Goal: Information Seeking & Learning: Compare options

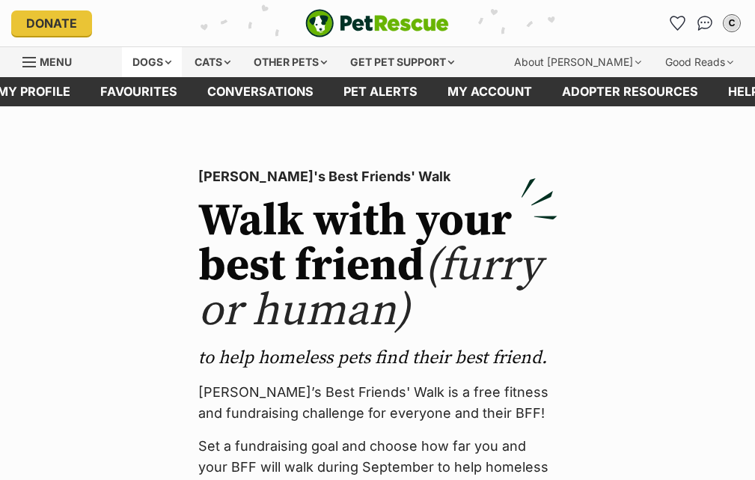
click at [178, 53] on div "Dogs" at bounding box center [152, 62] width 60 height 30
click at [163, 58] on div "Dogs" at bounding box center [152, 62] width 60 height 30
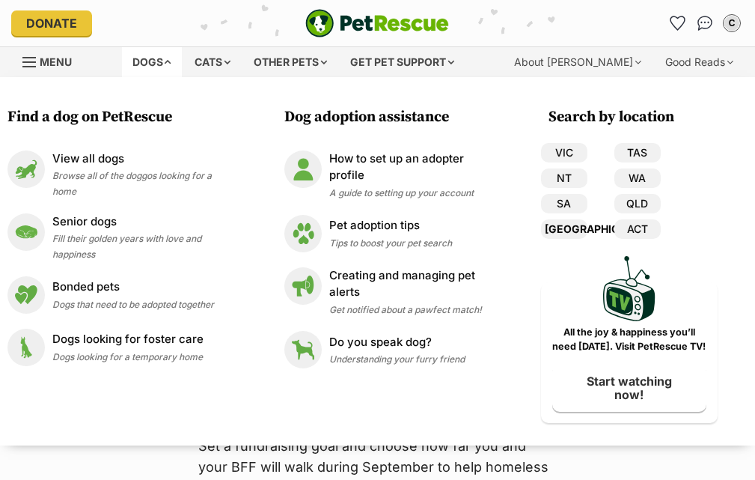
click at [570, 228] on link "[GEOGRAPHIC_DATA]" at bounding box center [564, 228] width 46 height 19
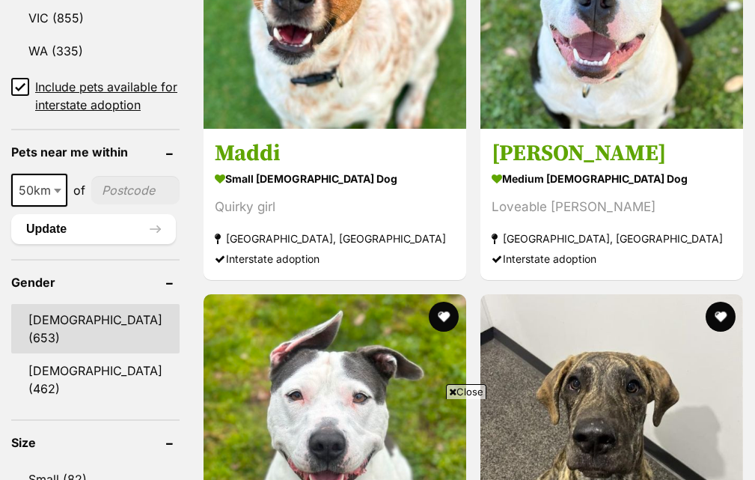
click at [64, 304] on link "Male (653)" at bounding box center [95, 328] width 168 height 49
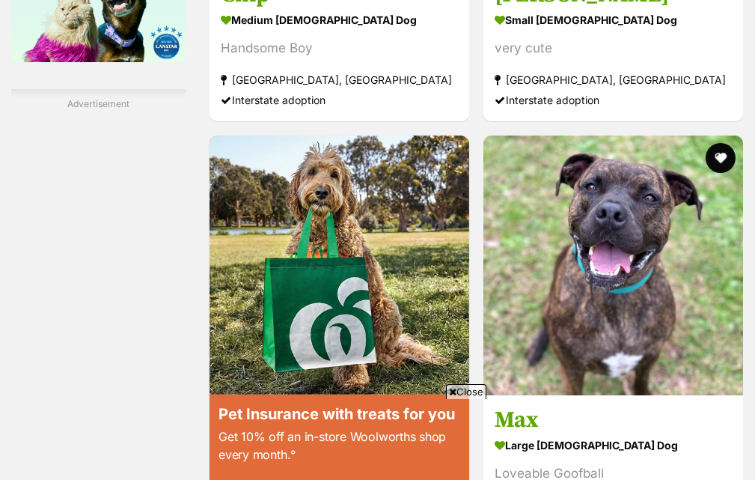
scroll to position [2770, 0]
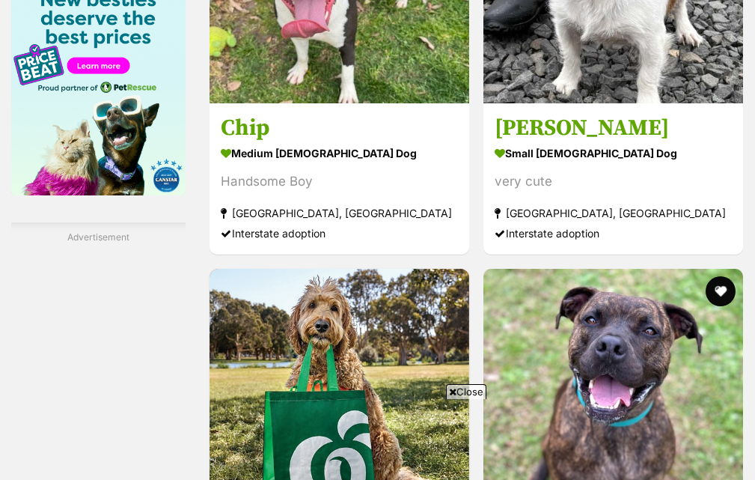
scroll to position [2674, 0]
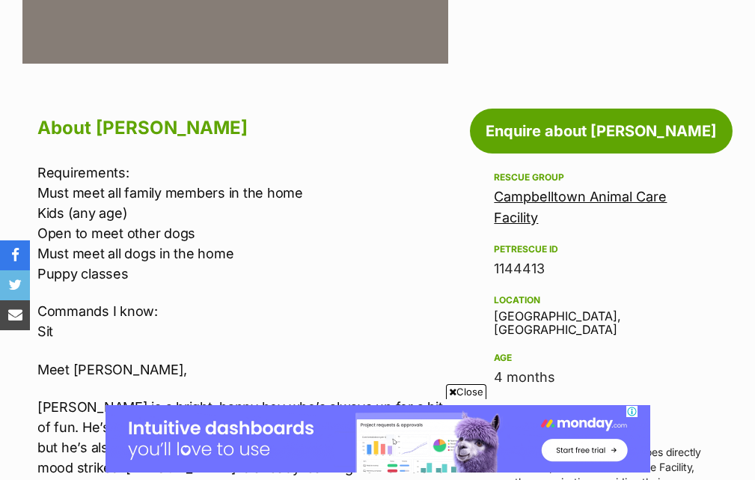
scroll to position [374, 0]
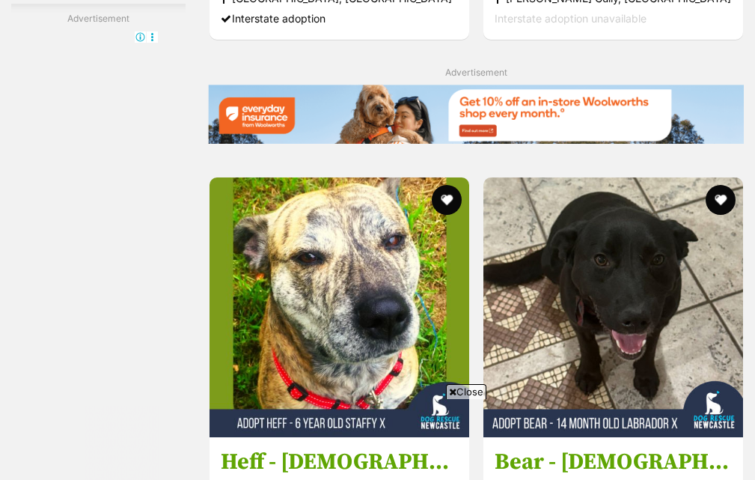
scroll to position [3211, 0]
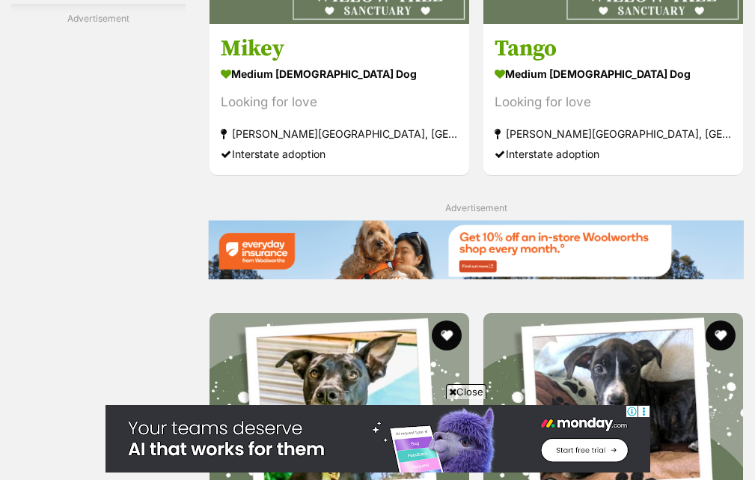
scroll to position [3219, 0]
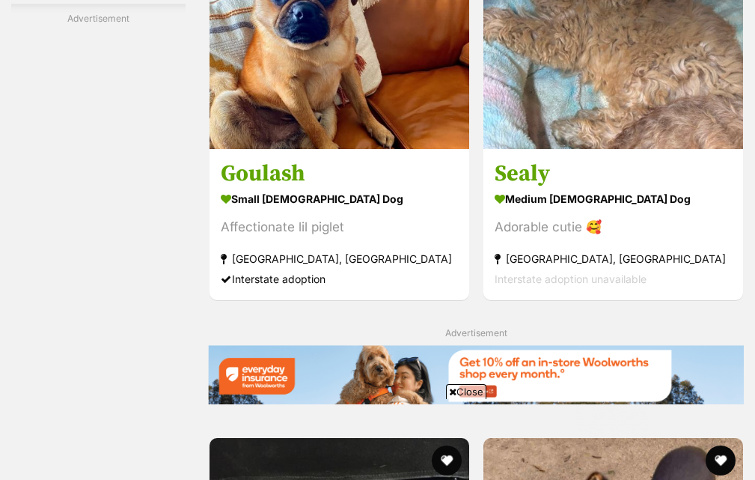
scroll to position [2920, 0]
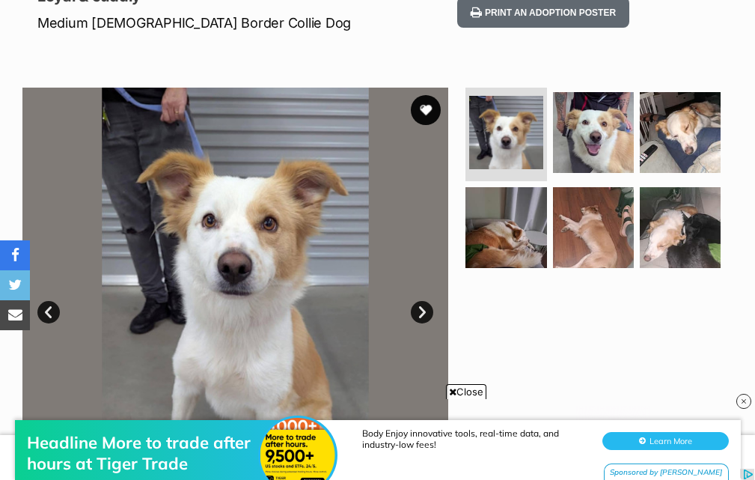
scroll to position [218, 0]
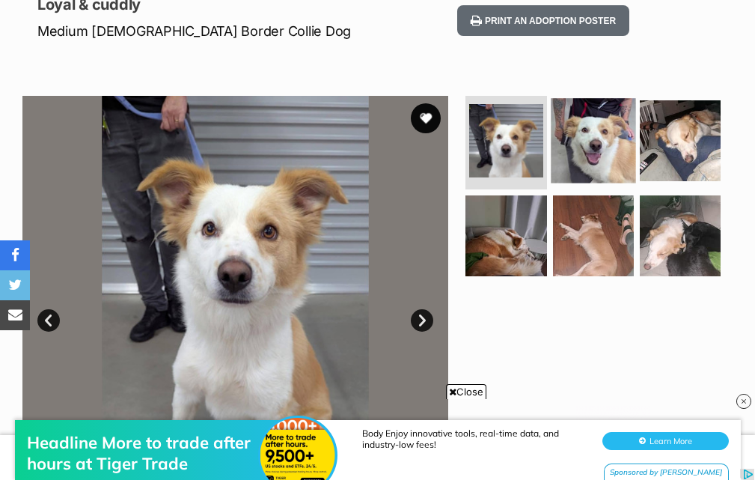
click at [575, 133] on img at bounding box center [593, 140] width 85 height 85
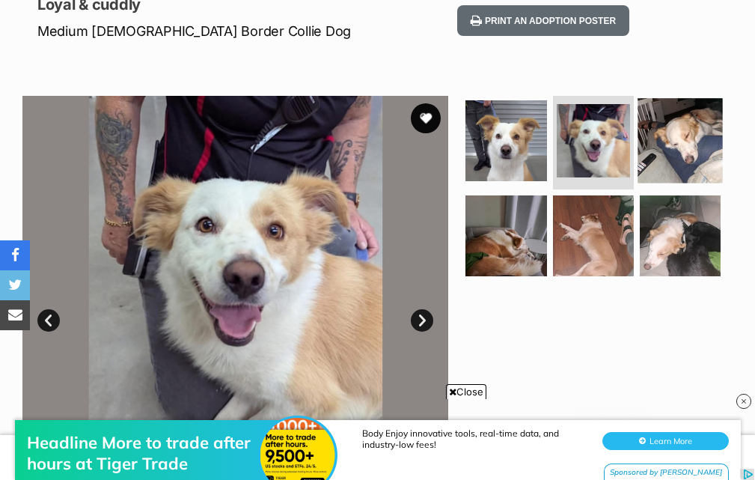
click at [707, 141] on img at bounding box center [680, 140] width 85 height 85
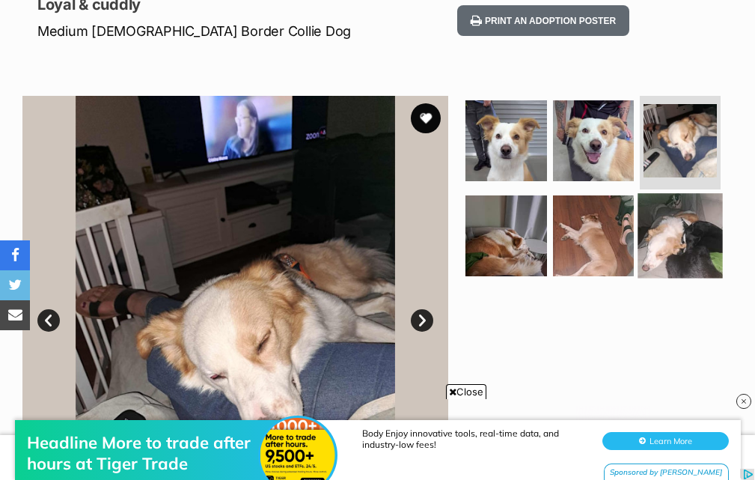
click at [666, 211] on img at bounding box center [680, 235] width 85 height 85
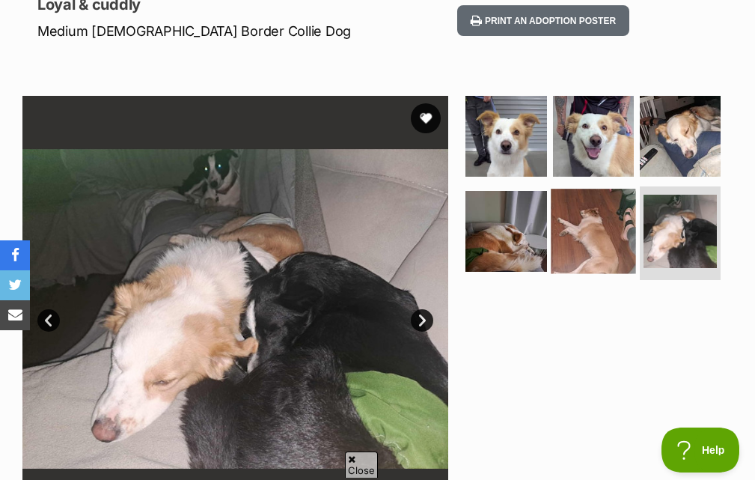
click at [597, 230] on img at bounding box center [593, 231] width 85 height 85
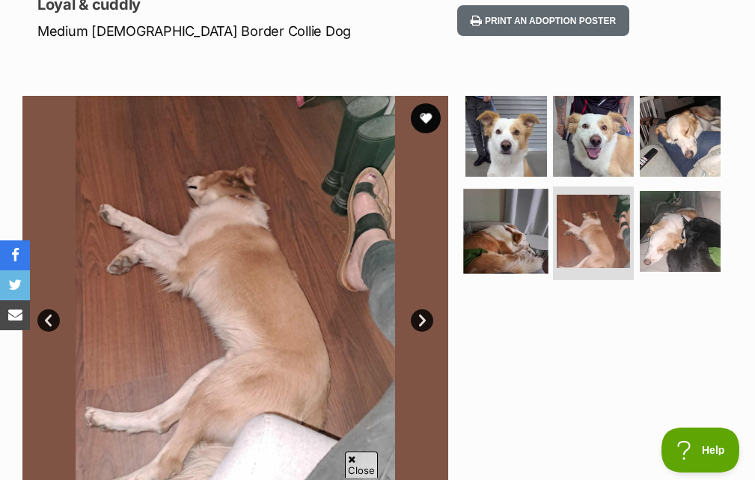
scroll to position [0, 0]
click at [515, 228] on img at bounding box center [506, 231] width 85 height 85
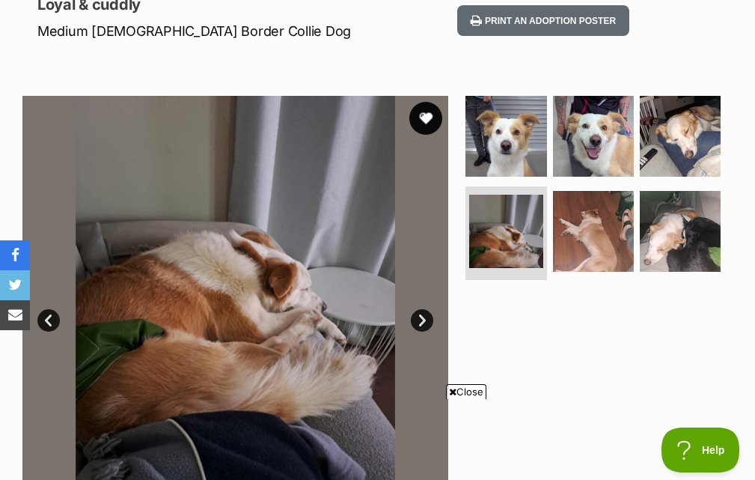
click at [432, 109] on button "favourite" at bounding box center [425, 118] width 33 height 33
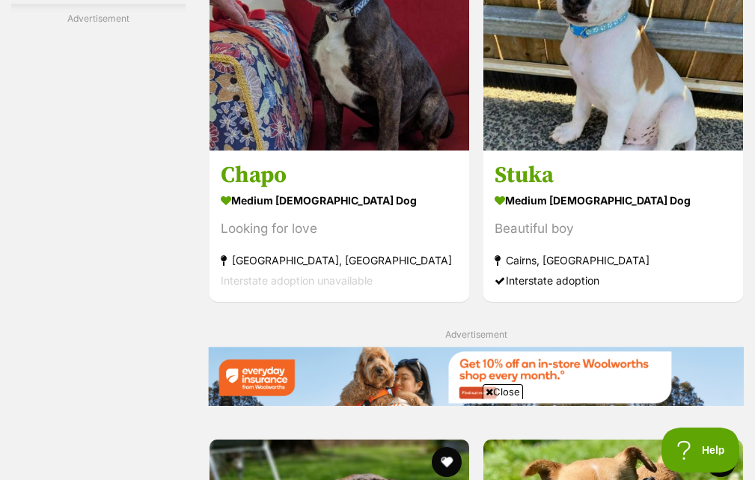
scroll to position [2995, 0]
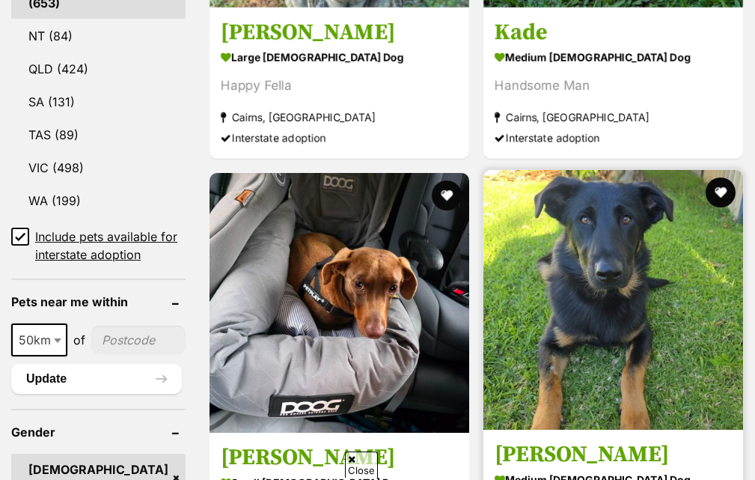
click at [484, 170] on img at bounding box center [614, 300] width 260 height 260
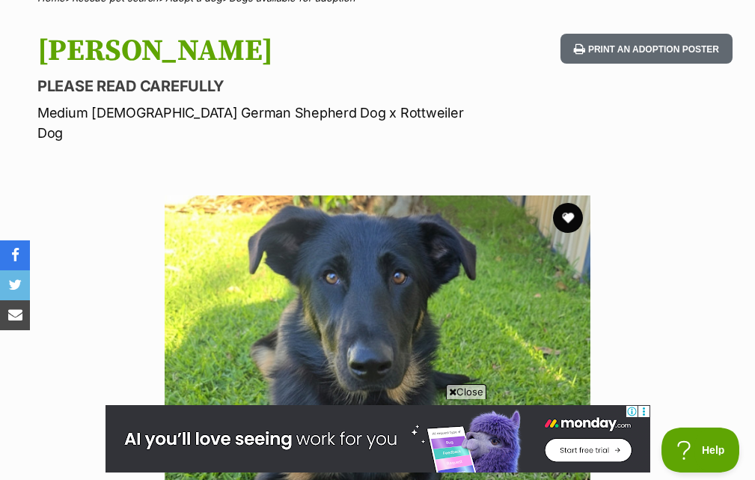
scroll to position [75, 0]
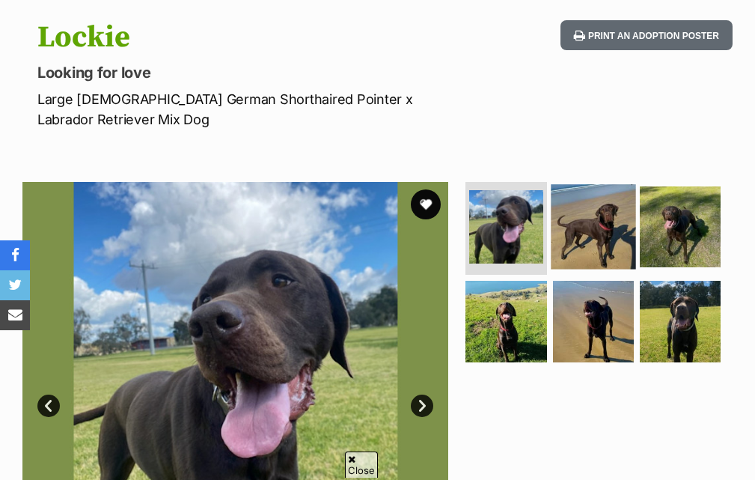
click at [604, 218] on img at bounding box center [593, 226] width 85 height 85
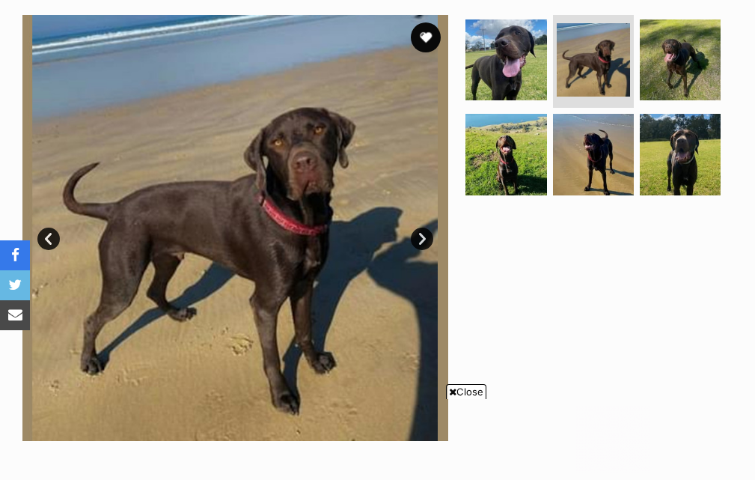
scroll to position [299, 0]
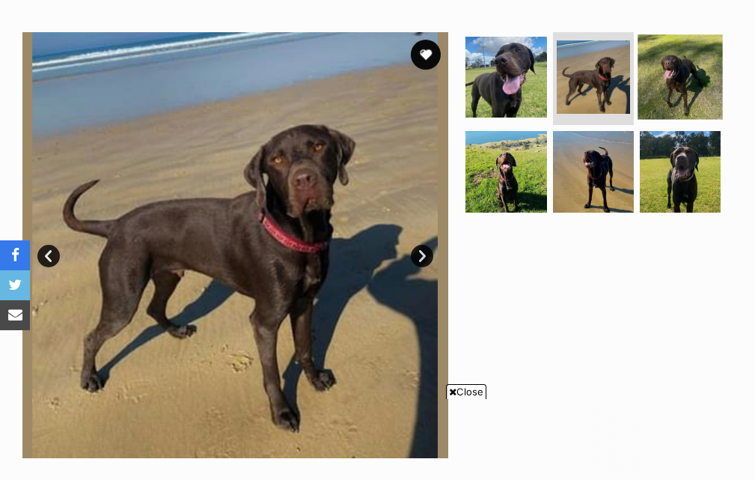
click at [669, 83] on img at bounding box center [680, 76] width 85 height 85
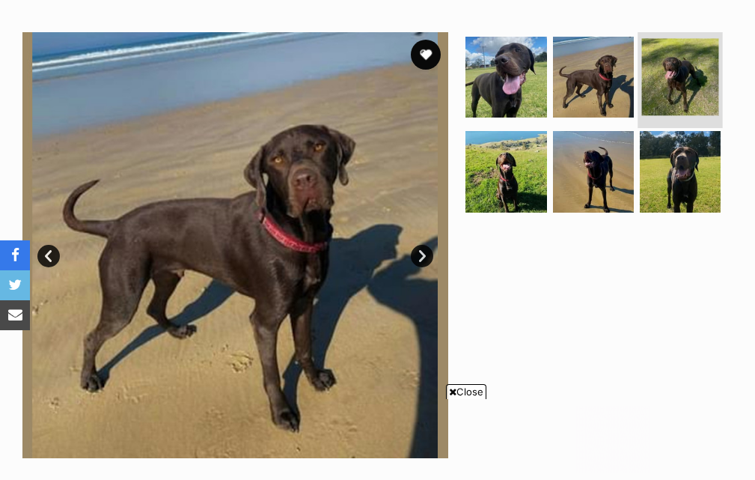
click at [668, 82] on img at bounding box center [680, 76] width 77 height 77
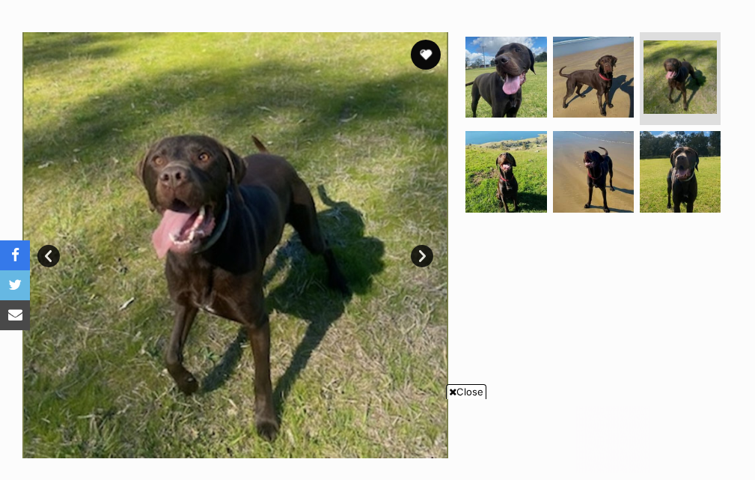
click at [423, 257] on link "Next" at bounding box center [422, 256] width 22 height 22
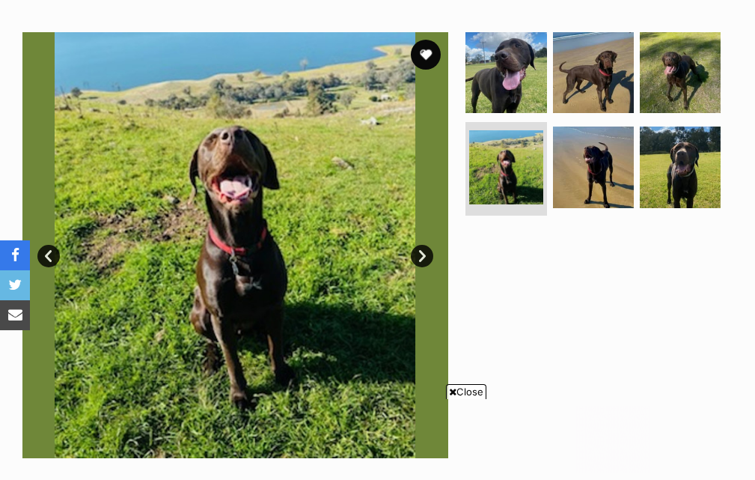
click at [423, 257] on link "Next" at bounding box center [422, 256] width 22 height 22
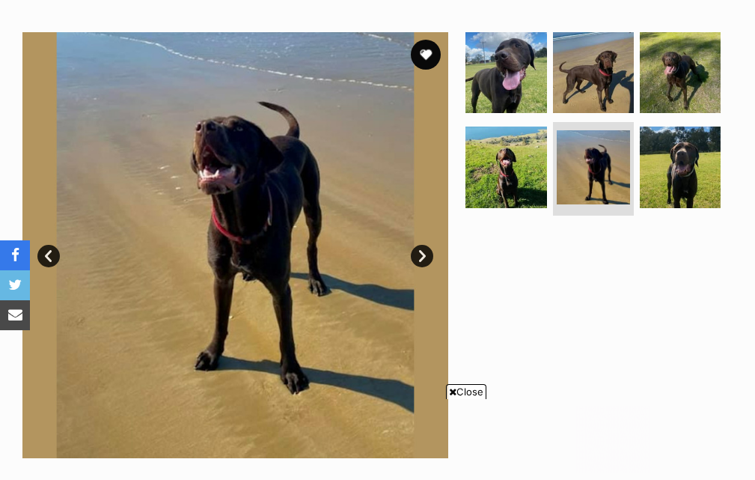
click at [423, 257] on link "Next" at bounding box center [422, 256] width 22 height 22
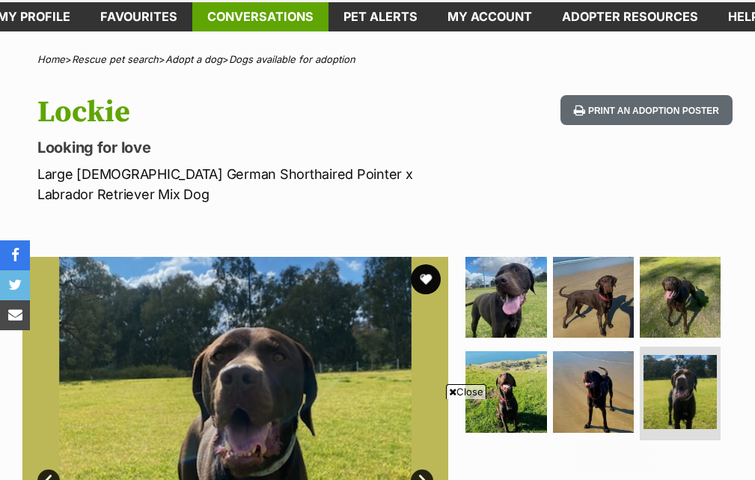
scroll to position [0, 0]
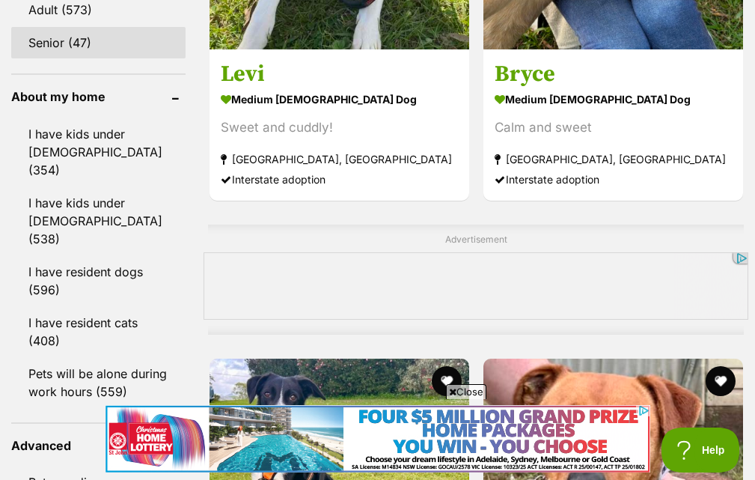
scroll to position [1857, 0]
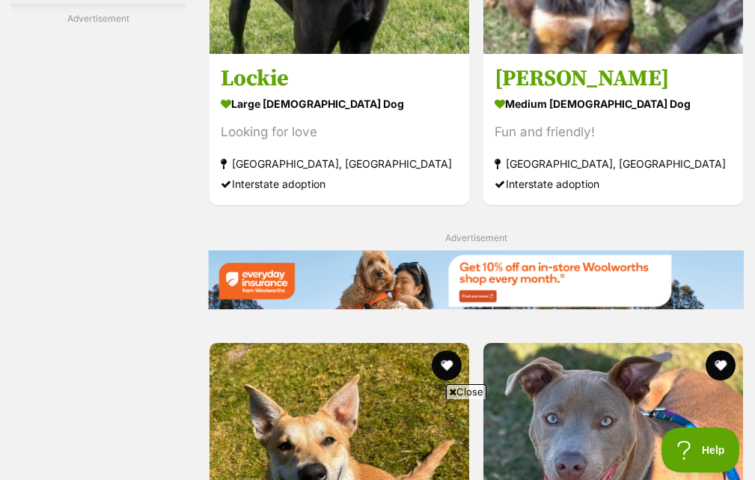
scroll to position [3204, 0]
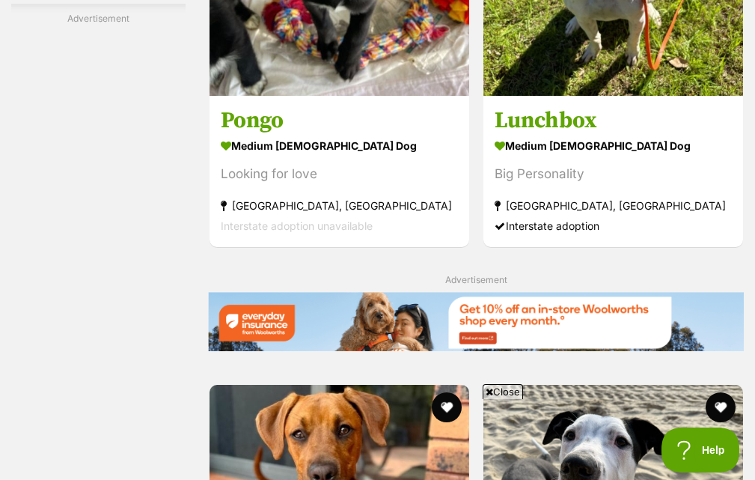
scroll to position [3144, 0]
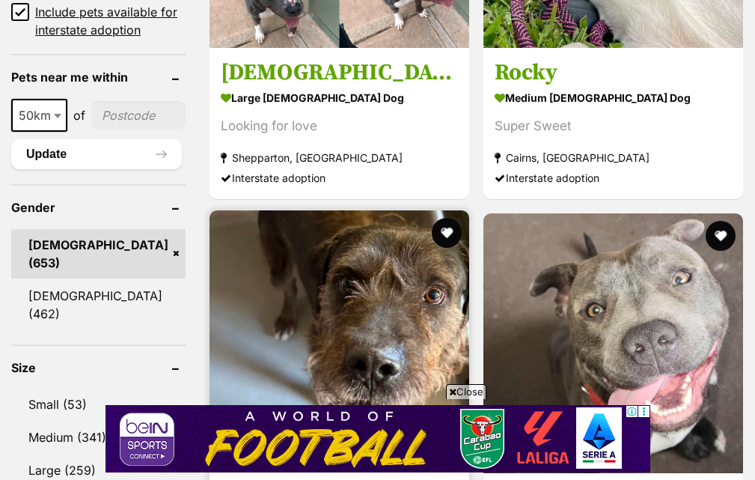
scroll to position [1273, 0]
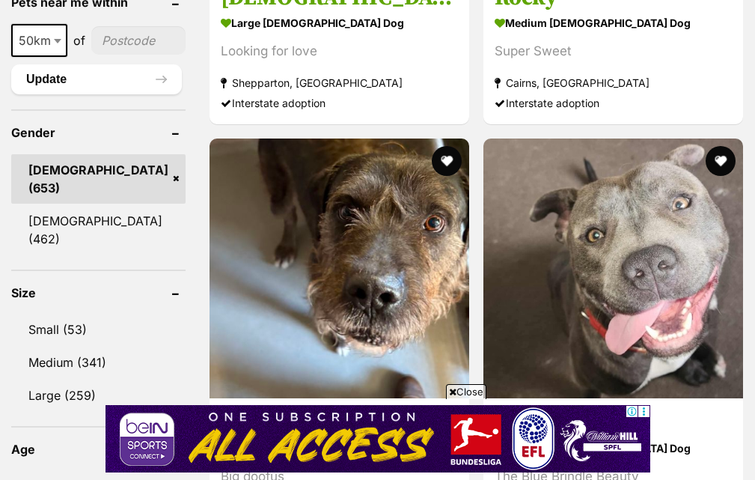
scroll to position [0, 0]
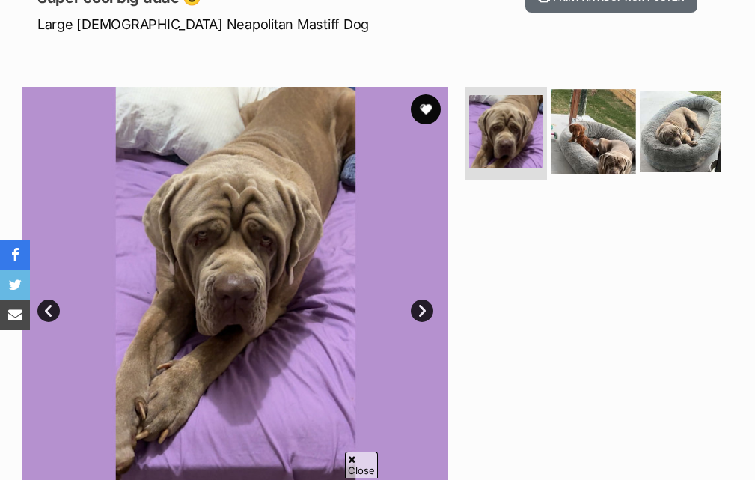
scroll to position [225, 0]
click at [592, 125] on img at bounding box center [593, 131] width 85 height 85
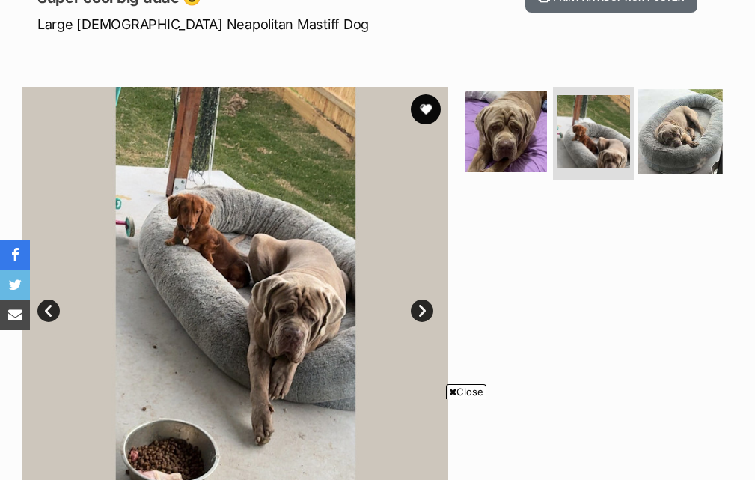
click at [679, 125] on img at bounding box center [680, 131] width 85 height 85
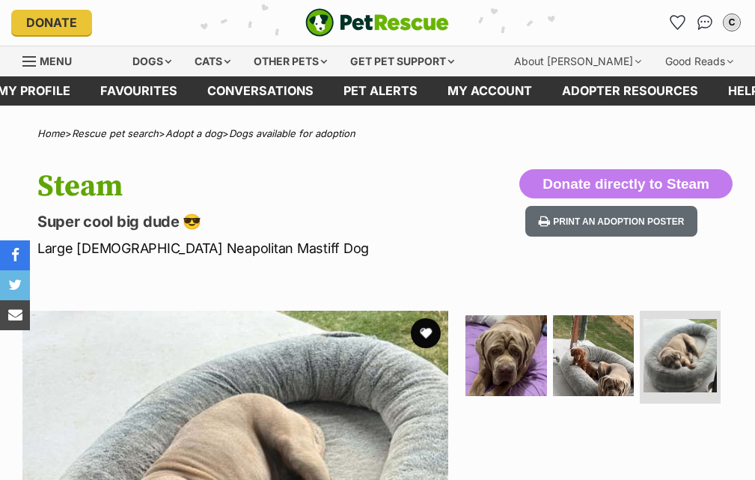
scroll to position [0, 0]
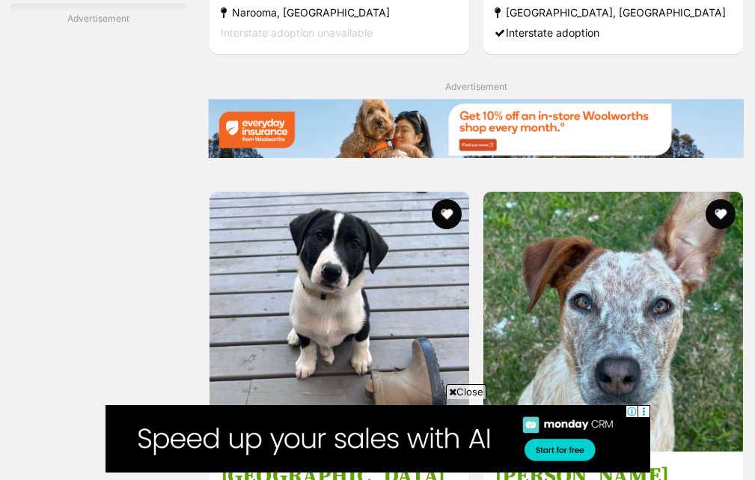
scroll to position [3369, 0]
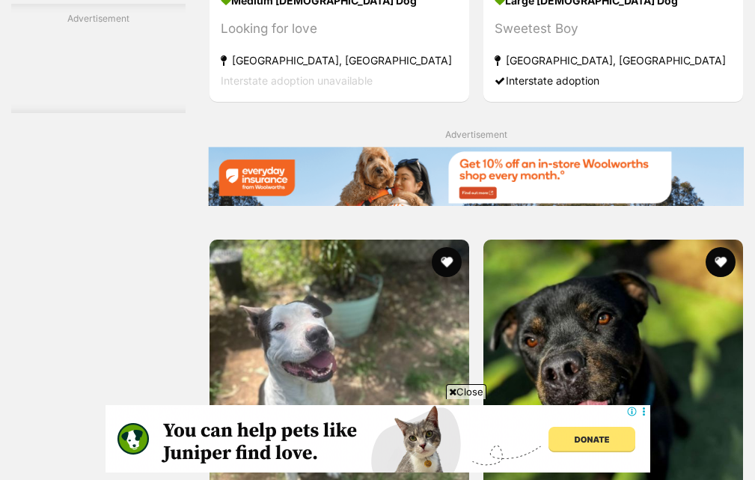
scroll to position [3144, 0]
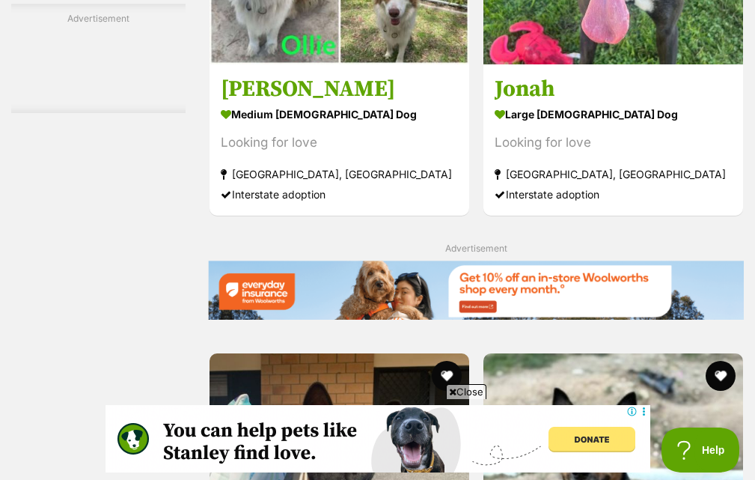
scroll to position [3369, 0]
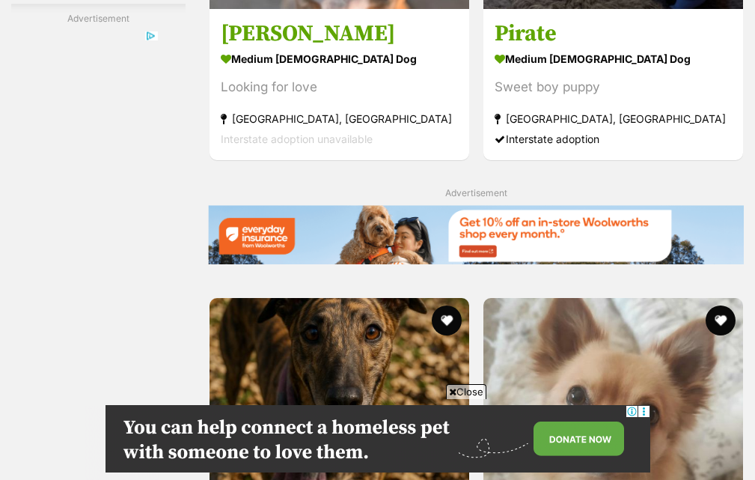
scroll to position [3294, 0]
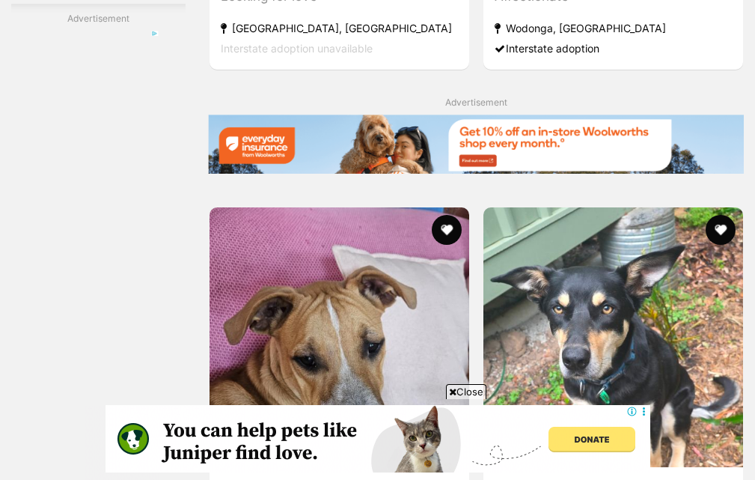
scroll to position [3294, 0]
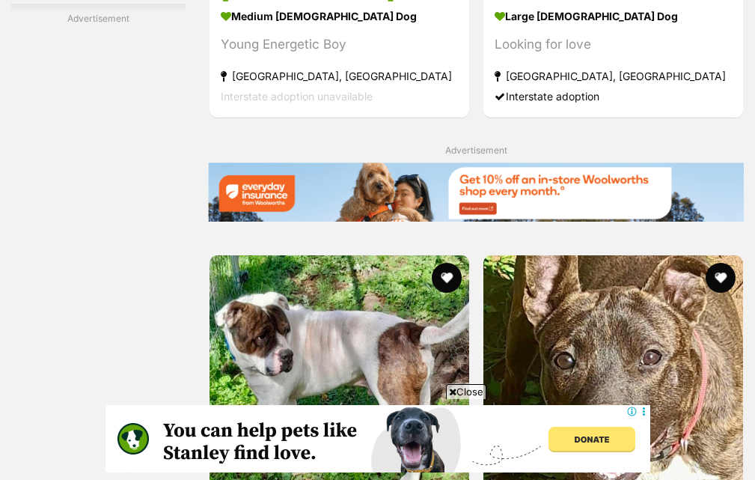
scroll to position [3444, 0]
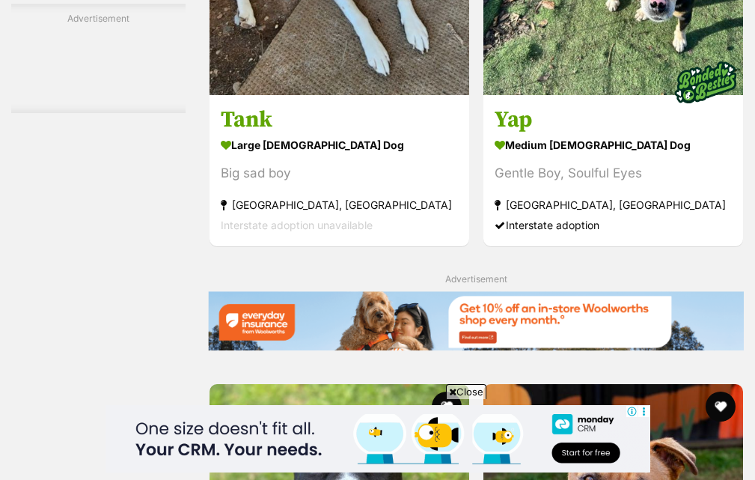
scroll to position [3144, 0]
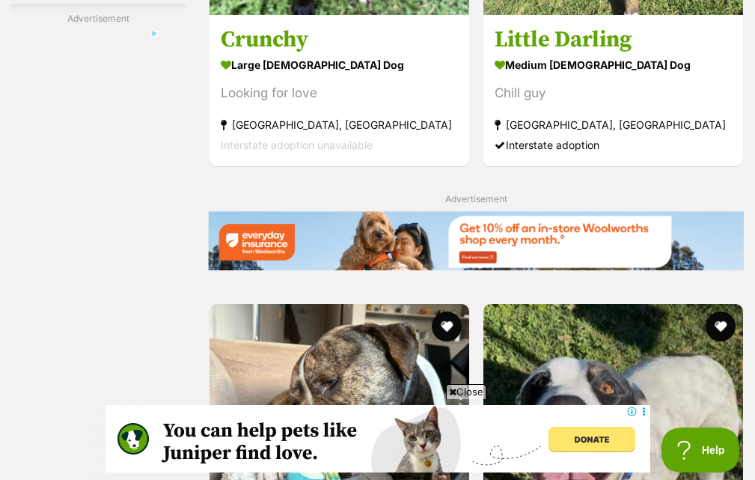
scroll to position [3144, 0]
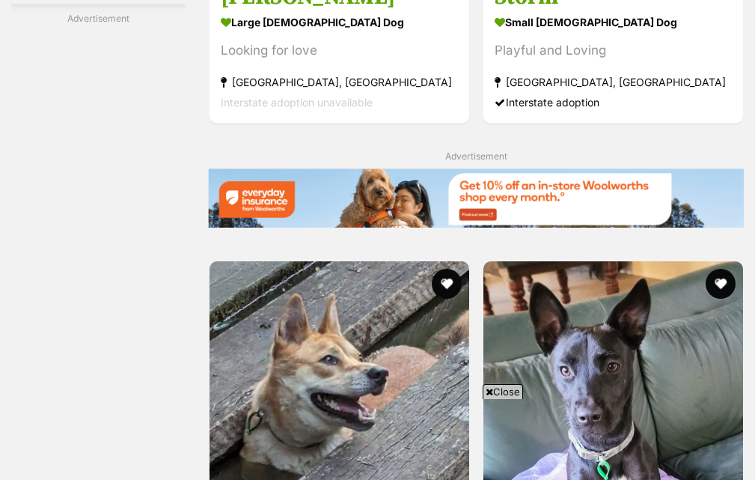
scroll to position [3294, 0]
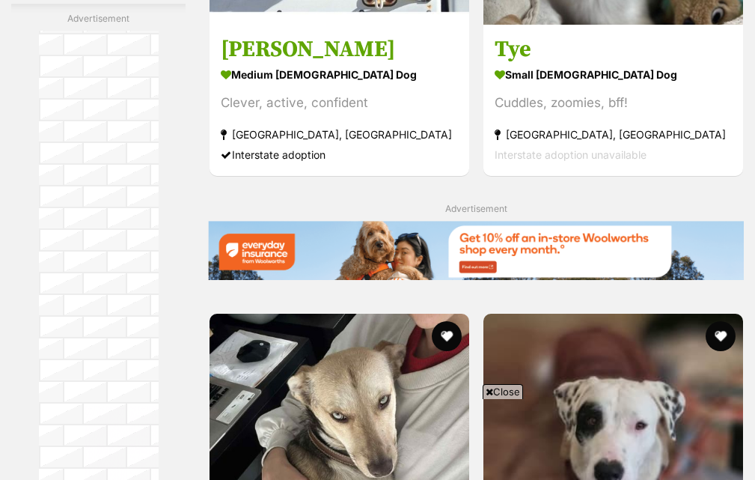
scroll to position [3069, 0]
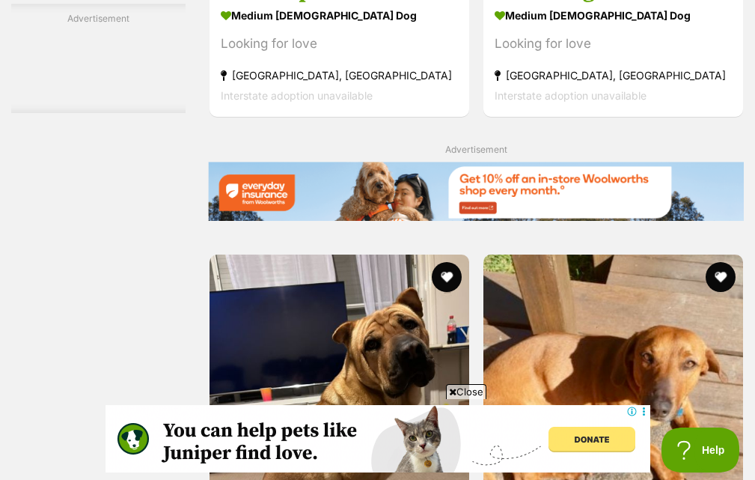
scroll to position [3294, 0]
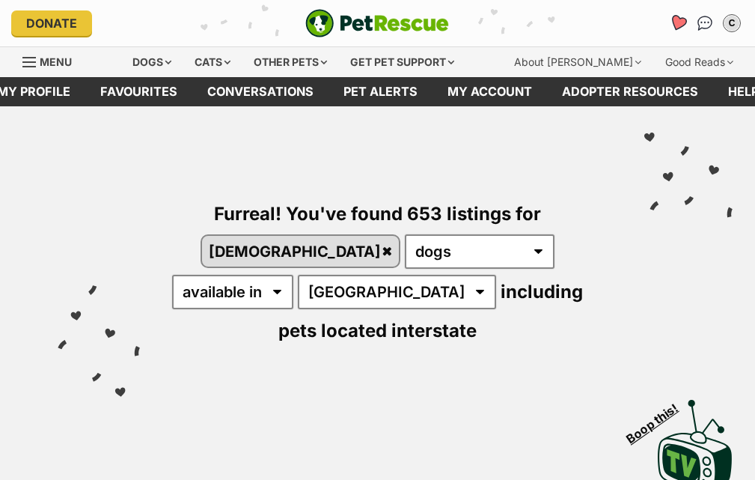
click at [680, 18] on icon "Favourites" at bounding box center [678, 22] width 18 height 17
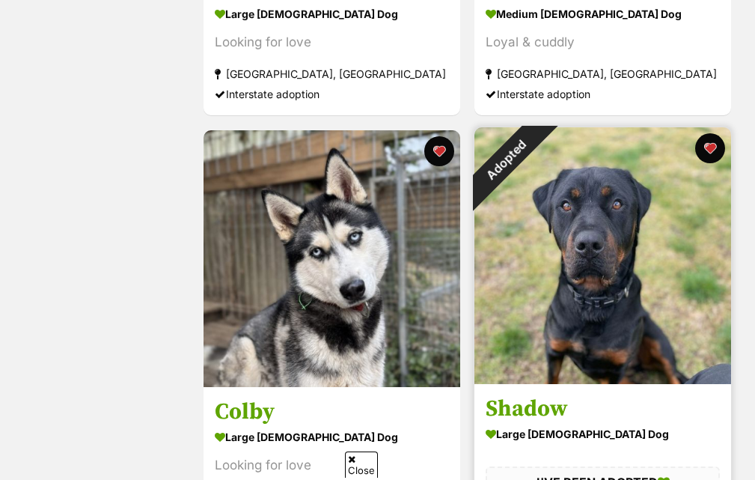
click at [642, 249] on img at bounding box center [603, 255] width 257 height 257
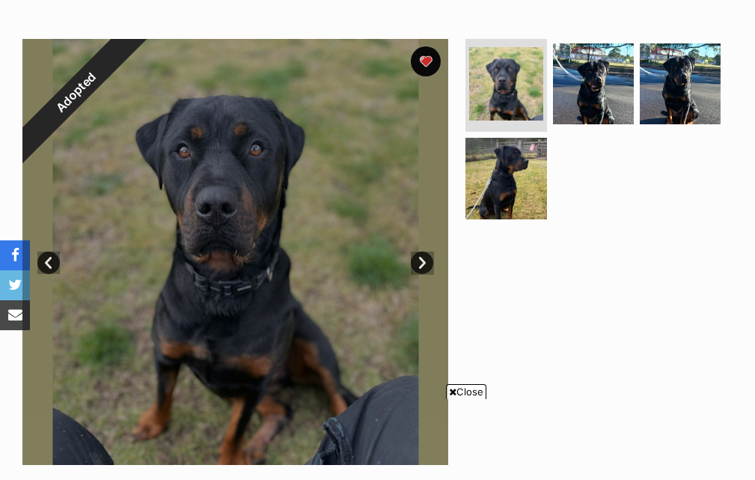
scroll to position [206, 0]
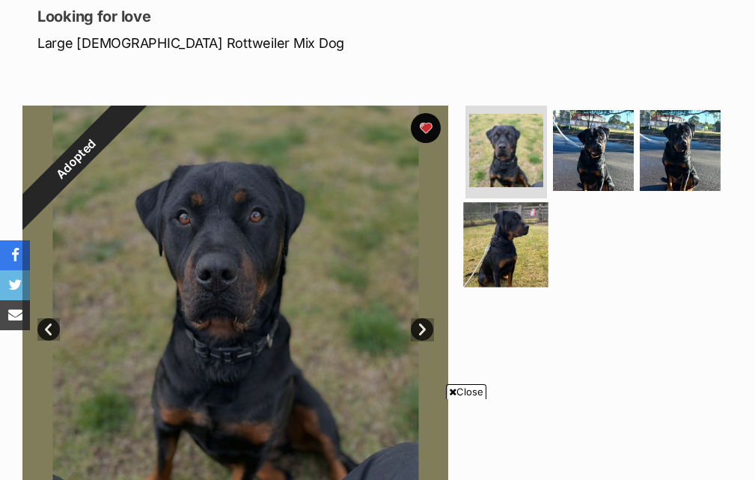
click at [502, 253] on img at bounding box center [506, 245] width 85 height 85
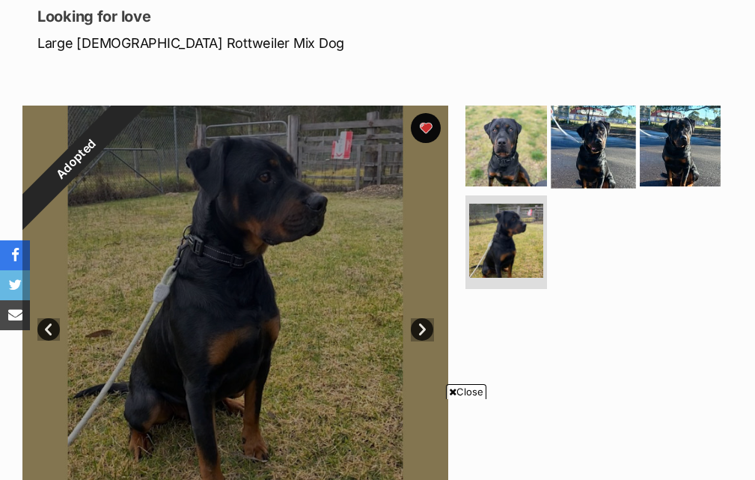
click at [585, 168] on img at bounding box center [593, 145] width 85 height 85
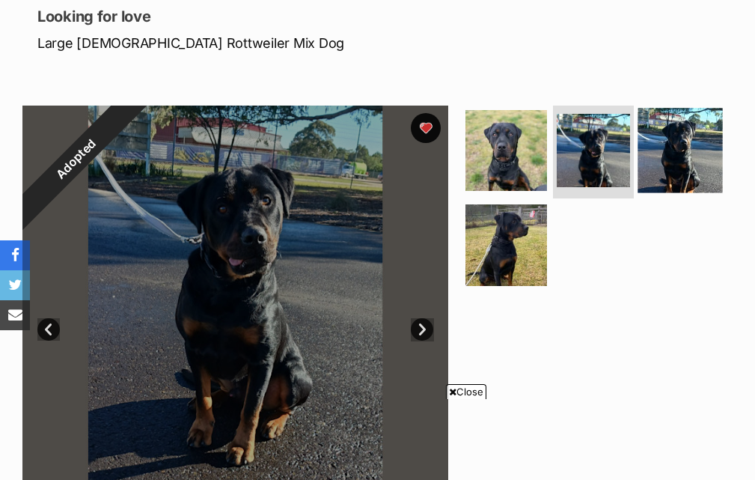
click at [686, 144] on img at bounding box center [680, 150] width 85 height 85
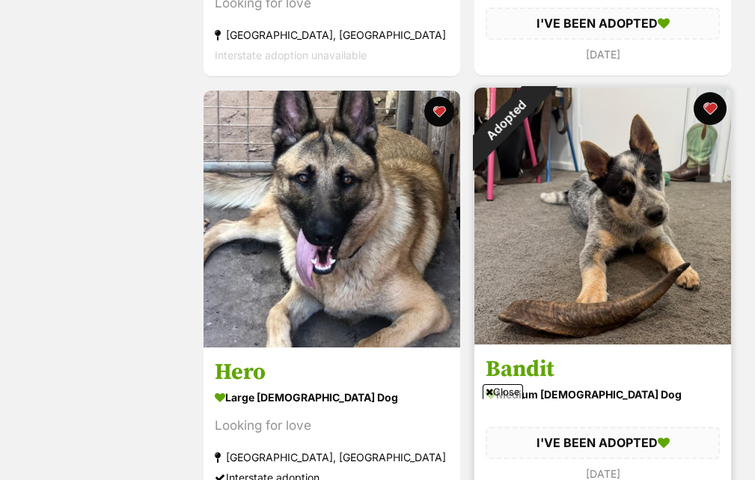
click at [715, 109] on button "favourite" at bounding box center [710, 108] width 33 height 33
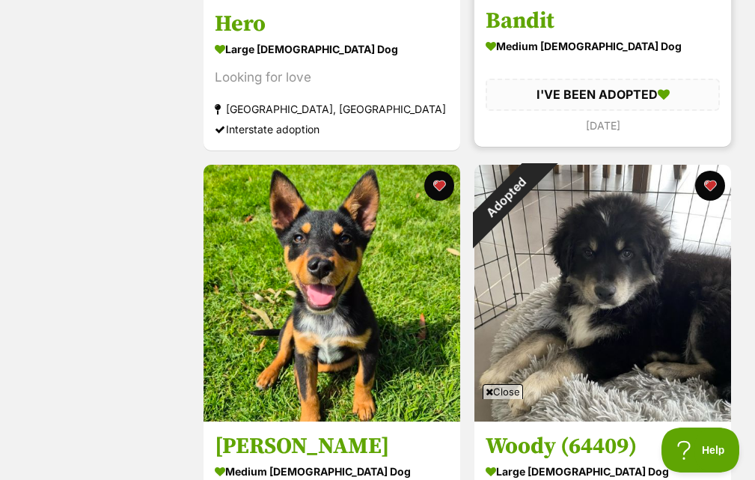
scroll to position [1435, 0]
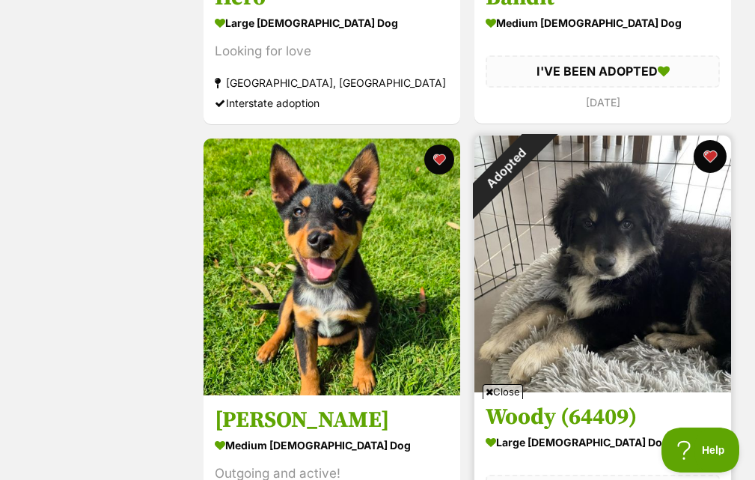
click at [716, 154] on button "favourite" at bounding box center [710, 156] width 33 height 33
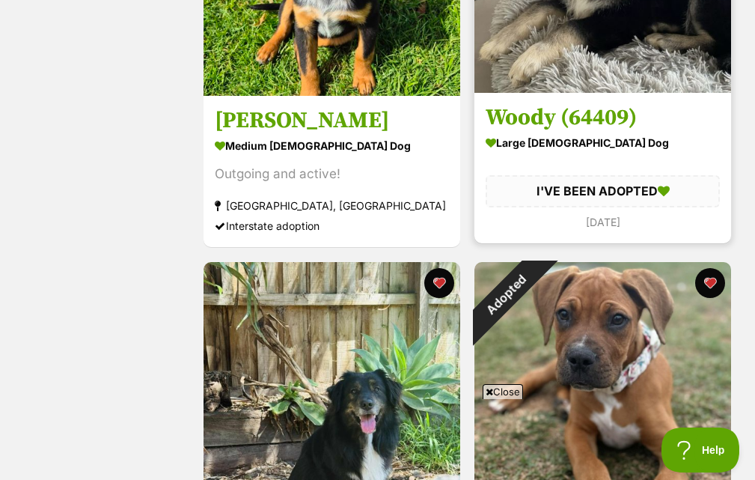
scroll to position [1884, 0]
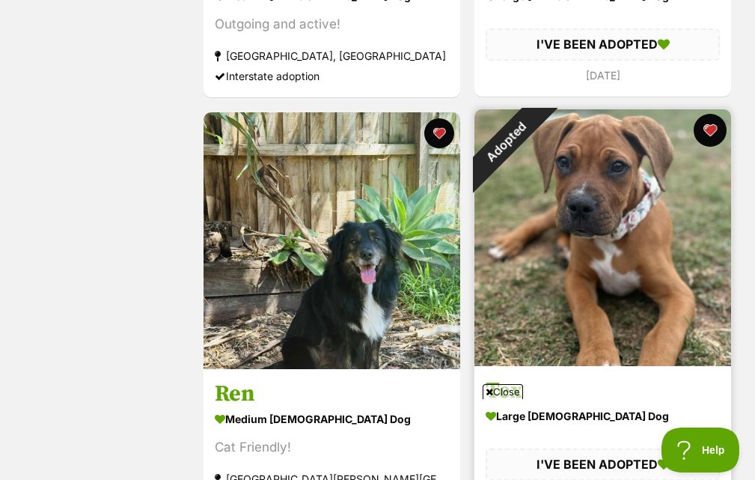
click at [711, 131] on button "favourite" at bounding box center [710, 130] width 33 height 33
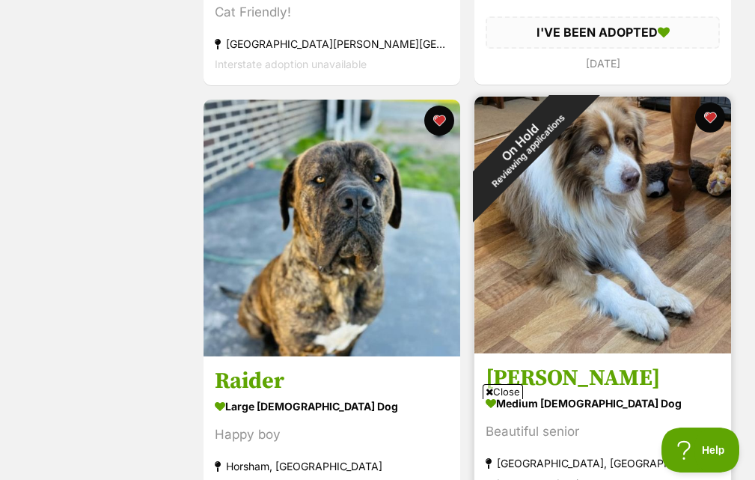
scroll to position [2333, 0]
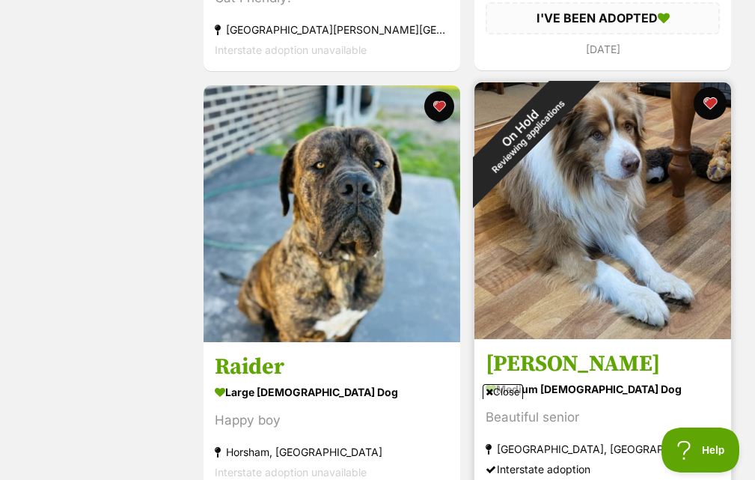
click at [708, 105] on button "favourite" at bounding box center [710, 103] width 33 height 33
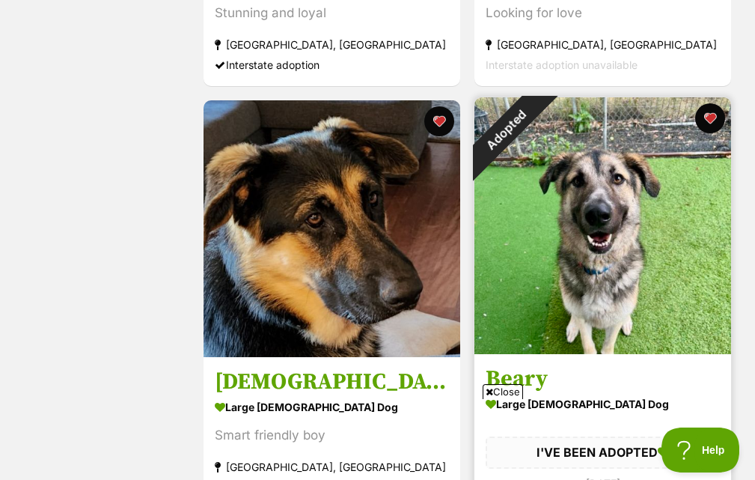
scroll to position [3681, 0]
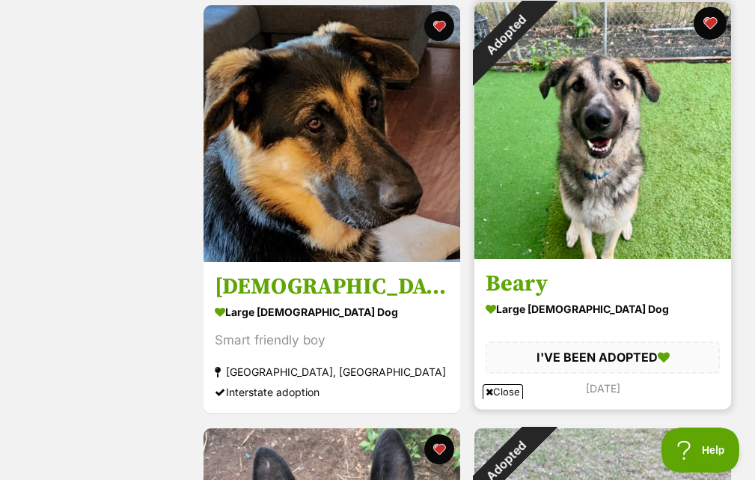
click at [708, 32] on button "favourite" at bounding box center [710, 23] width 33 height 33
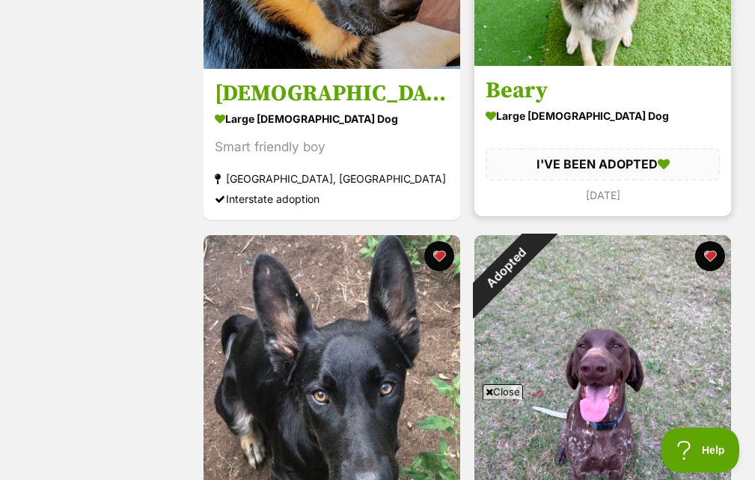
scroll to position [4055, 0]
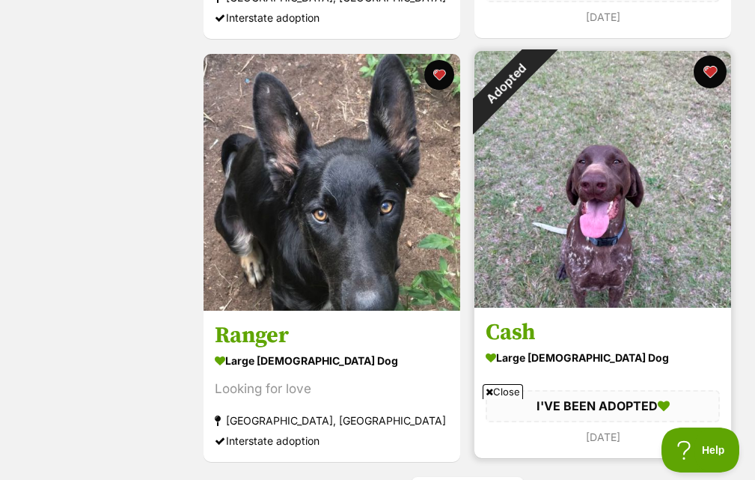
click at [699, 67] on button "favourite" at bounding box center [710, 71] width 33 height 33
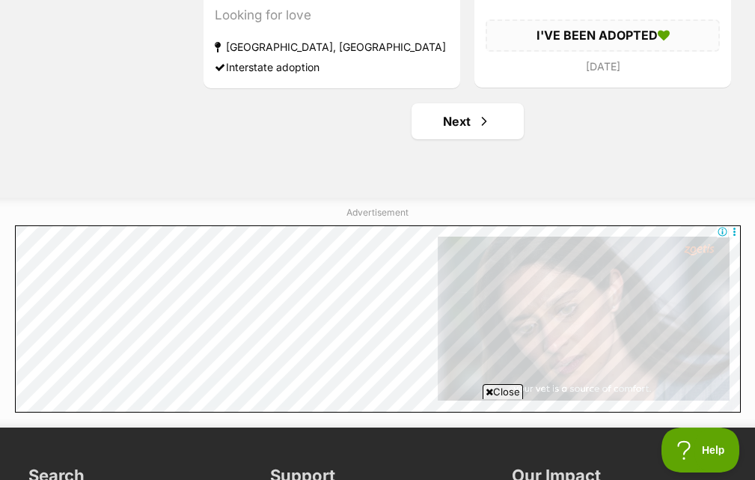
scroll to position [4430, 0]
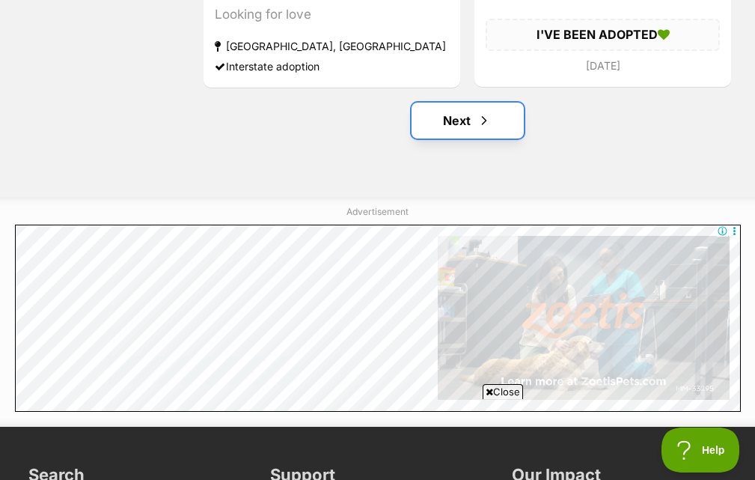
click at [450, 116] on link "Next" at bounding box center [468, 121] width 112 height 36
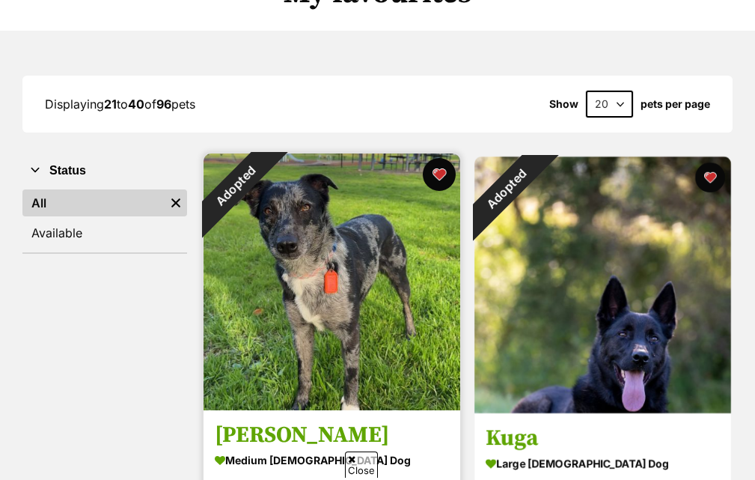
click at [438, 175] on button "favourite" at bounding box center [439, 174] width 33 height 33
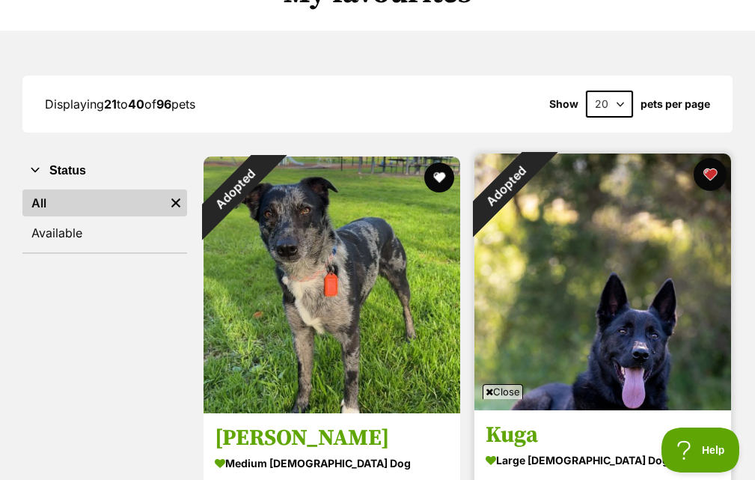
click at [701, 174] on button "favourite" at bounding box center [710, 174] width 33 height 33
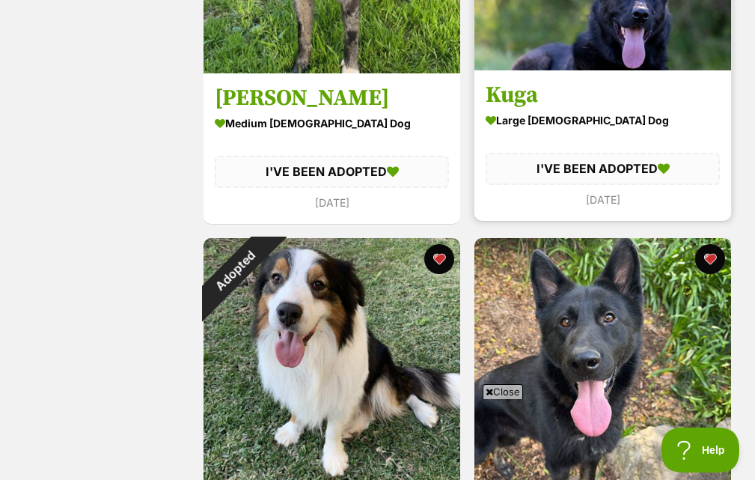
scroll to position [524, 0]
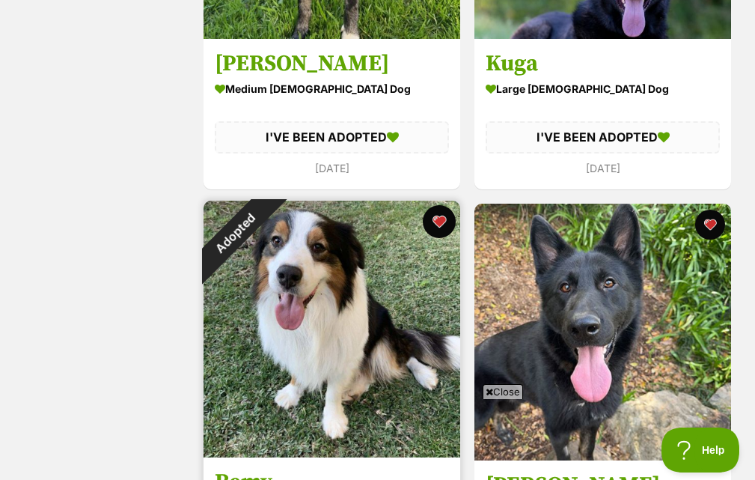
click at [442, 225] on button "favourite" at bounding box center [439, 221] width 33 height 33
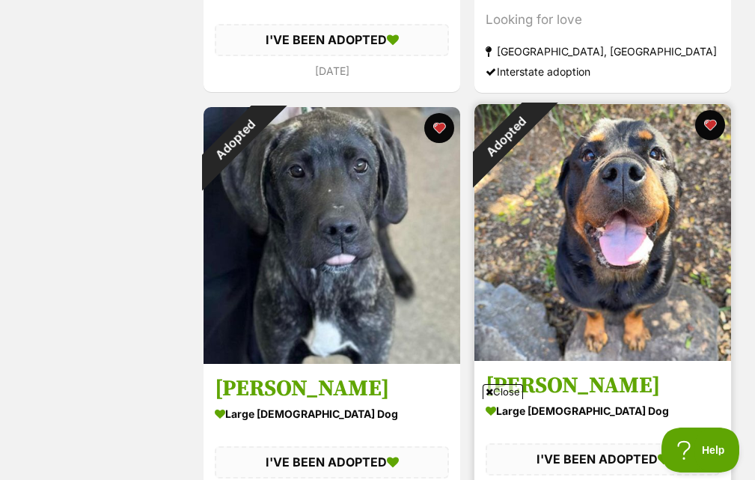
scroll to position [1048, 0]
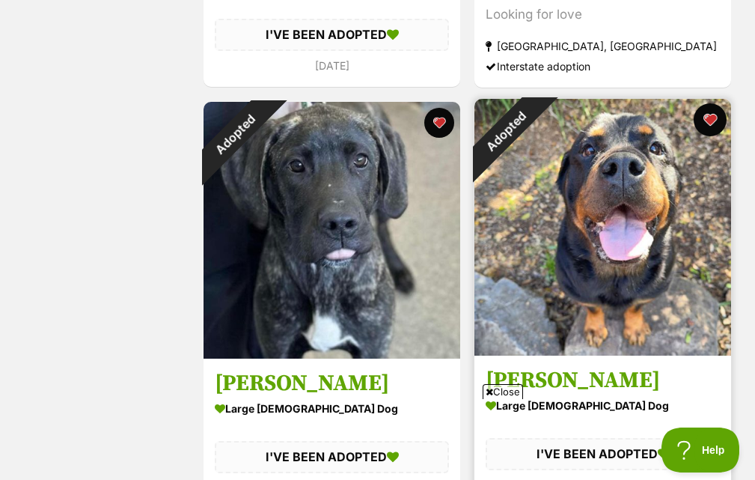
click at [696, 118] on button "favourite" at bounding box center [710, 119] width 33 height 33
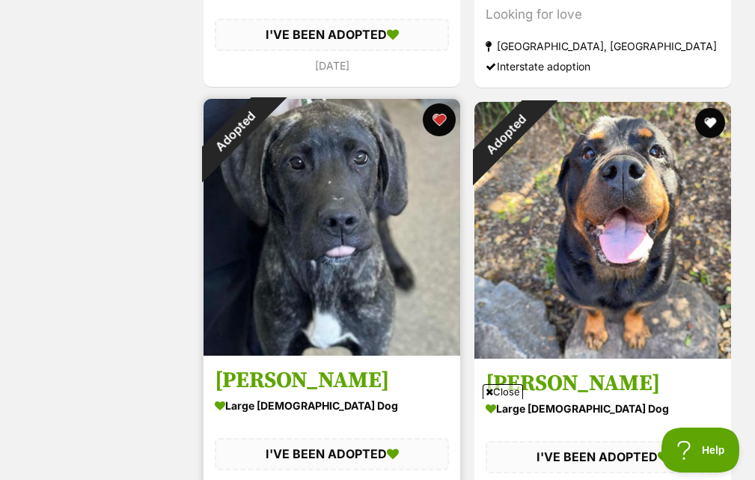
click at [448, 123] on button "favourite" at bounding box center [439, 119] width 33 height 33
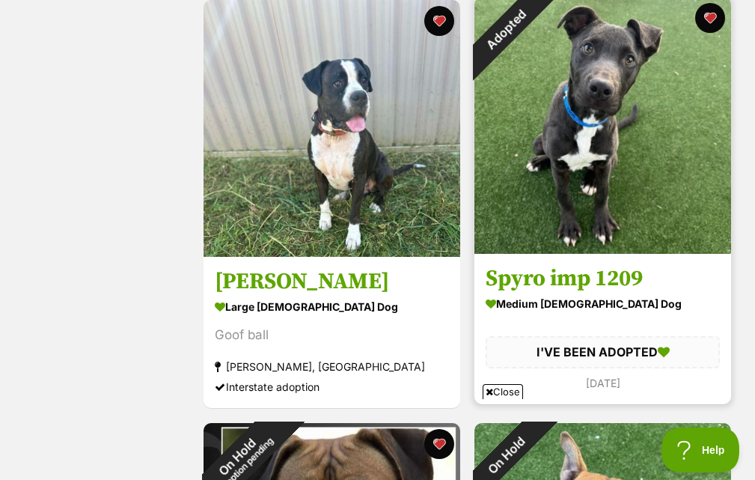
scroll to position [1572, 0]
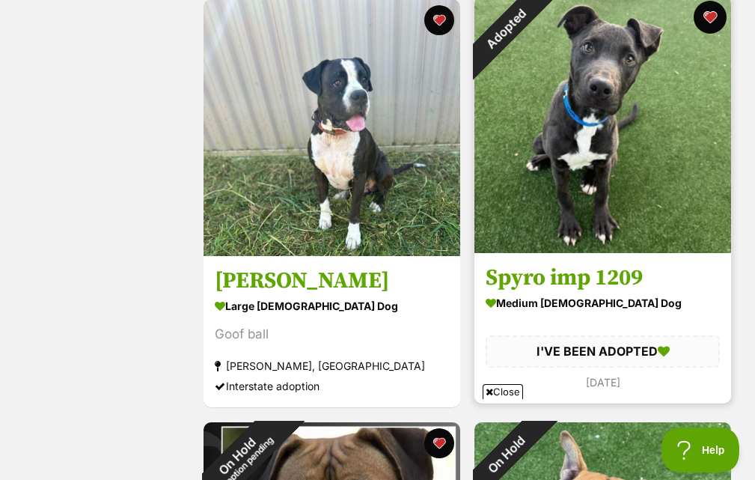
click at [710, 28] on button "favourite" at bounding box center [710, 17] width 33 height 33
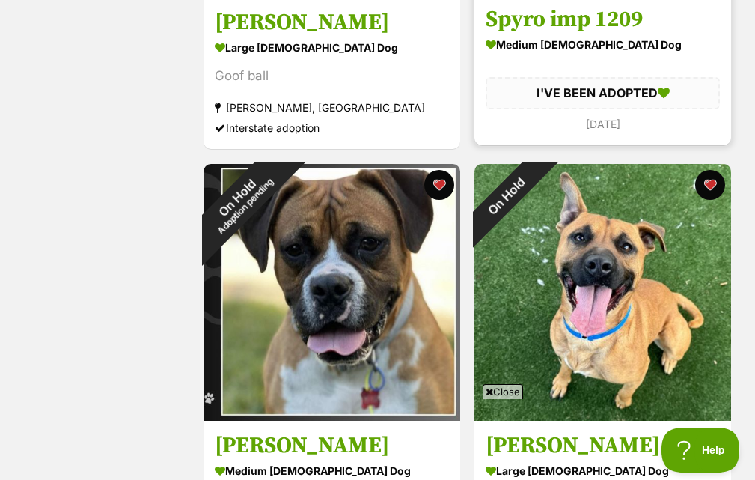
scroll to position [1872, 0]
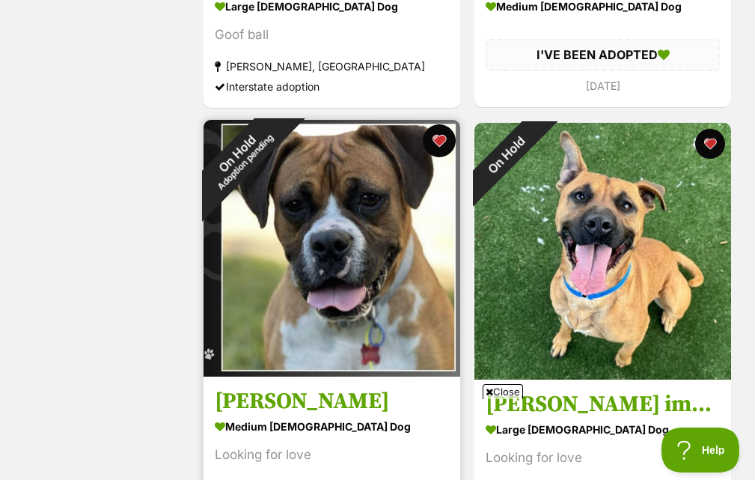
click at [447, 133] on button "favourite" at bounding box center [439, 140] width 33 height 33
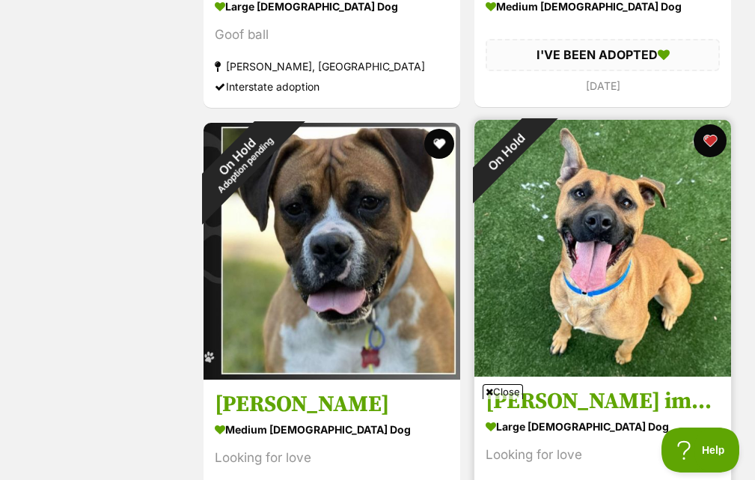
click at [706, 135] on button "favourite" at bounding box center [710, 140] width 33 height 33
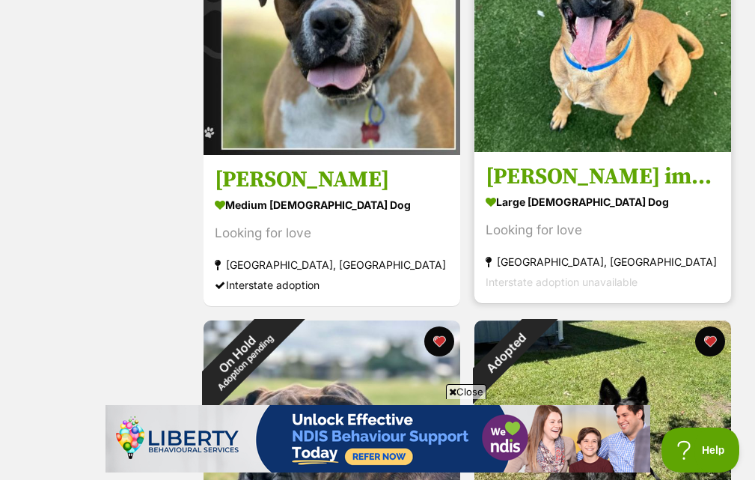
scroll to position [2171, 0]
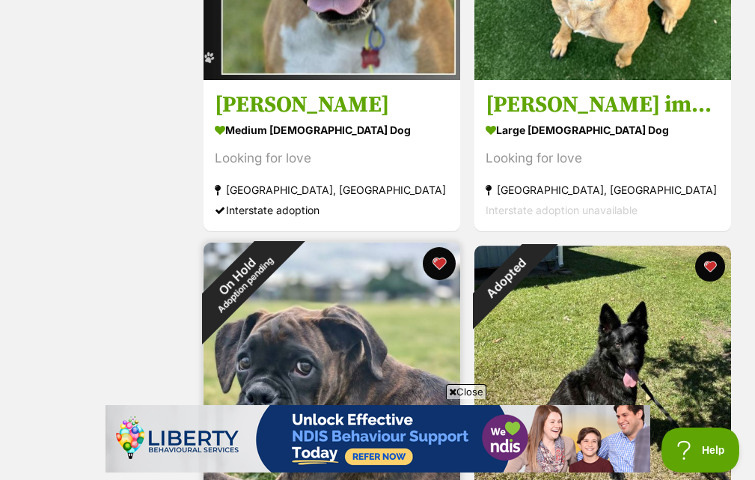
click at [448, 255] on button "favourite" at bounding box center [439, 263] width 33 height 33
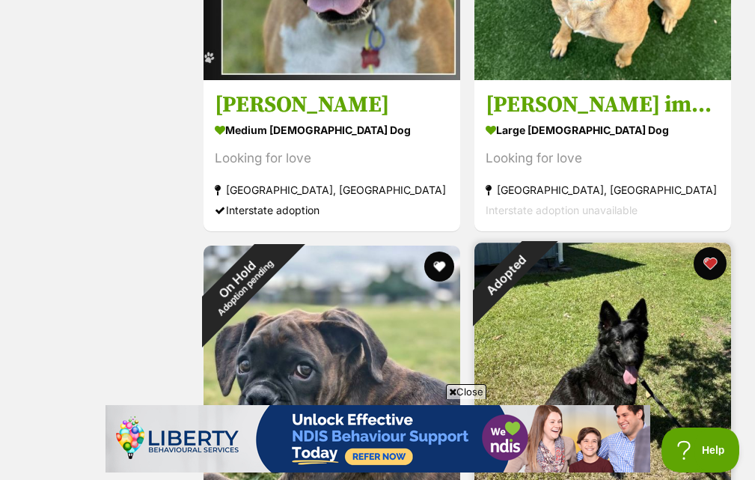
click at [707, 260] on button "favourite" at bounding box center [710, 263] width 33 height 33
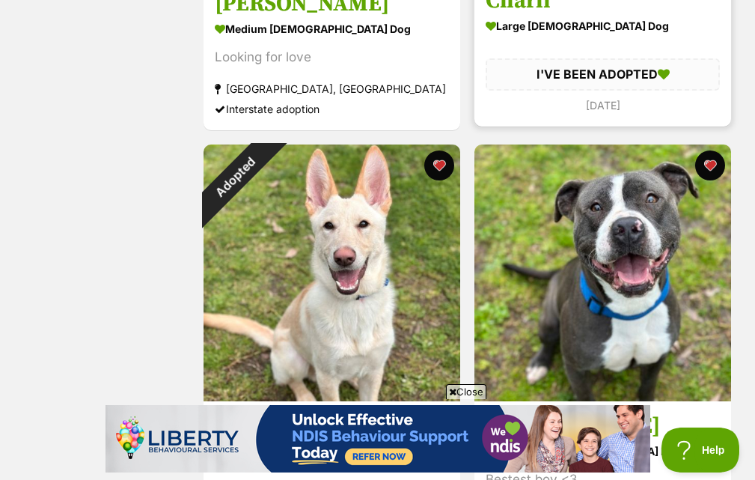
scroll to position [2695, 0]
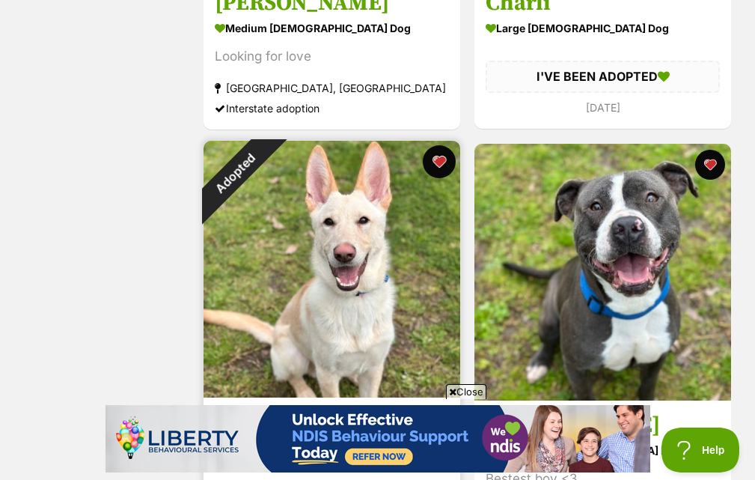
click at [439, 156] on button "favourite" at bounding box center [439, 161] width 33 height 33
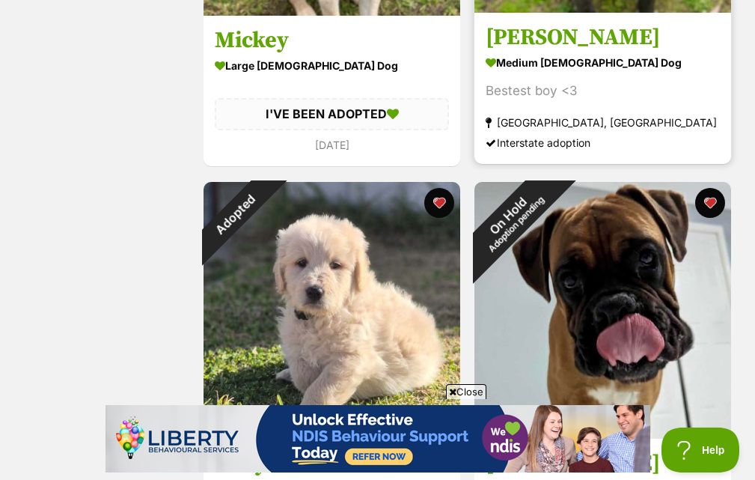
scroll to position [3144, 0]
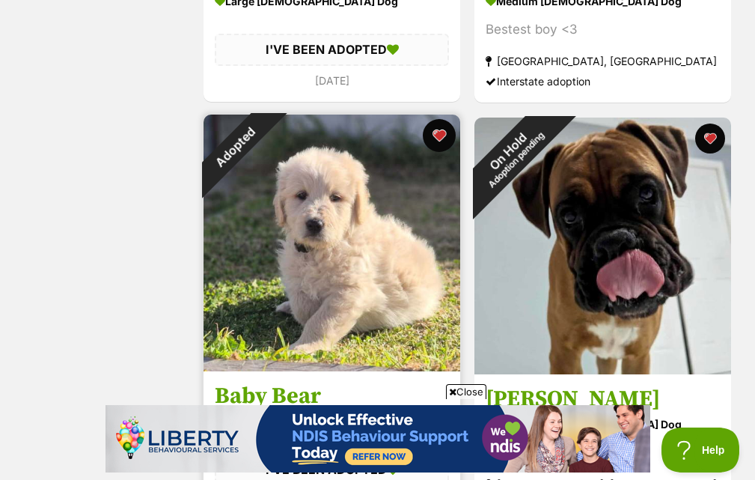
click at [455, 137] on button "favourite" at bounding box center [439, 135] width 33 height 33
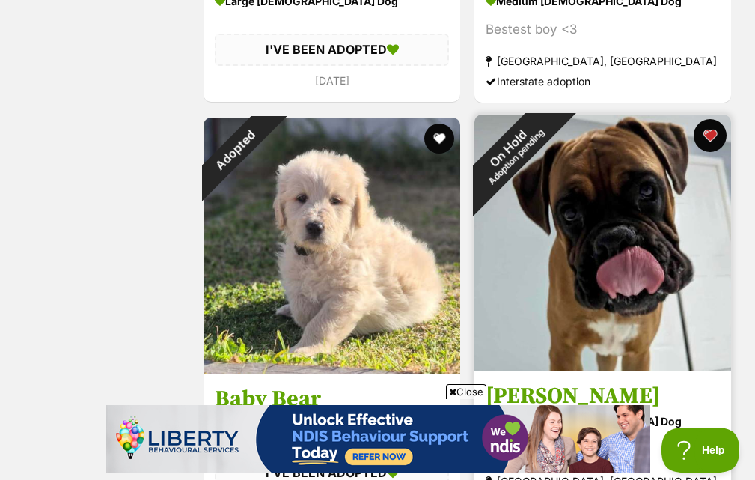
click at [722, 136] on button "favourite" at bounding box center [710, 135] width 33 height 33
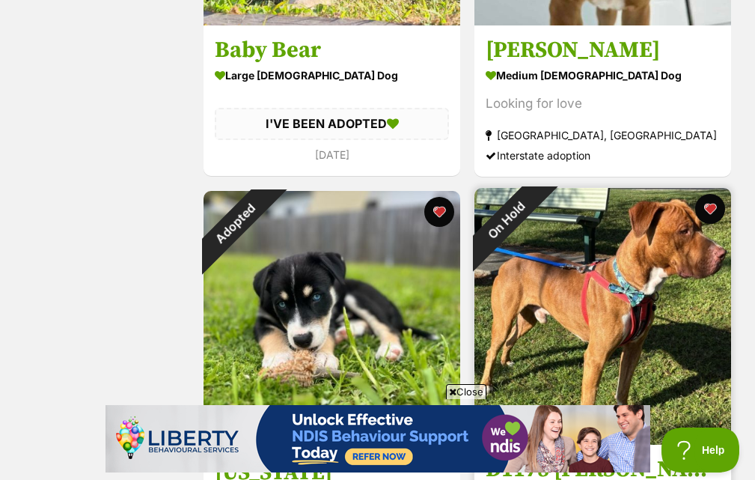
scroll to position [3519, 0]
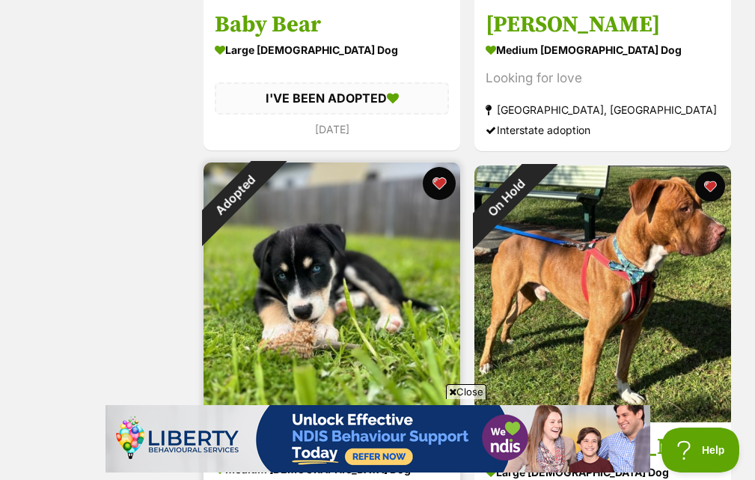
click at [441, 183] on button "favourite" at bounding box center [439, 183] width 33 height 33
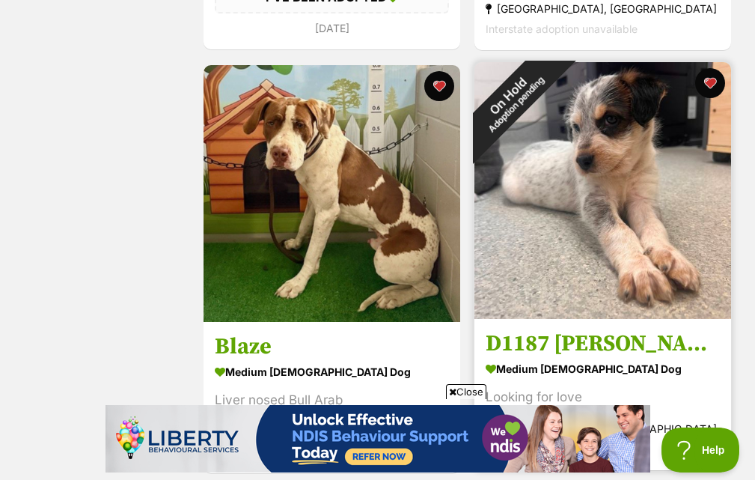
scroll to position [4043, 0]
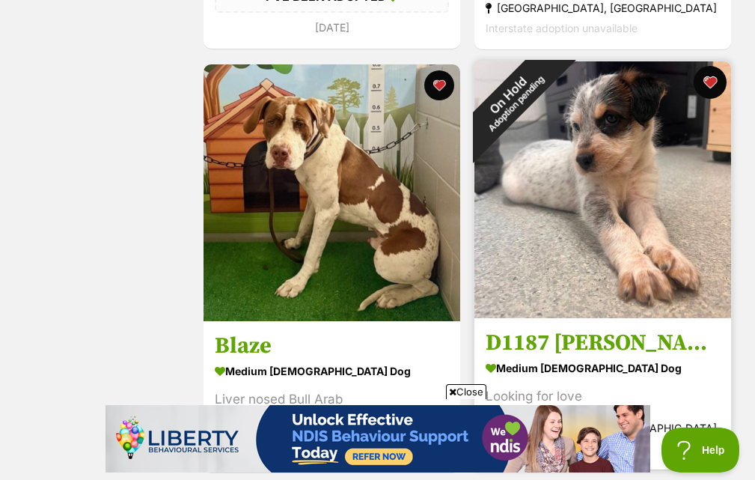
click at [718, 93] on button "favourite" at bounding box center [710, 82] width 33 height 33
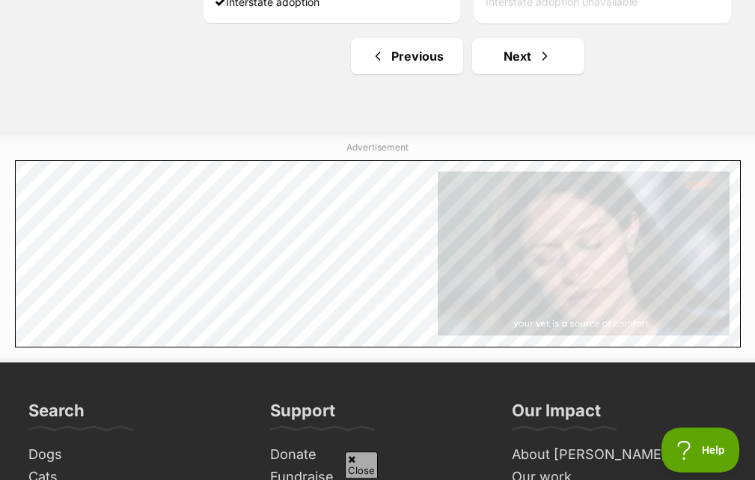
scroll to position [0, 0]
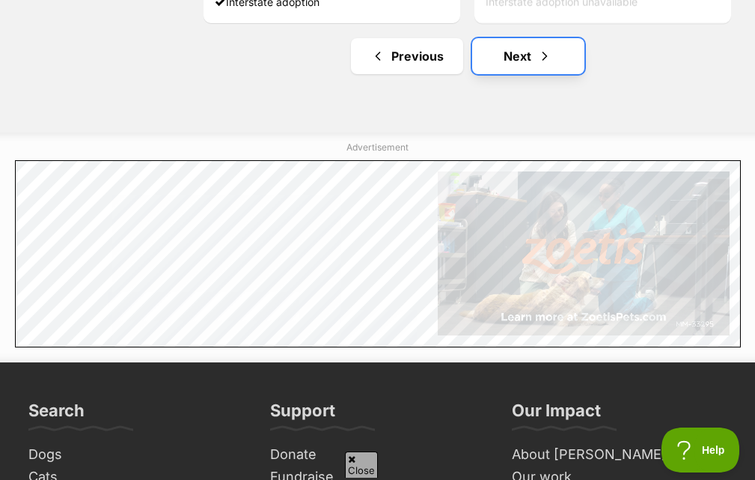
click at [514, 52] on link "Next" at bounding box center [528, 56] width 112 height 36
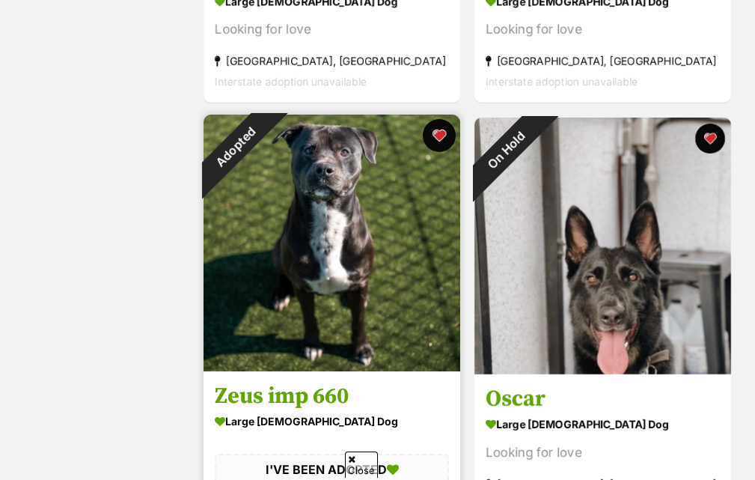
click at [447, 142] on button "favourite" at bounding box center [439, 135] width 33 height 33
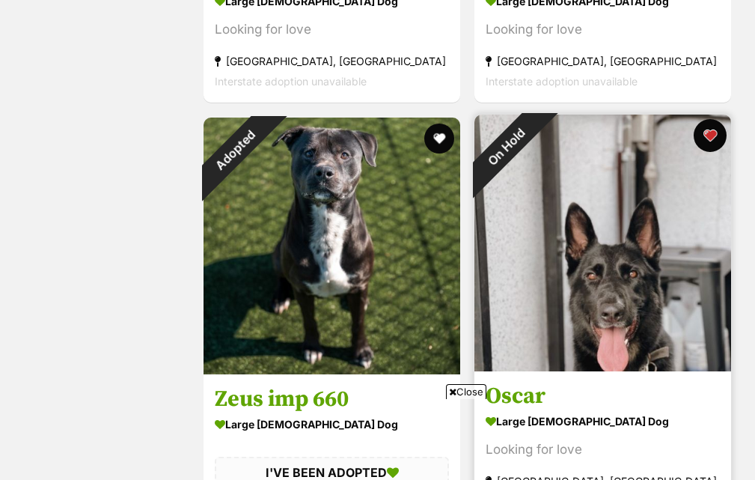
click at [704, 130] on button "favourite" at bounding box center [710, 135] width 33 height 33
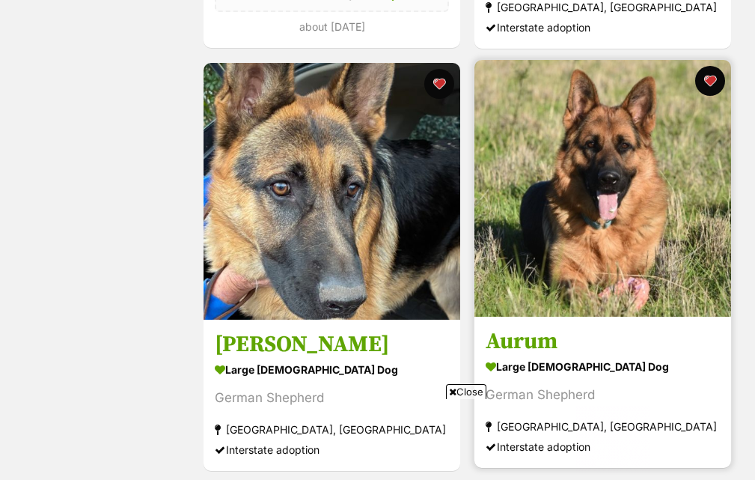
scroll to position [1136, 0]
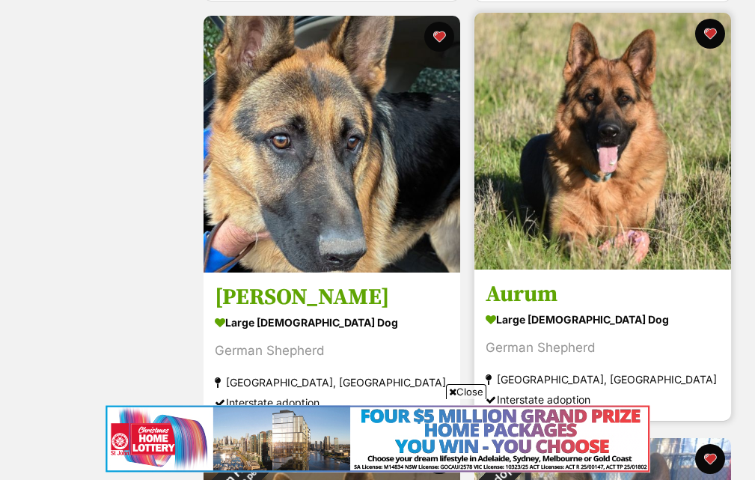
click at [624, 195] on img at bounding box center [603, 141] width 257 height 257
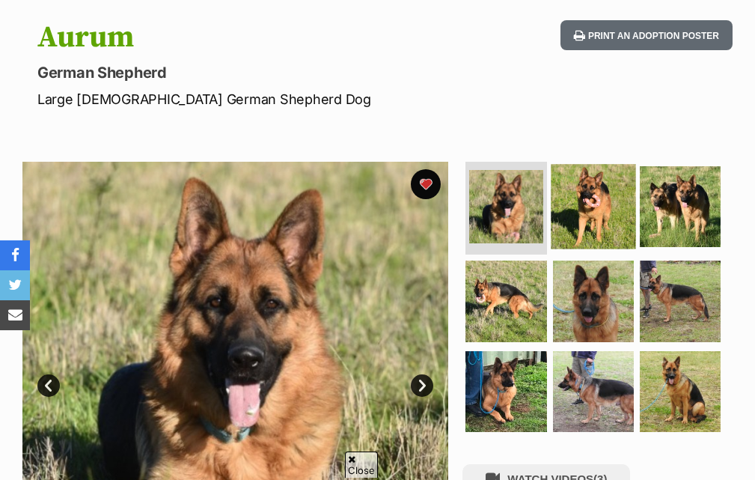
click at [601, 208] on img at bounding box center [593, 206] width 85 height 85
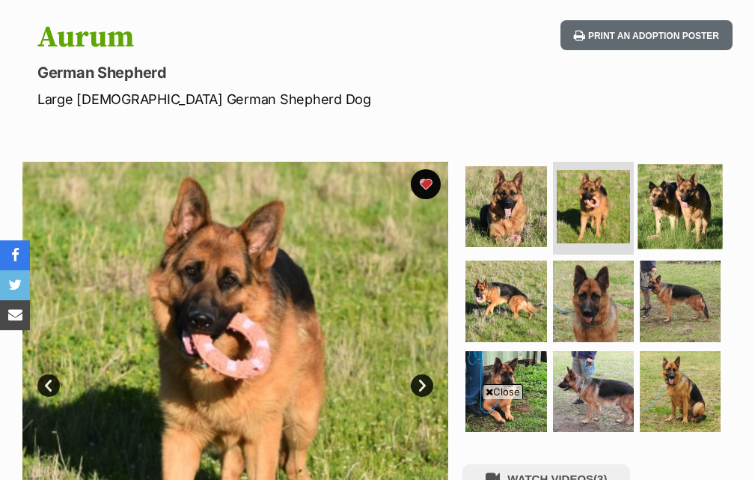
click at [673, 198] on img at bounding box center [680, 206] width 85 height 85
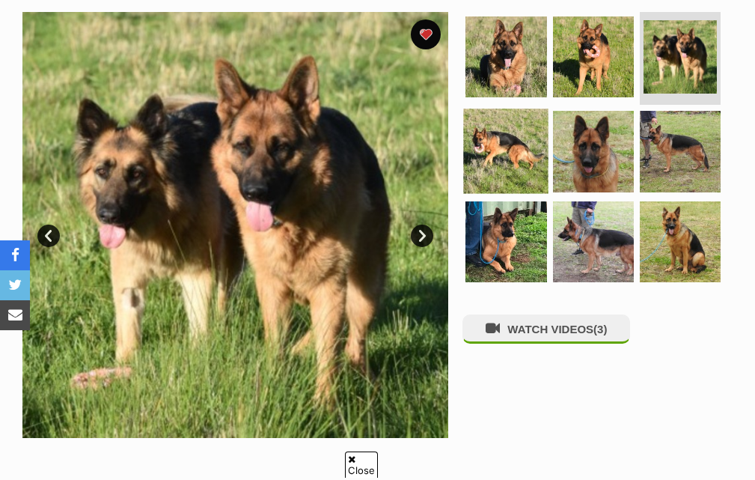
click at [493, 149] on img at bounding box center [506, 151] width 85 height 85
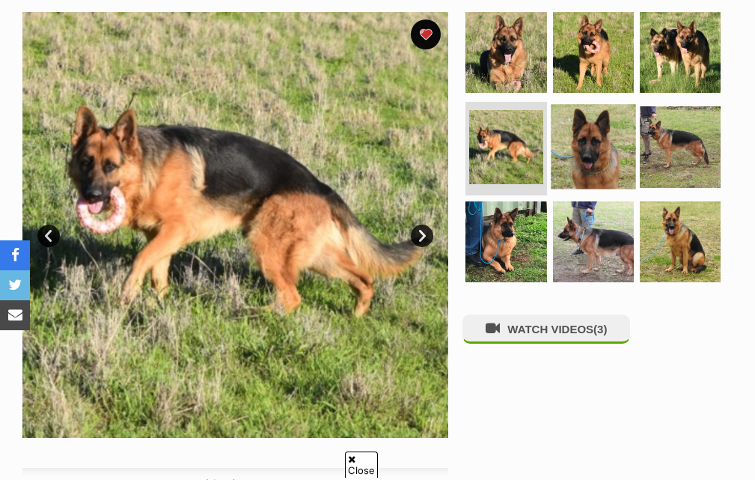
click at [592, 153] on img at bounding box center [593, 147] width 85 height 85
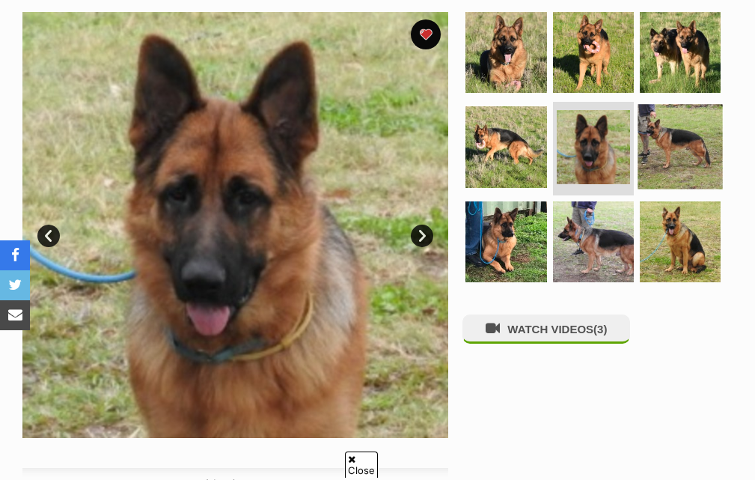
click at [693, 147] on img at bounding box center [680, 147] width 85 height 85
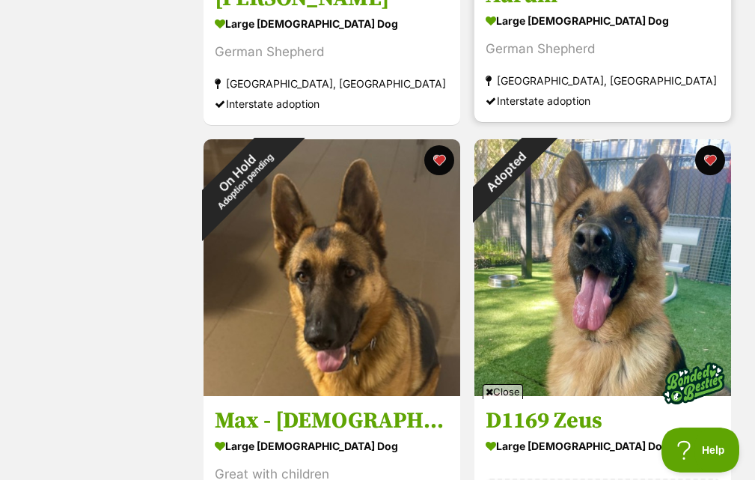
scroll to position [1435, 0]
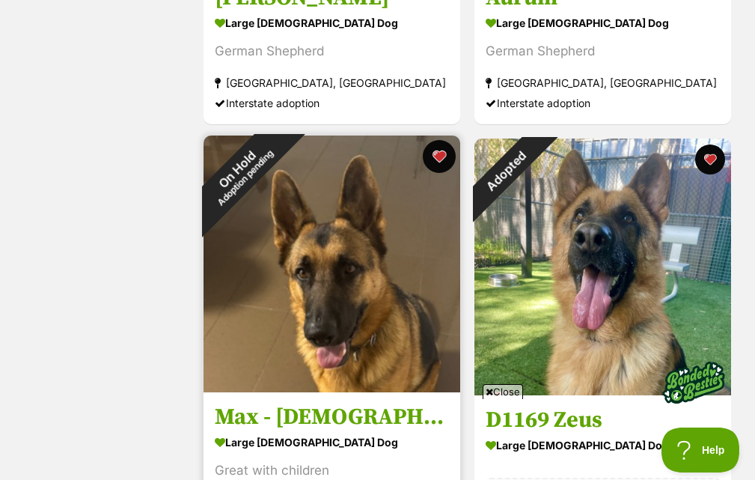
click at [443, 165] on button "favourite" at bounding box center [439, 156] width 33 height 33
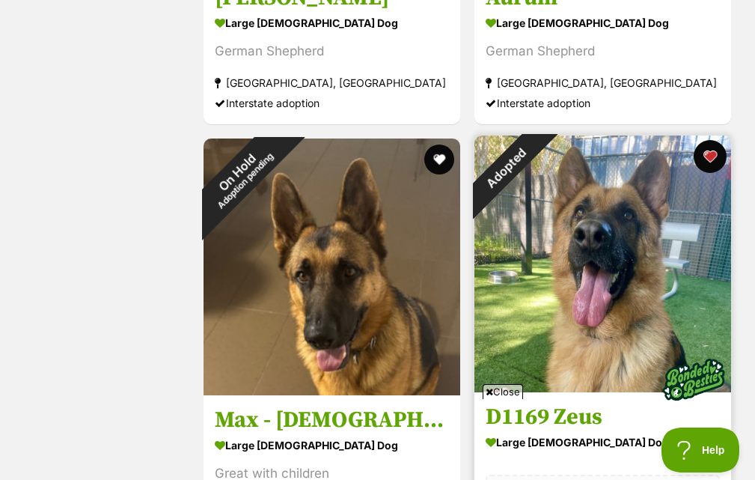
click at [710, 153] on button "favourite" at bounding box center [710, 156] width 33 height 33
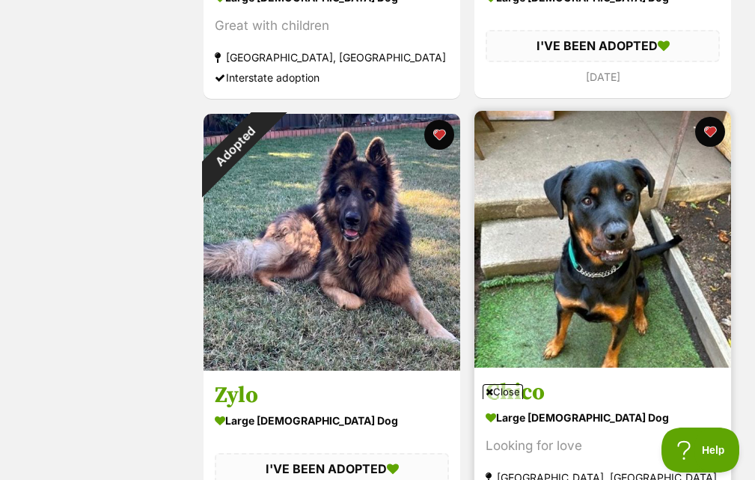
scroll to position [1884, 0]
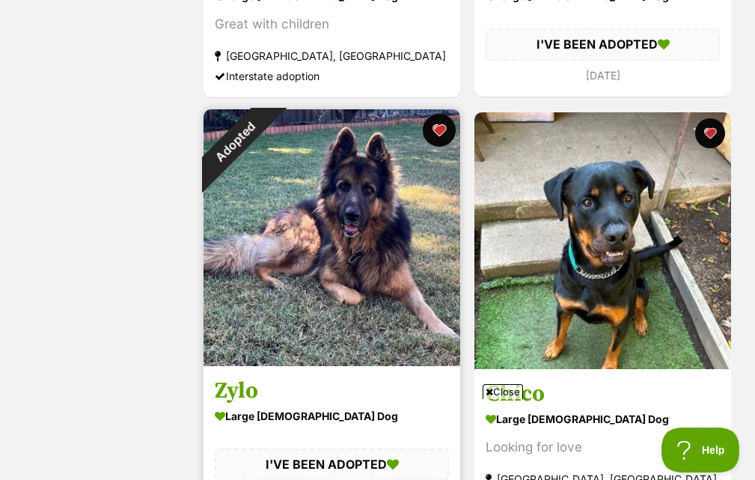
click at [430, 132] on button "favourite" at bounding box center [439, 130] width 33 height 33
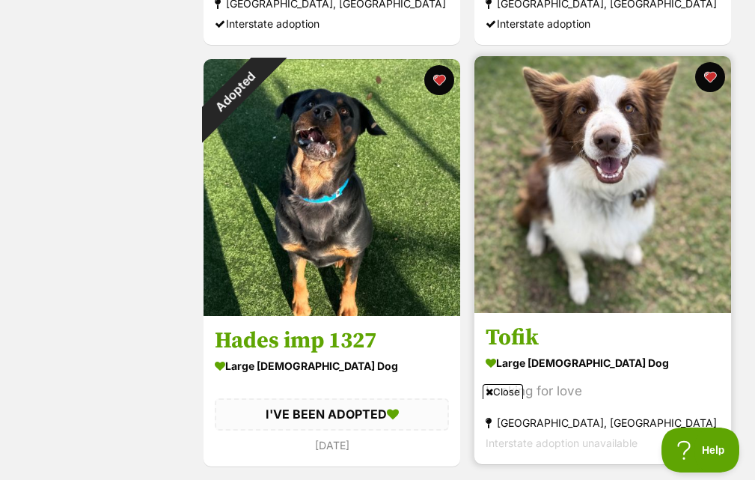
scroll to position [3232, 0]
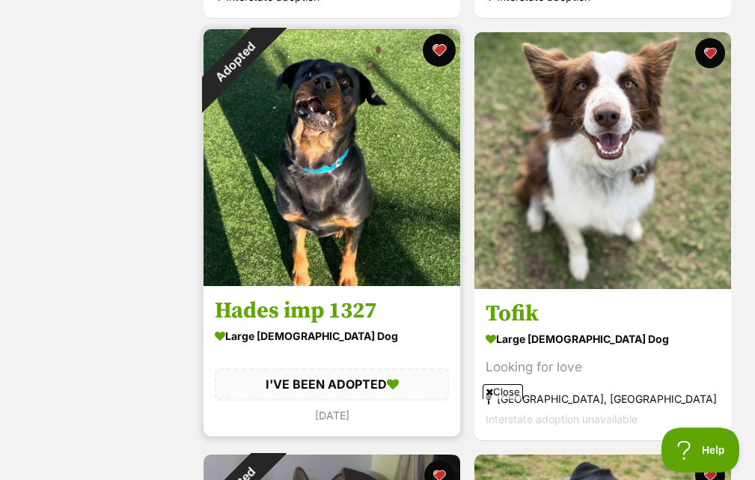
click at [441, 54] on button "favourite" at bounding box center [439, 50] width 33 height 33
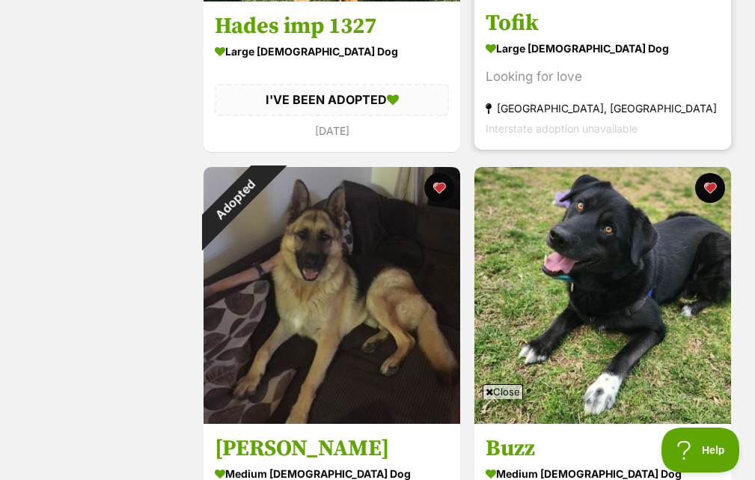
scroll to position [3606, 0]
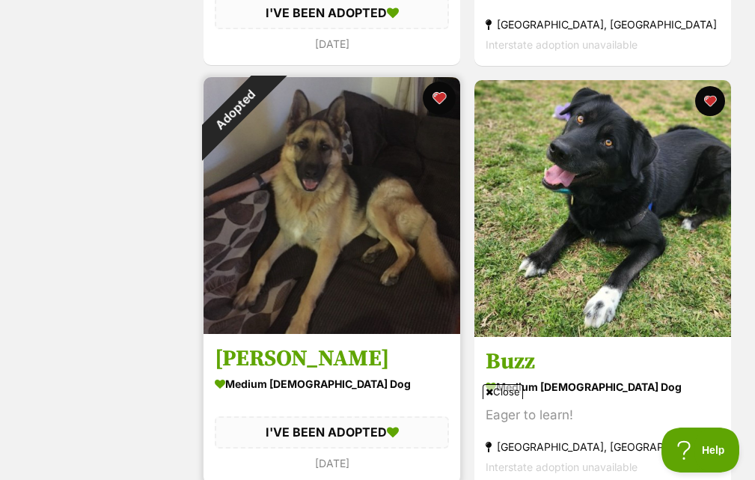
click at [436, 94] on button "favourite" at bounding box center [439, 98] width 33 height 33
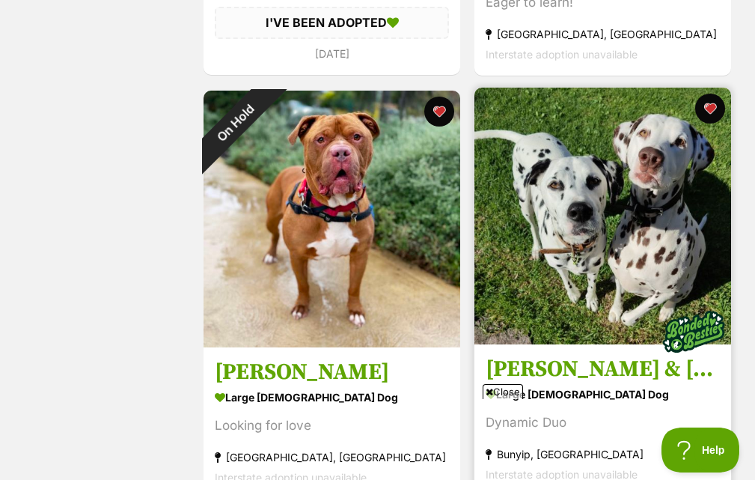
scroll to position [4055, 0]
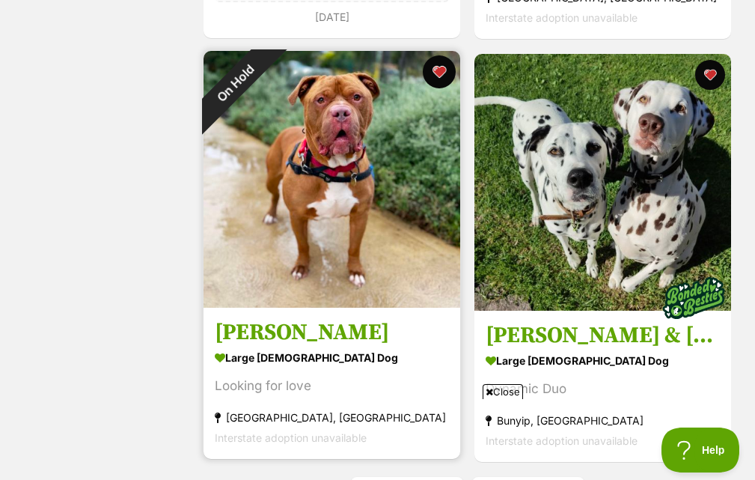
click at [442, 71] on button "favourite" at bounding box center [439, 71] width 33 height 33
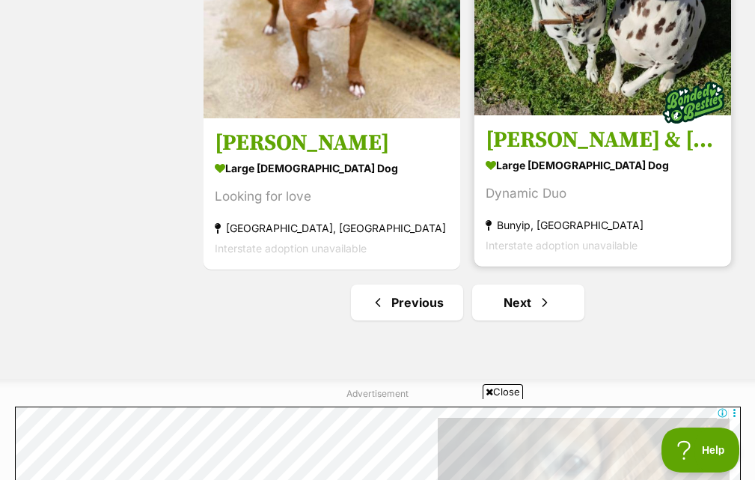
scroll to position [4355, 0]
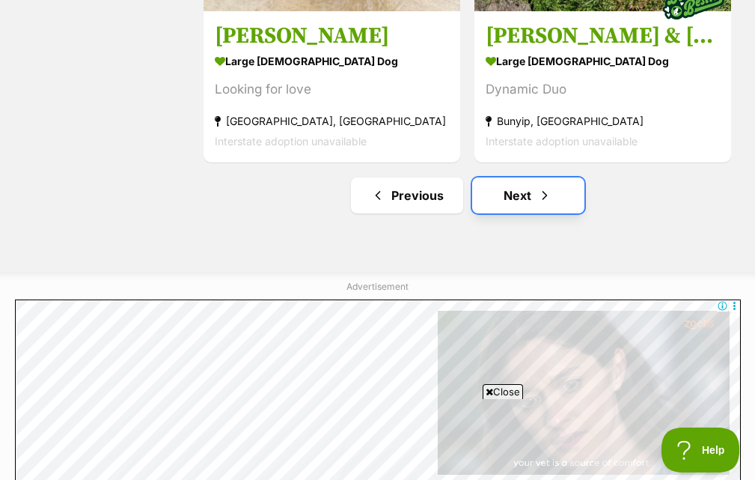
click at [549, 194] on span "Next page" at bounding box center [545, 195] width 15 height 18
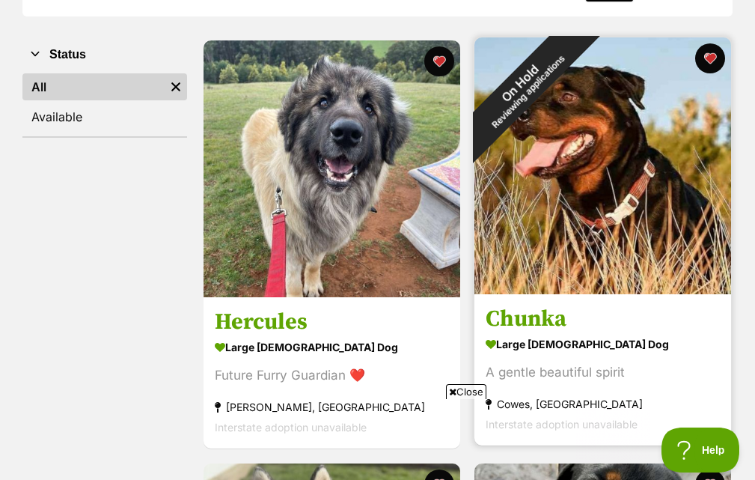
scroll to position [299, 0]
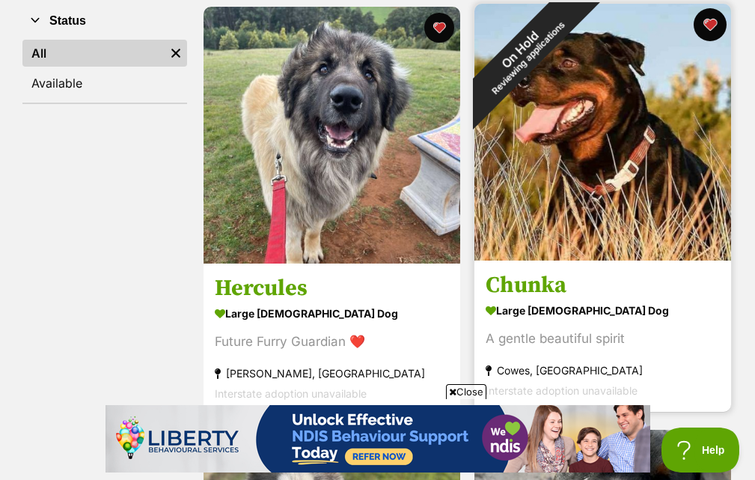
click at [707, 17] on button "favourite" at bounding box center [710, 24] width 33 height 33
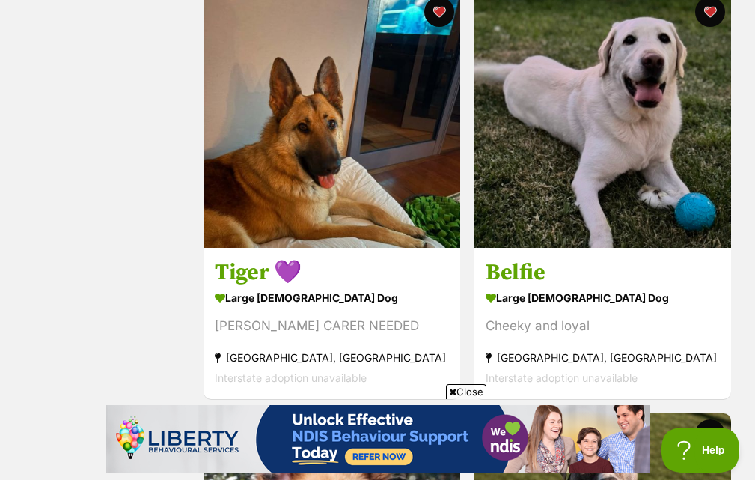
scroll to position [1123, 0]
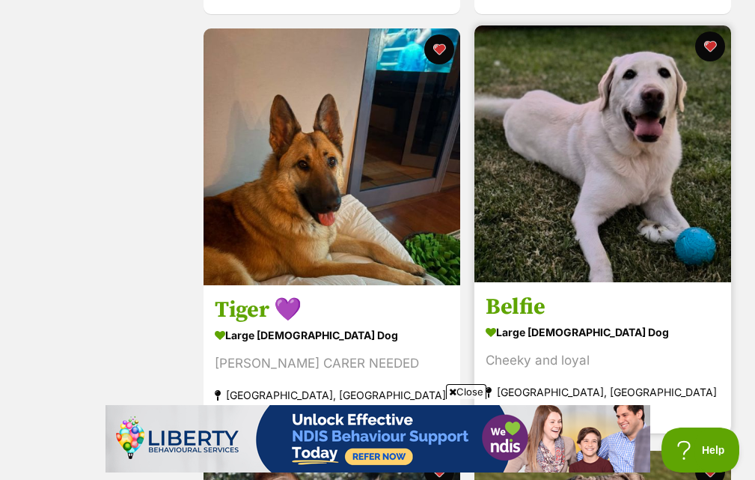
click at [627, 172] on img at bounding box center [603, 153] width 257 height 257
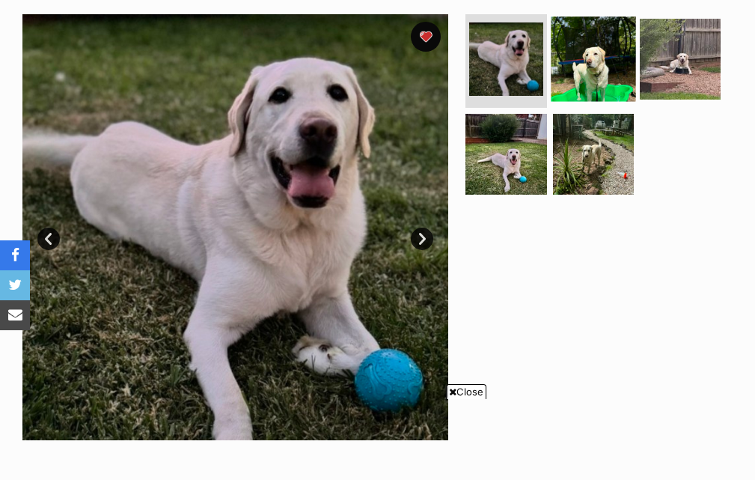
click at [594, 72] on img at bounding box center [593, 58] width 85 height 85
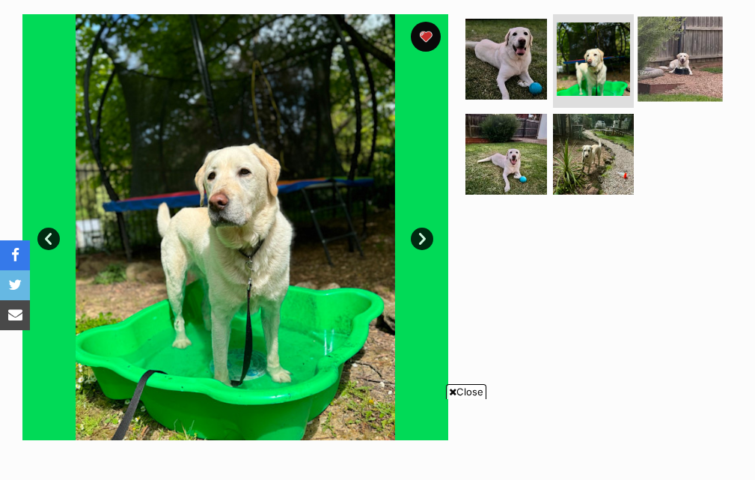
click at [666, 57] on img at bounding box center [680, 58] width 85 height 85
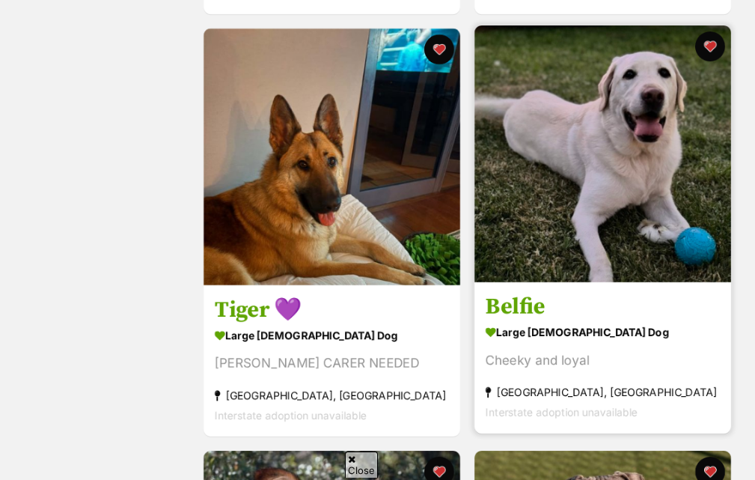
scroll to position [1123, 0]
click at [728, 33] on img at bounding box center [603, 153] width 257 height 257
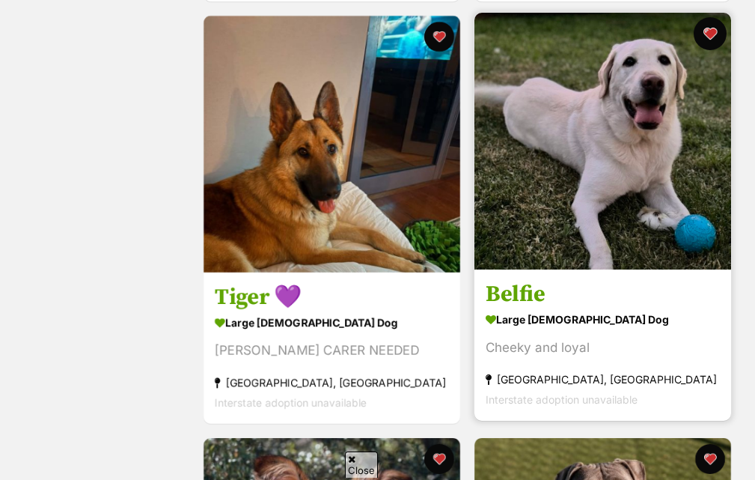
scroll to position [1136, 0]
click at [713, 29] on button "favourite" at bounding box center [710, 33] width 33 height 33
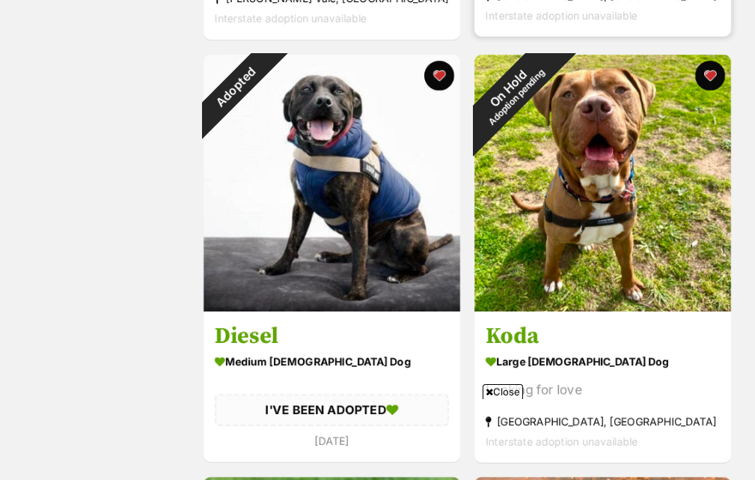
scroll to position [1959, 0]
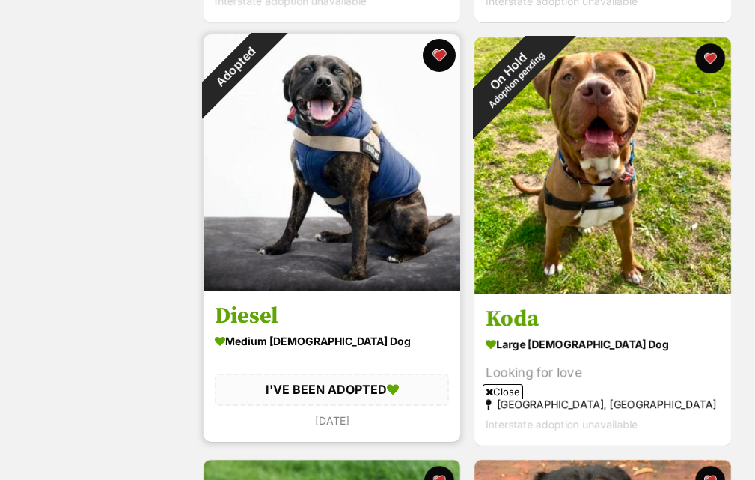
click at [433, 63] on button "favourite" at bounding box center [439, 55] width 33 height 33
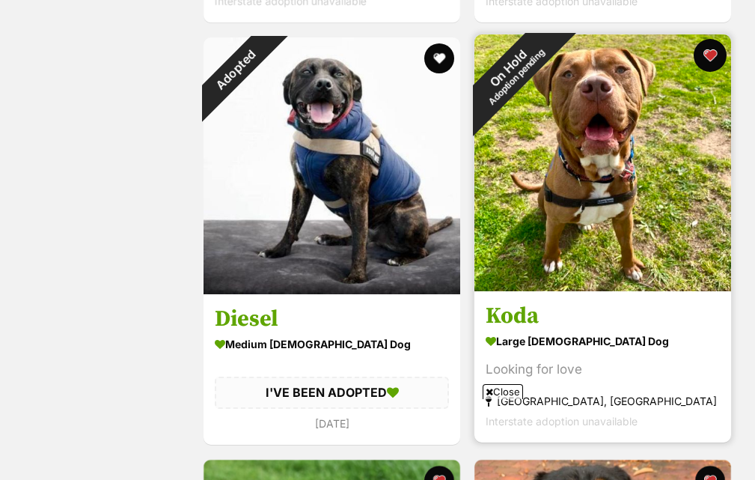
click at [707, 61] on button "favourite" at bounding box center [710, 55] width 33 height 33
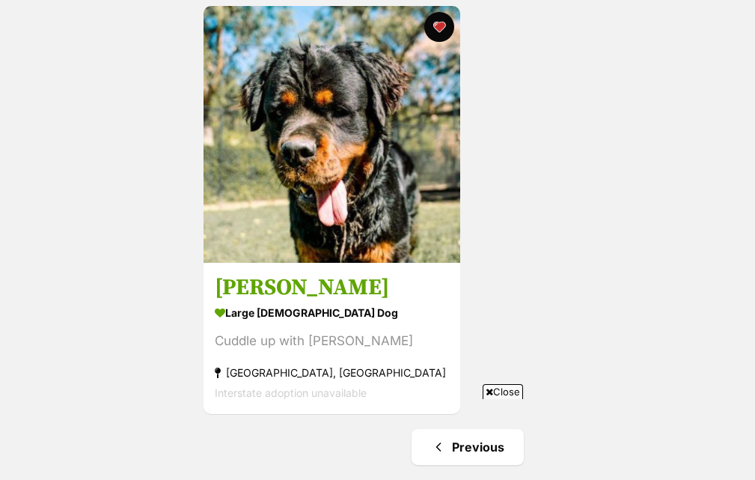
scroll to position [2858, 0]
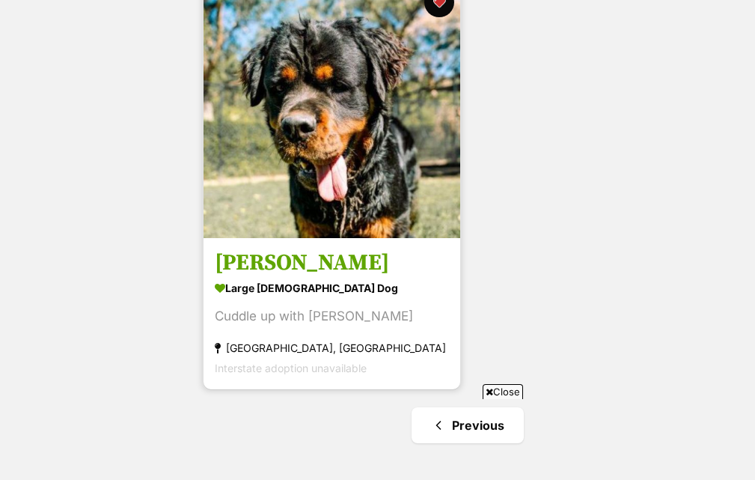
click at [313, 132] on img at bounding box center [332, 109] width 257 height 257
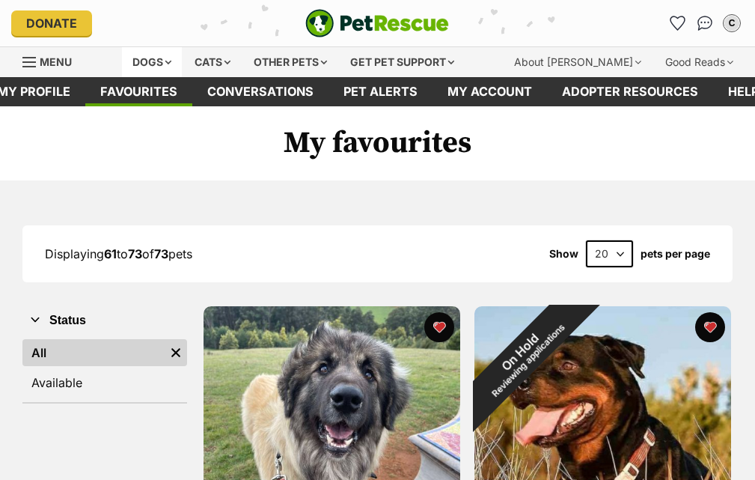
click at [144, 56] on div "Dogs" at bounding box center [152, 62] width 60 height 30
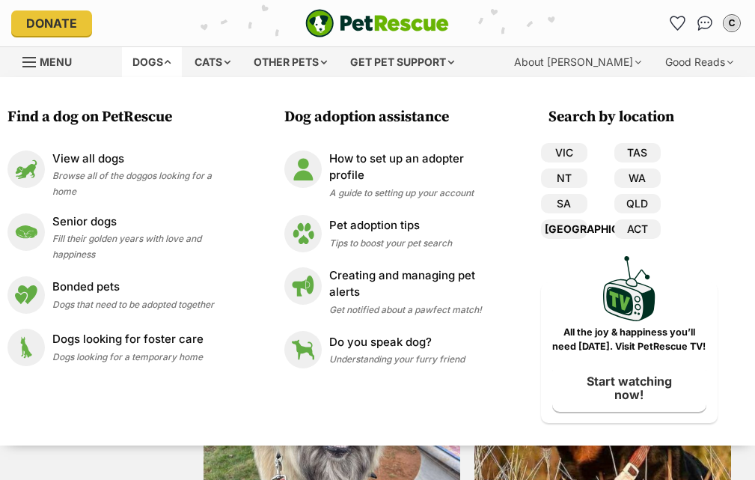
click at [563, 227] on link "[GEOGRAPHIC_DATA]" at bounding box center [564, 228] width 46 height 19
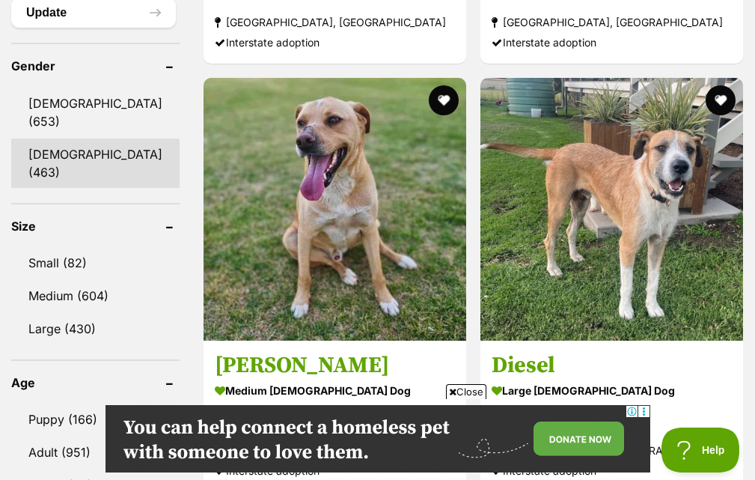
scroll to position [1273, 0]
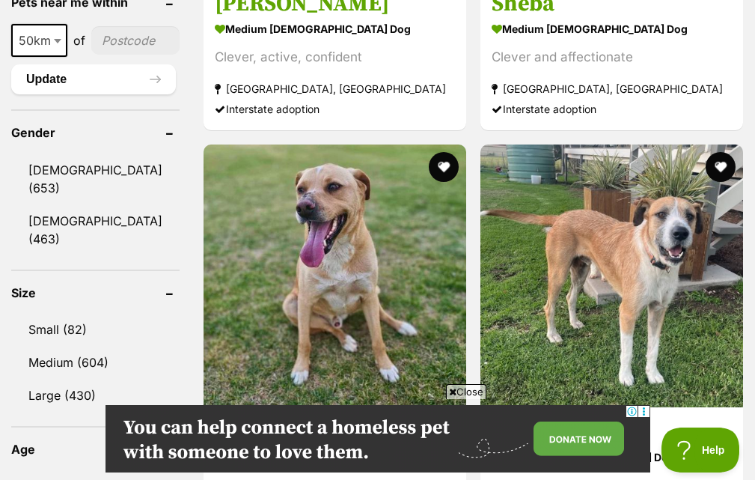
click at [48, 166] on ul "Male (653) Female (463)" at bounding box center [95, 197] width 168 height 115
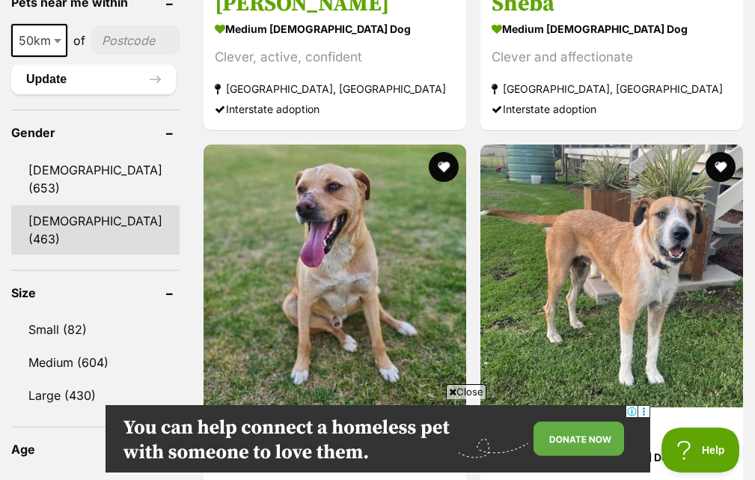
click at [58, 205] on link "Female (463)" at bounding box center [95, 229] width 168 height 49
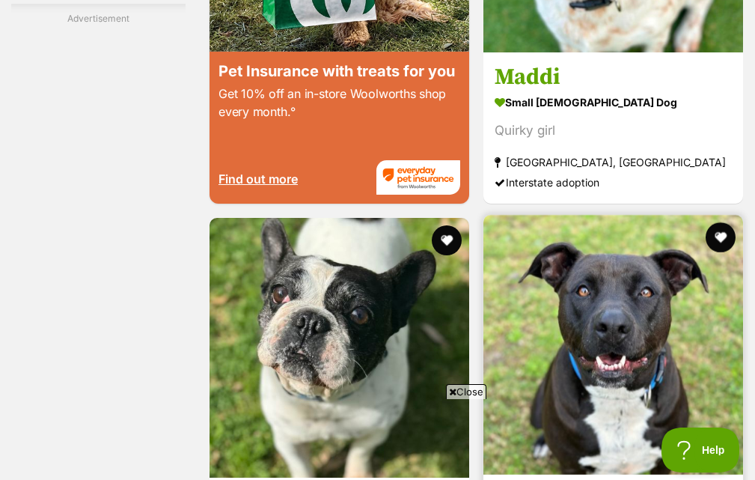
scroll to position [3069, 0]
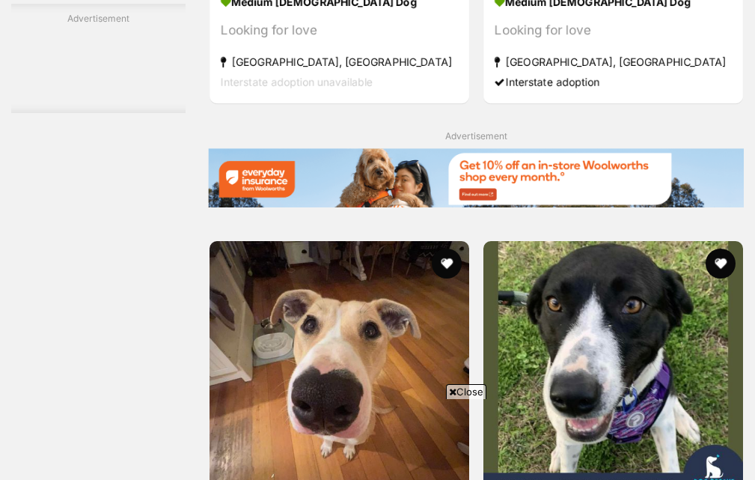
scroll to position [3144, 0]
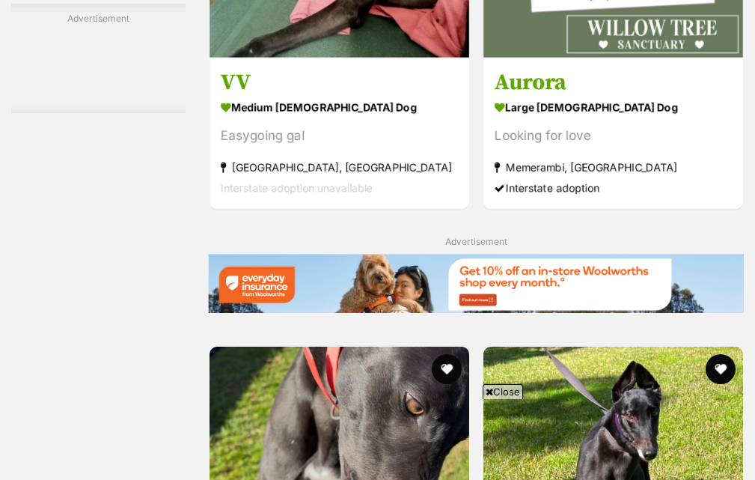
scroll to position [3219, 0]
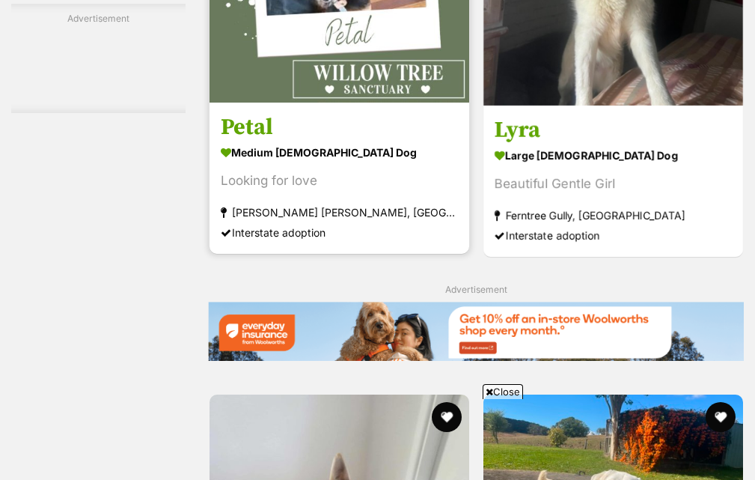
scroll to position [3219, 0]
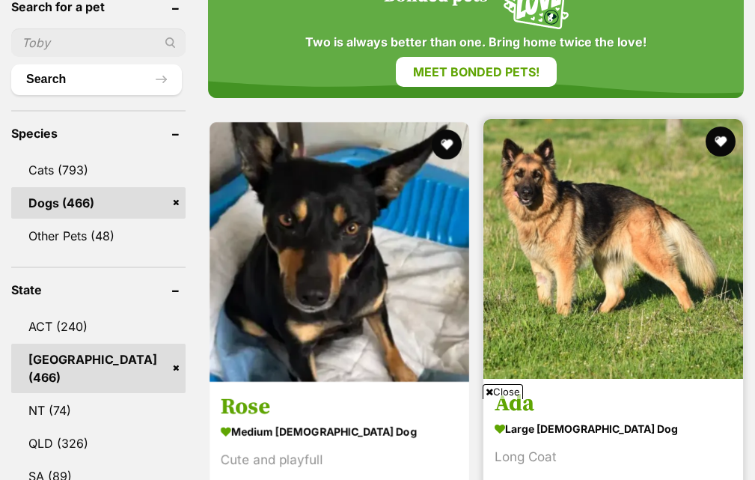
click at [484, 176] on img at bounding box center [614, 249] width 260 height 260
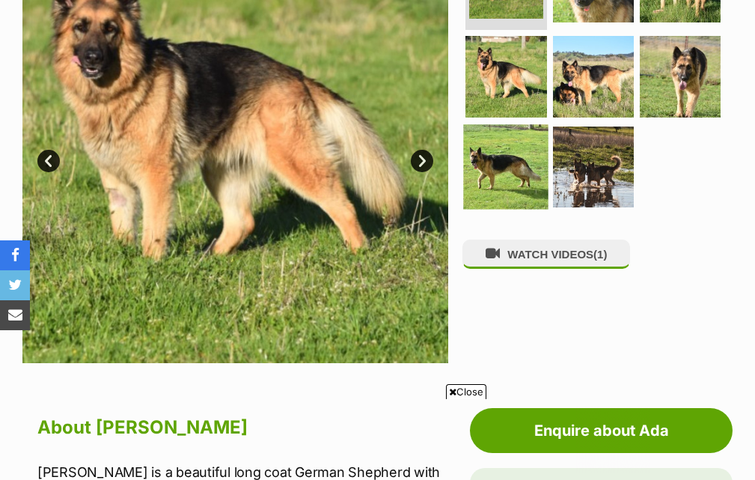
scroll to position [150, 0]
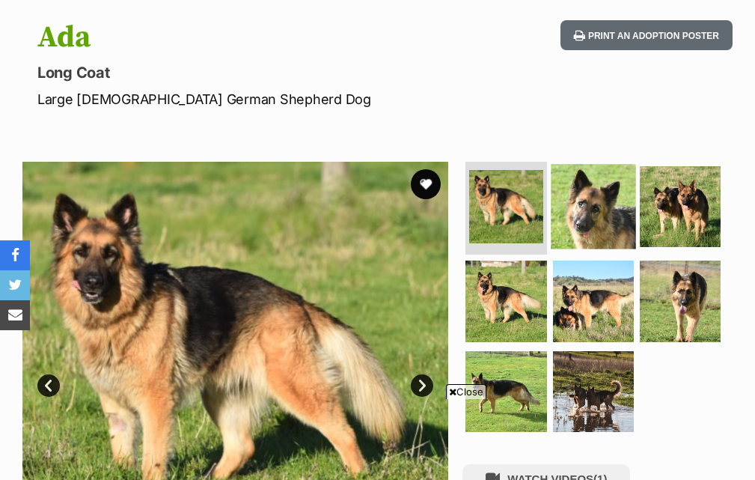
click at [600, 198] on img at bounding box center [593, 206] width 85 height 85
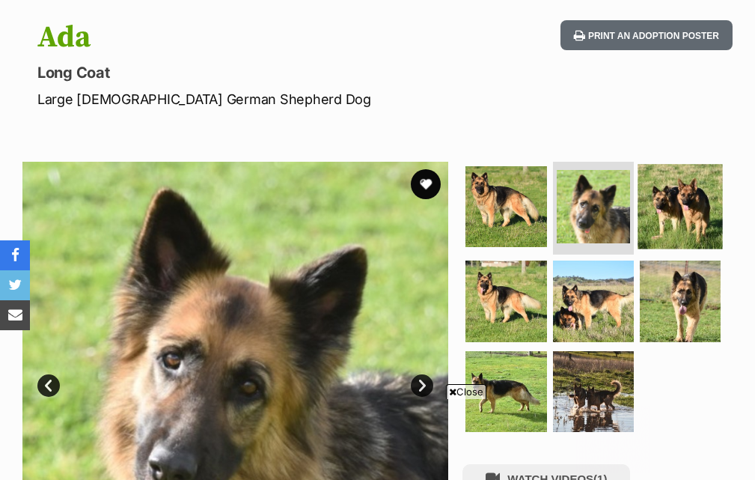
click at [659, 198] on img at bounding box center [680, 206] width 85 height 85
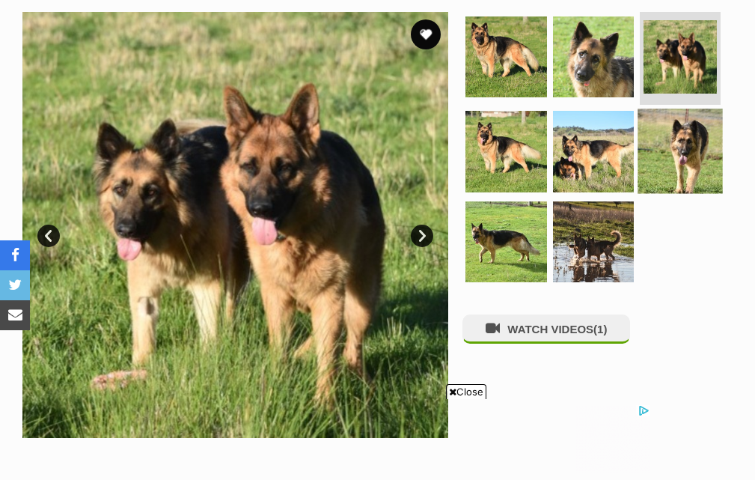
scroll to position [0, 0]
click at [696, 150] on img at bounding box center [680, 151] width 85 height 85
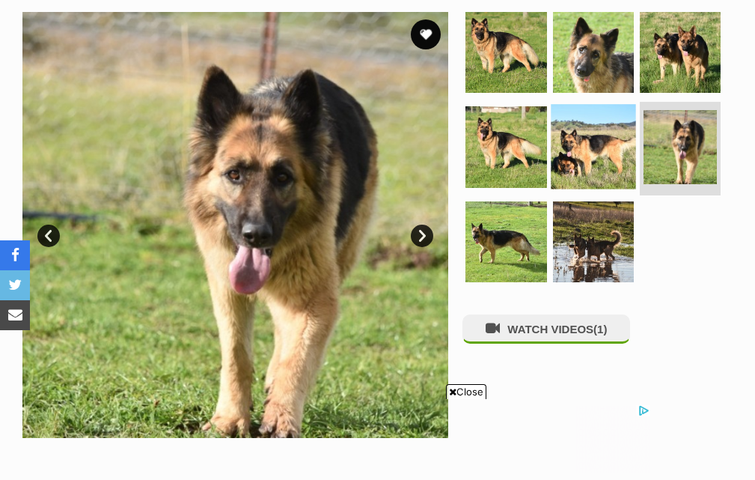
click at [606, 158] on img at bounding box center [593, 147] width 85 height 85
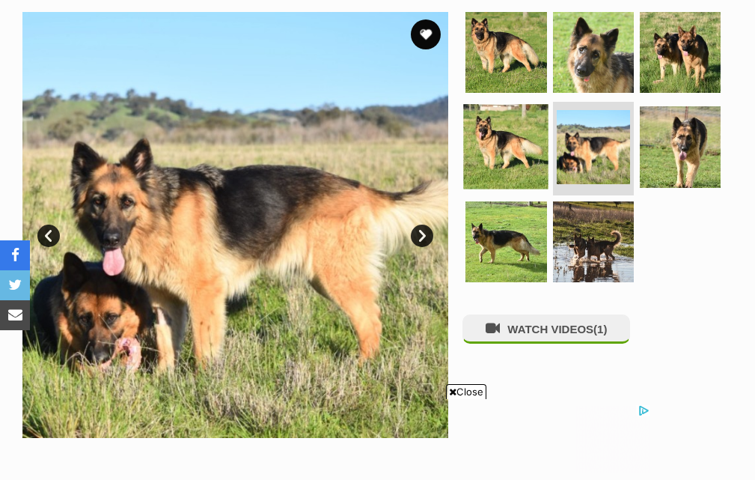
click at [503, 150] on img at bounding box center [506, 147] width 85 height 85
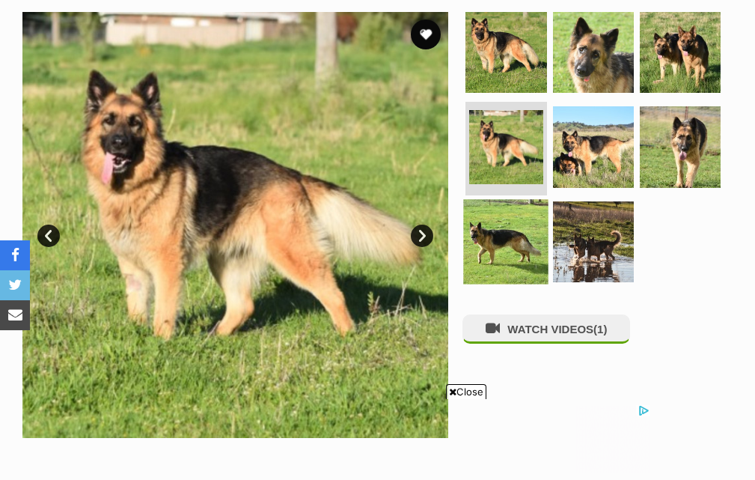
click at [511, 238] on img at bounding box center [506, 241] width 85 height 85
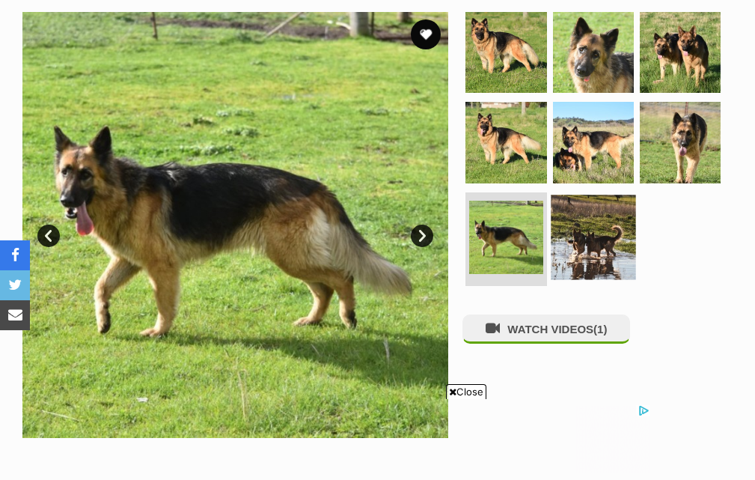
click at [591, 259] on img at bounding box center [593, 237] width 85 height 85
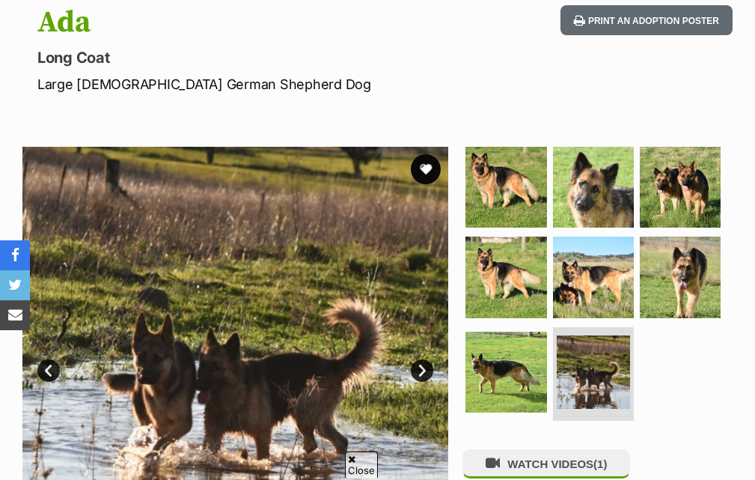
scroll to position [150, 0]
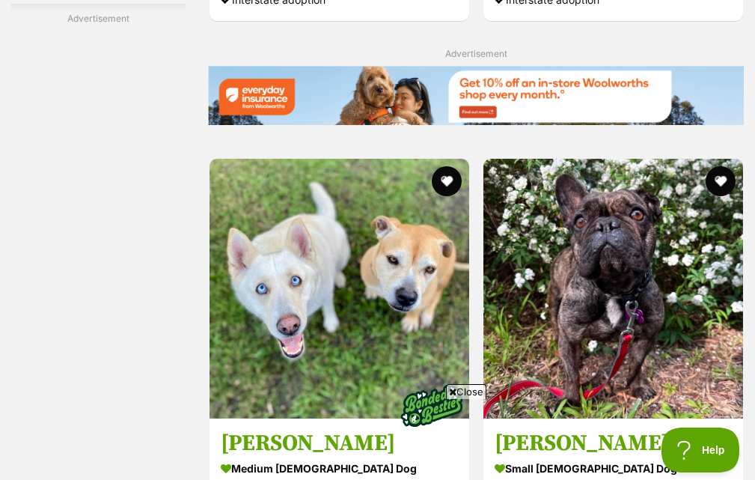
scroll to position [3390, 0]
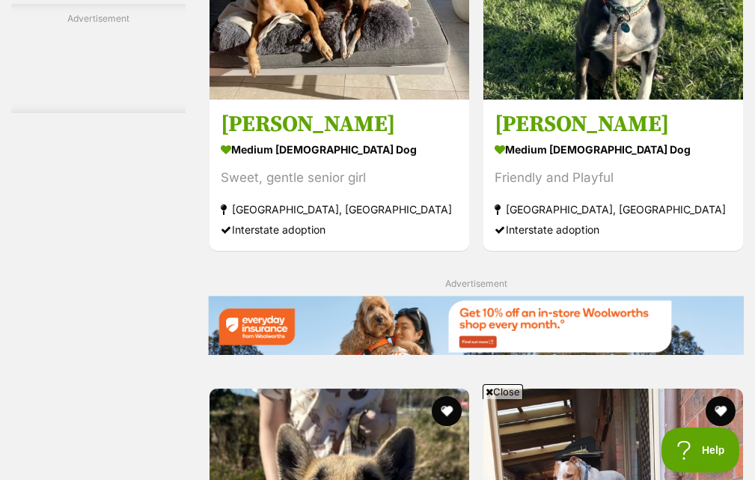
scroll to position [3069, 0]
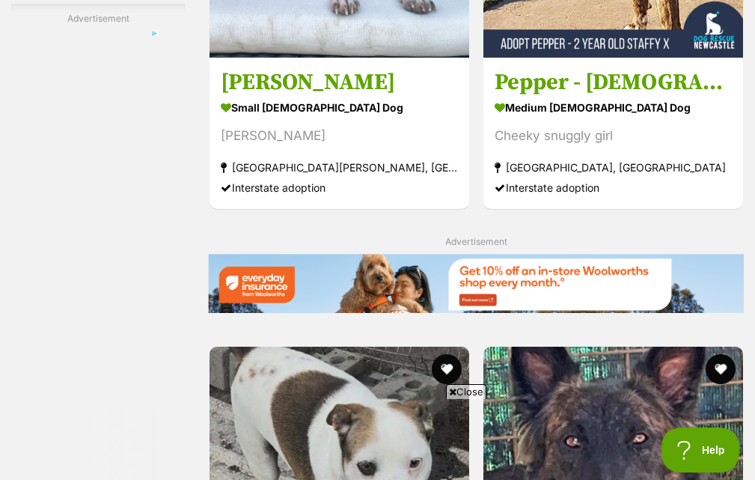
scroll to position [3069, 0]
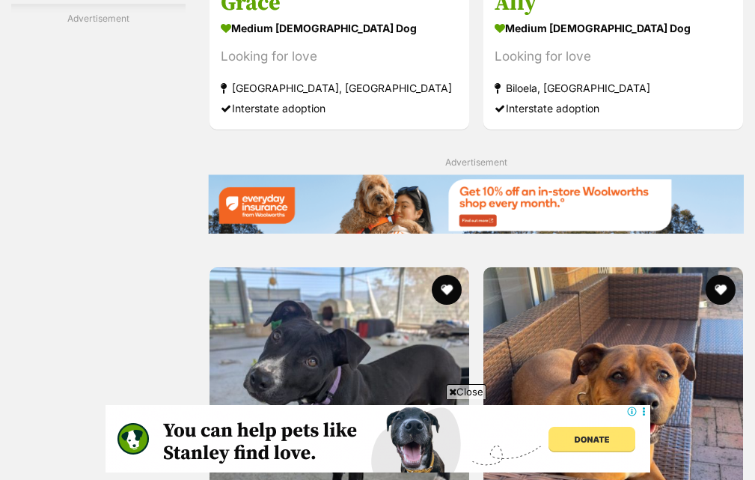
scroll to position [3294, 0]
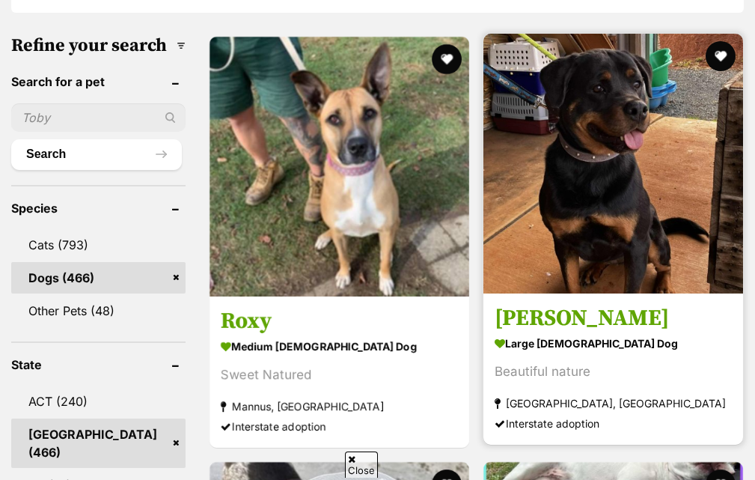
scroll to position [374, 0]
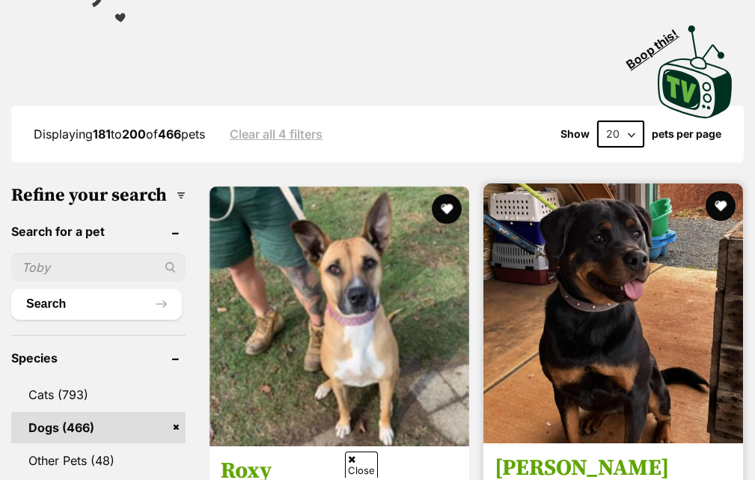
click at [484, 260] on img at bounding box center [614, 313] width 260 height 260
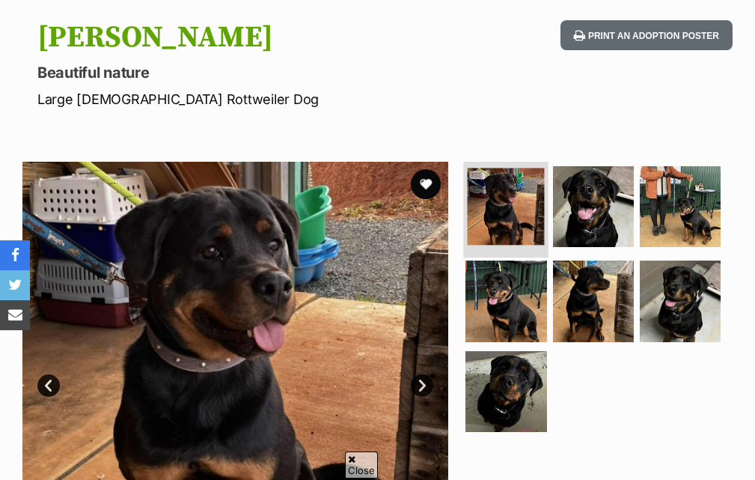
click at [517, 213] on img at bounding box center [506, 206] width 77 height 77
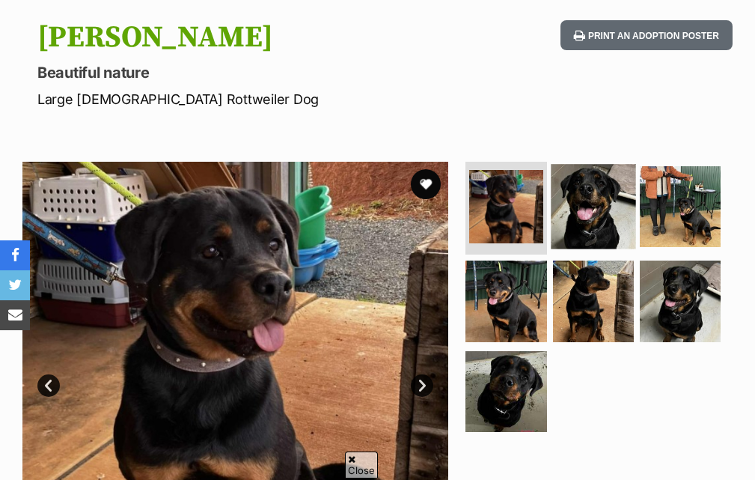
click at [594, 205] on img at bounding box center [593, 206] width 85 height 85
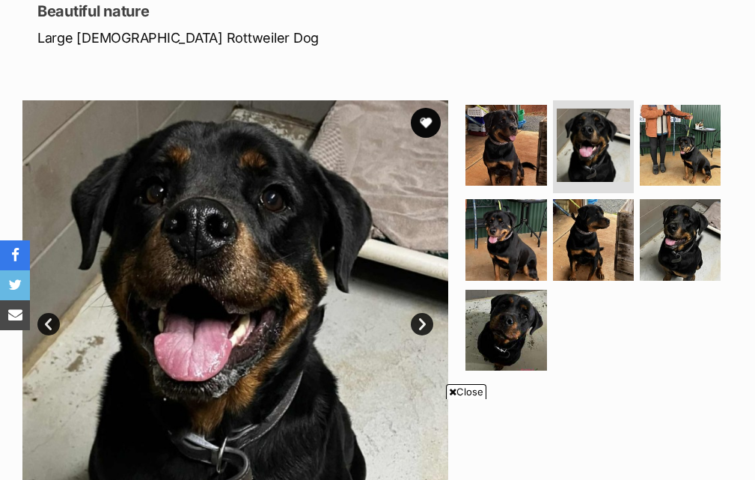
scroll to position [299, 0]
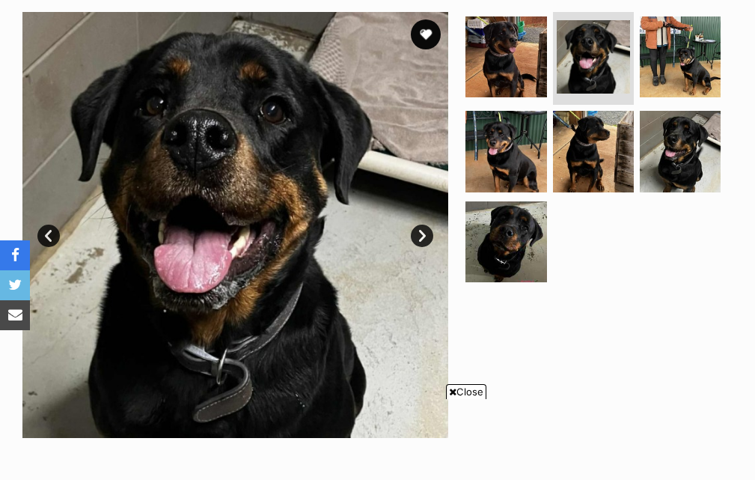
click at [417, 234] on link "Next" at bounding box center [422, 236] width 22 height 22
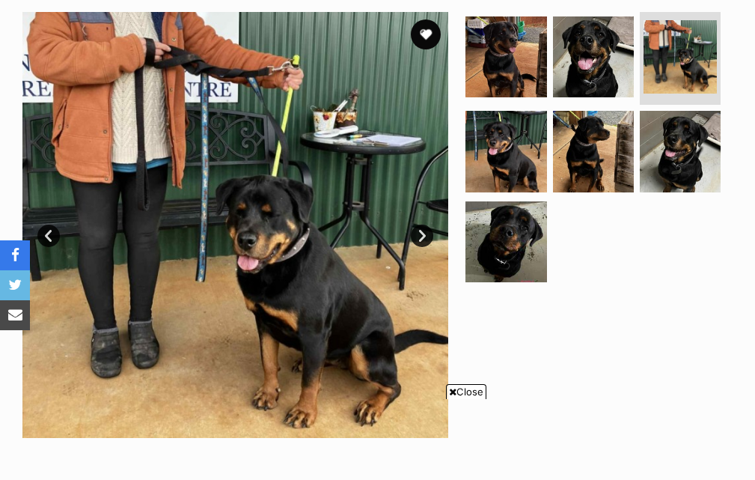
scroll to position [0, 0]
click at [417, 234] on link "Next" at bounding box center [422, 236] width 22 height 22
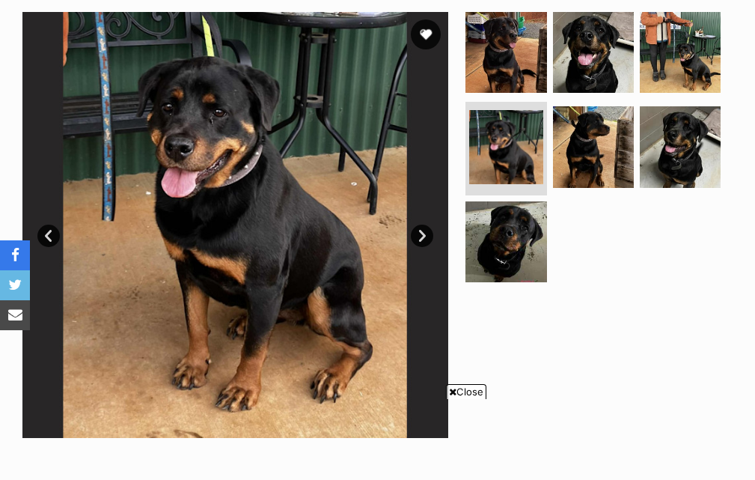
click at [417, 234] on link "Next" at bounding box center [422, 236] width 22 height 22
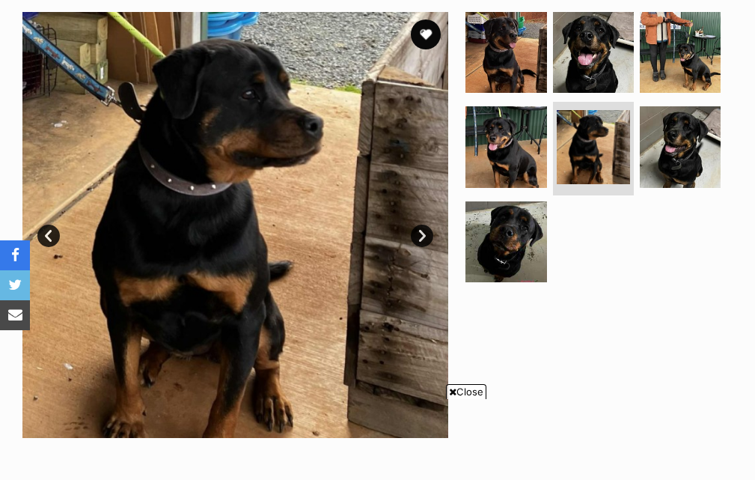
click at [417, 234] on link "Next" at bounding box center [422, 236] width 22 height 22
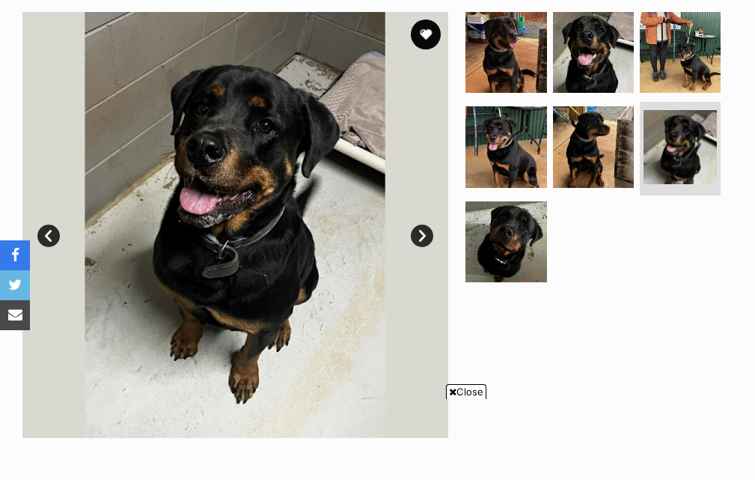
click at [417, 234] on link "Next" at bounding box center [422, 236] width 22 height 22
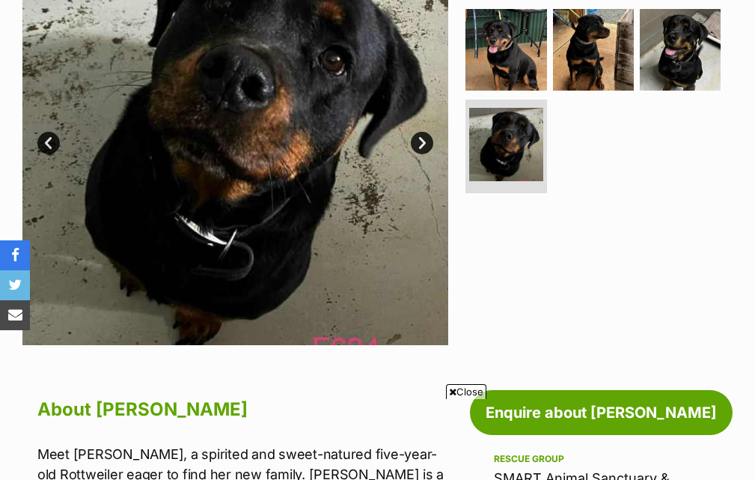
scroll to position [299, 0]
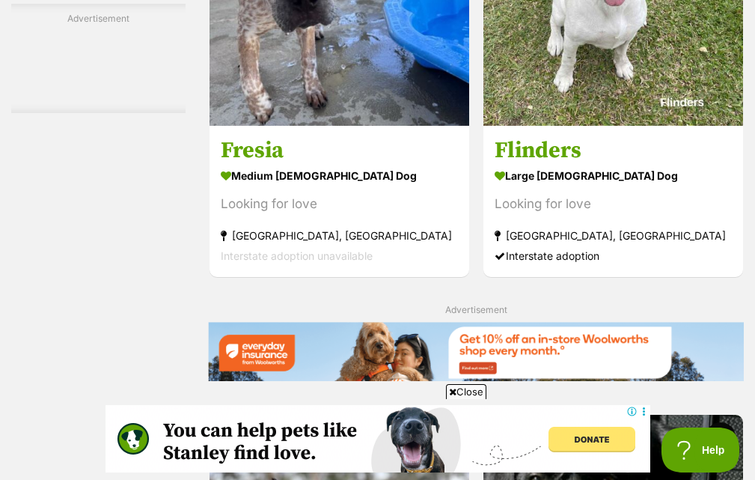
scroll to position [3069, 0]
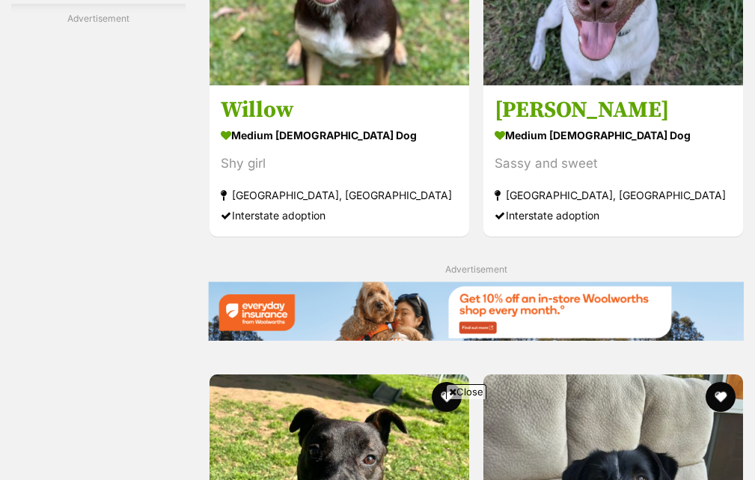
scroll to position [3069, 0]
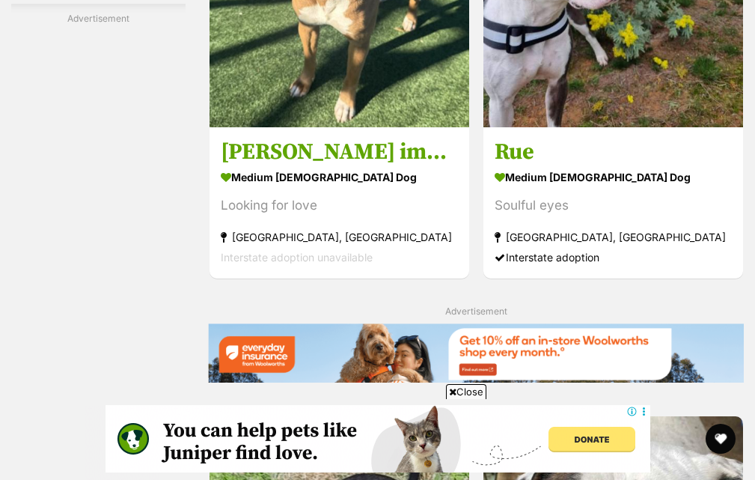
scroll to position [3144, 0]
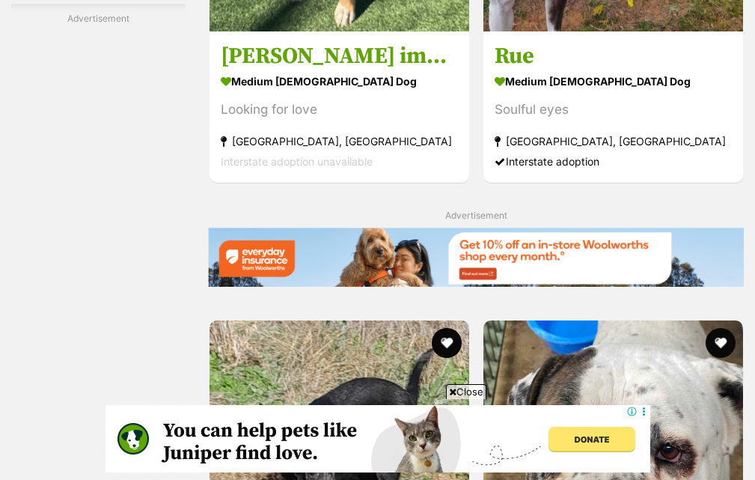
scroll to position [0, 0]
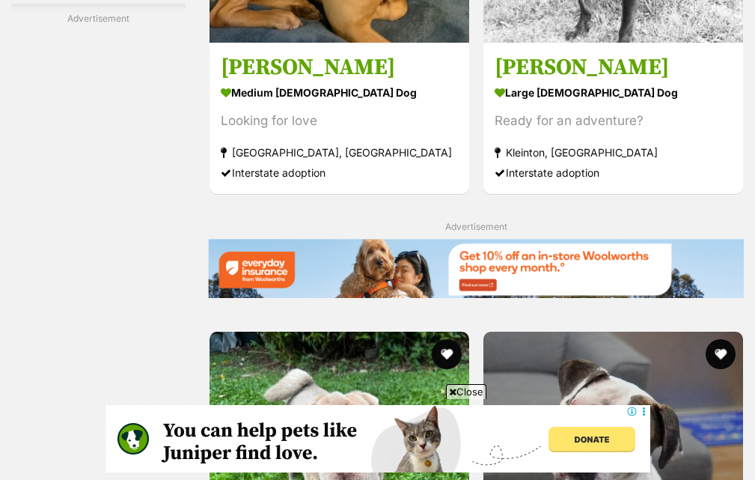
scroll to position [3144, 0]
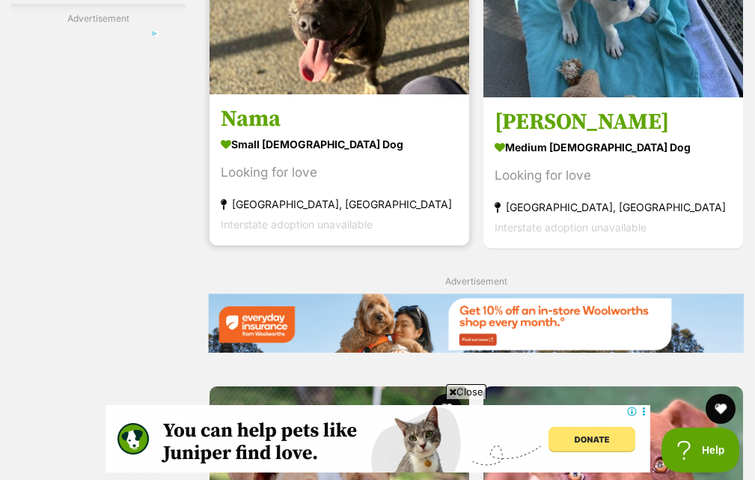
scroll to position [3069, 0]
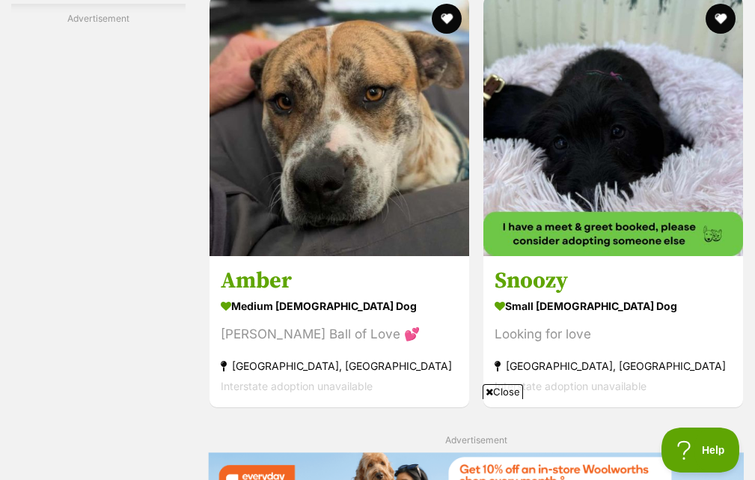
scroll to position [3144, 0]
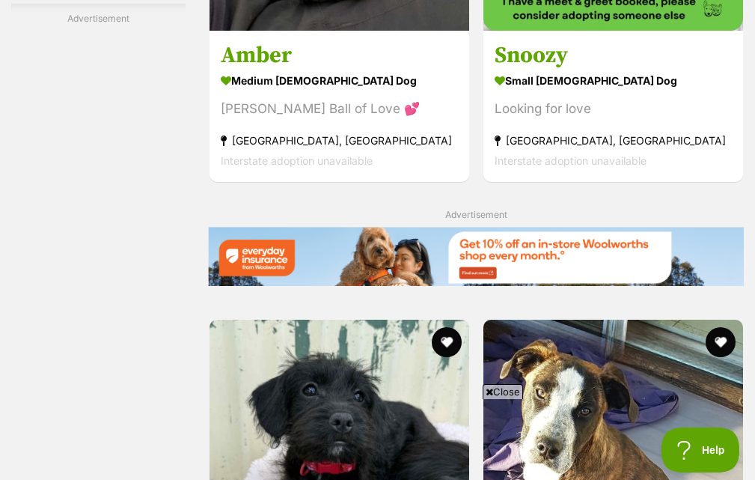
scroll to position [3219, 0]
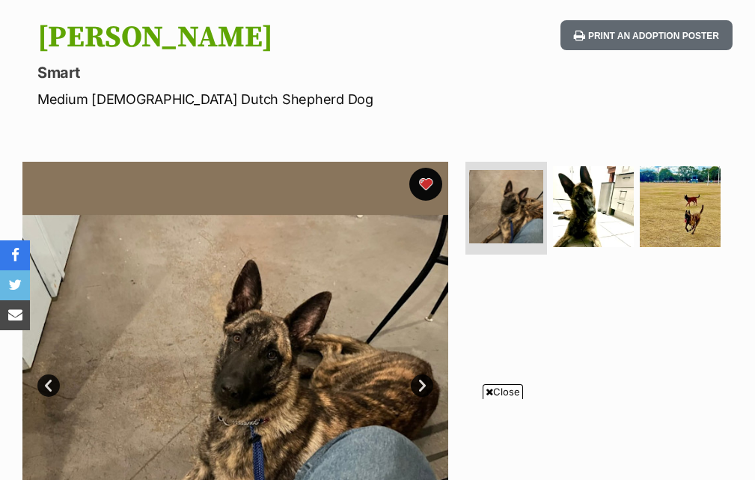
click at [427, 190] on button "favourite" at bounding box center [425, 184] width 33 height 33
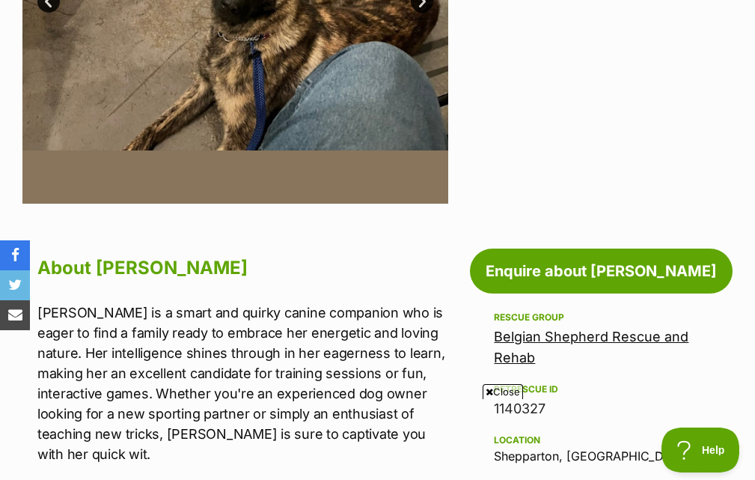
scroll to position [442, 0]
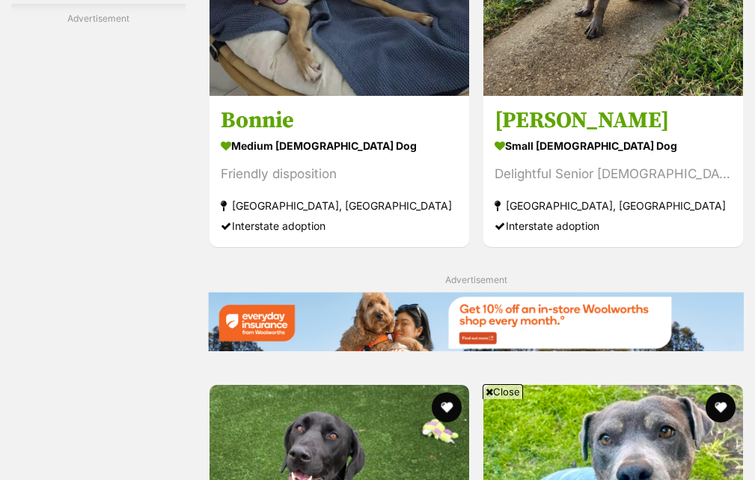
click span "Next page"
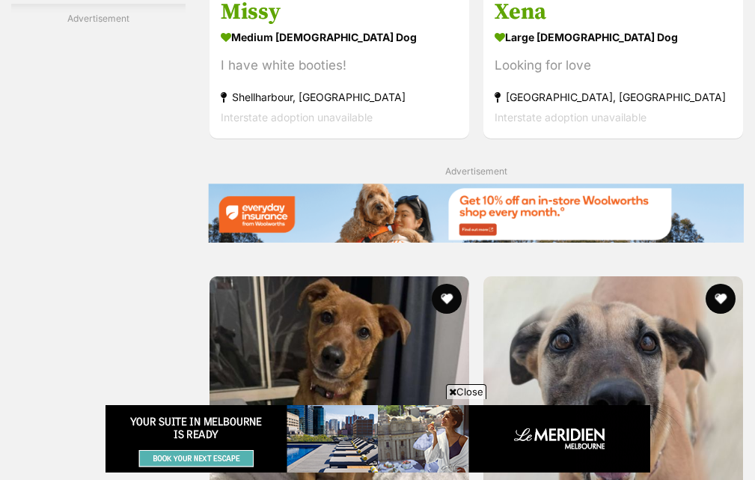
scroll to position [3144, 0]
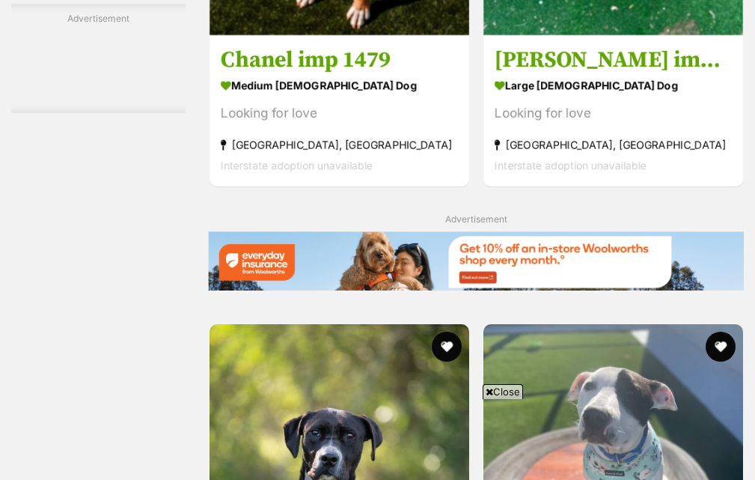
scroll to position [3294, 0]
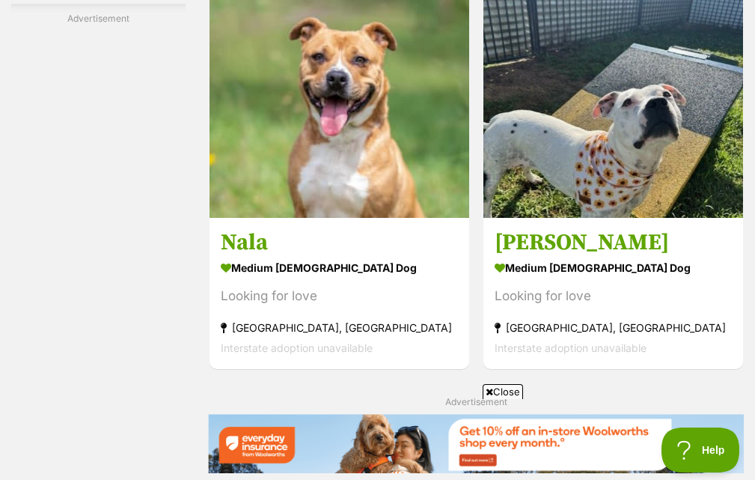
scroll to position [3027, 0]
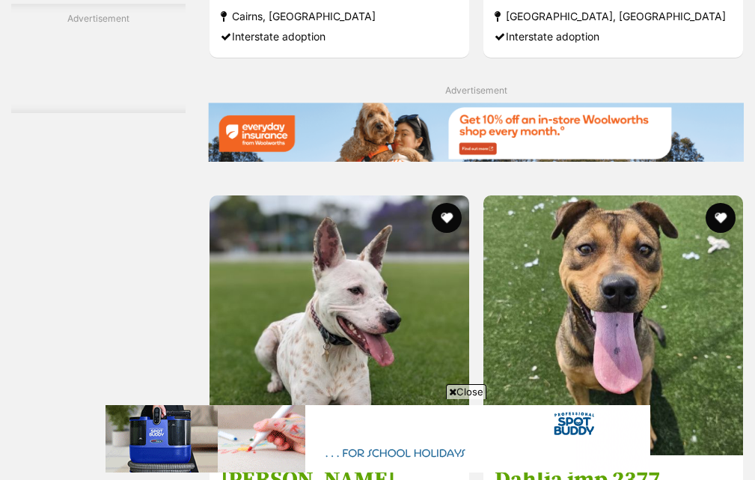
scroll to position [3294, 0]
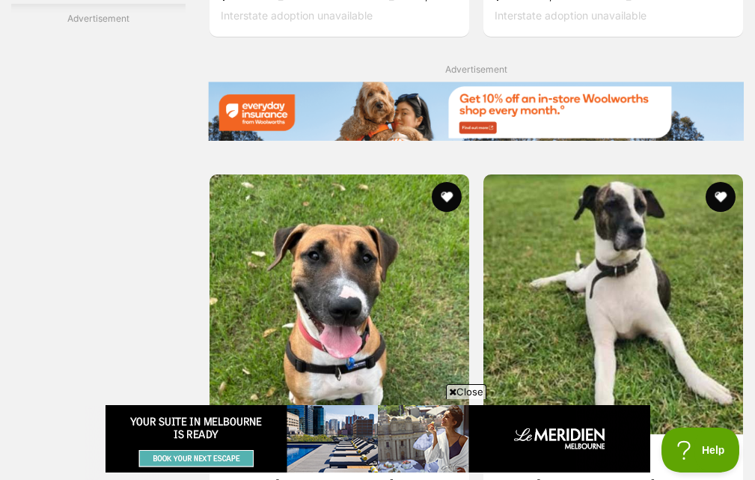
scroll to position [3369, 0]
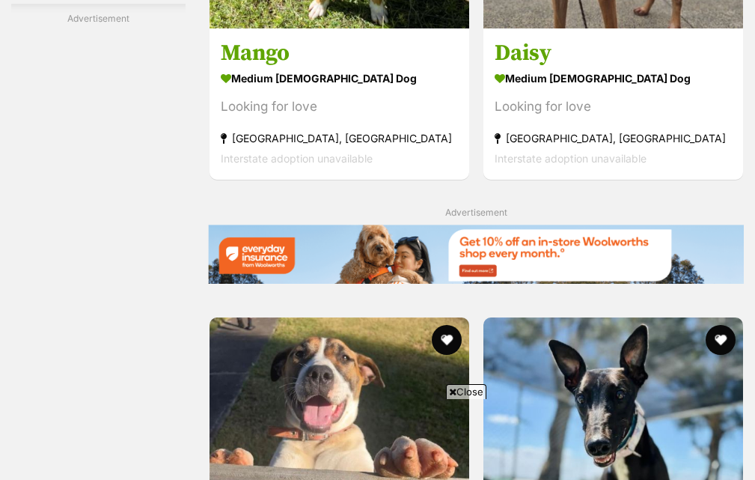
scroll to position [3144, 0]
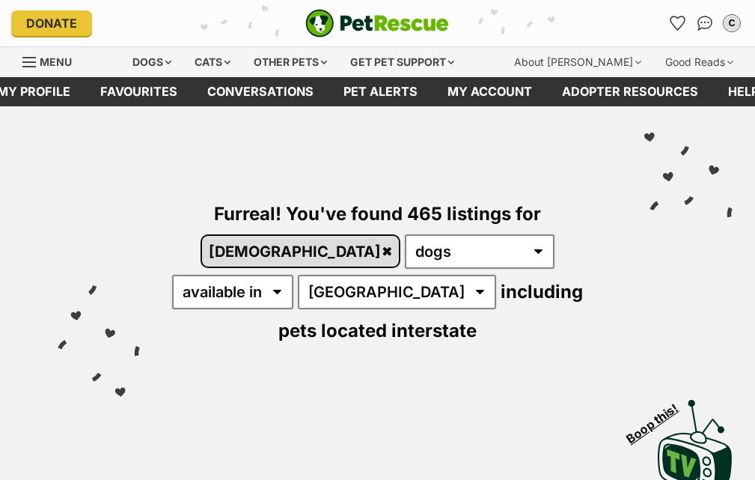
click at [400, 236] on link "[DEMOGRAPHIC_DATA]" at bounding box center [301, 251] width 198 height 31
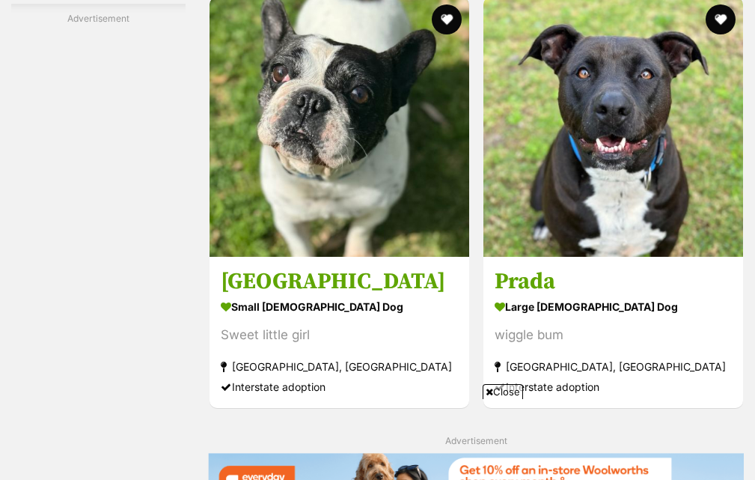
scroll to position [3236, 0]
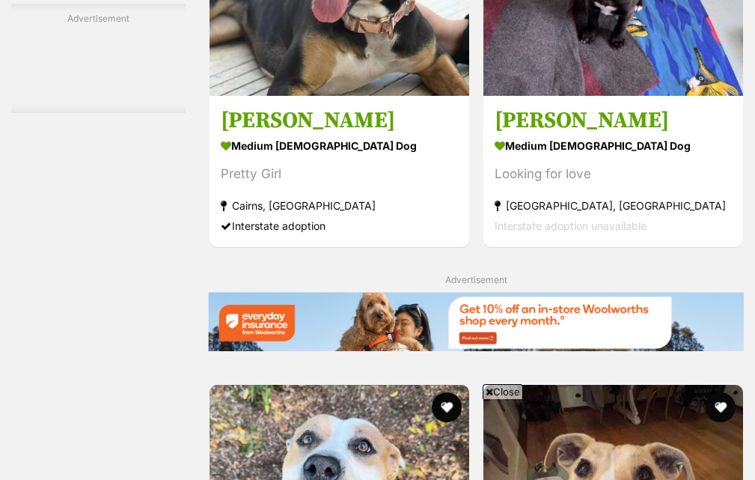
scroll to position [3069, 0]
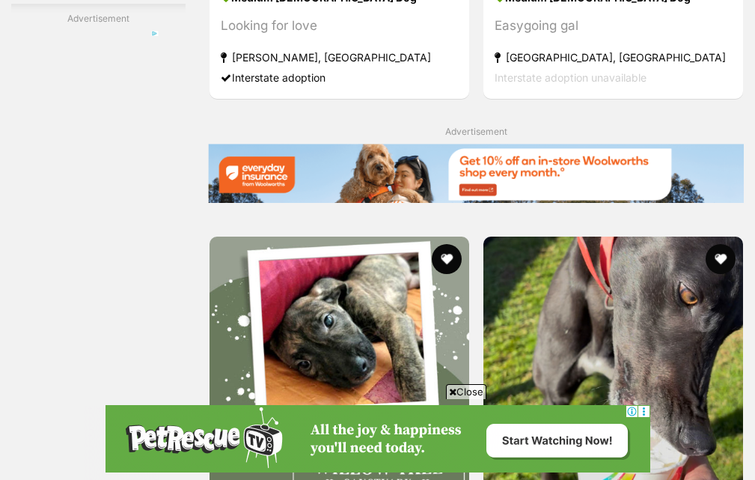
scroll to position [3294, 0]
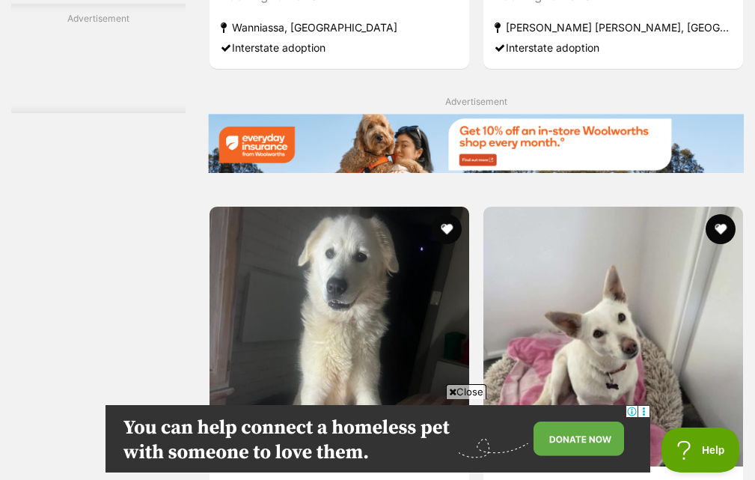
scroll to position [3219, 0]
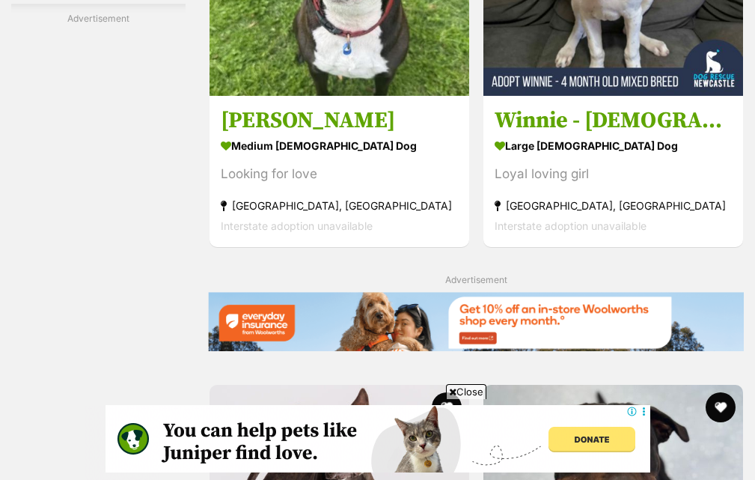
scroll to position [3219, 0]
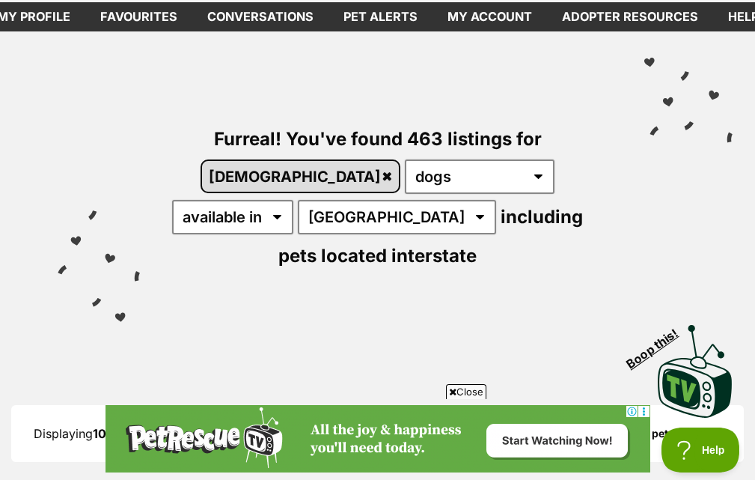
click at [400, 161] on link "[DEMOGRAPHIC_DATA]" at bounding box center [301, 176] width 198 height 31
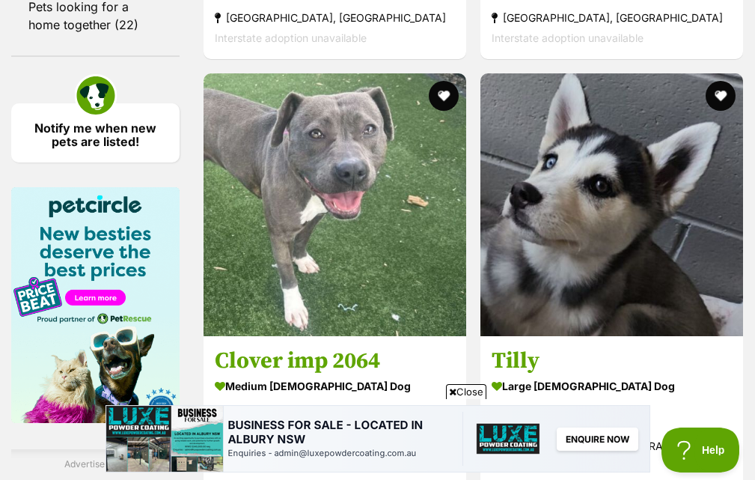
scroll to position [2470, 0]
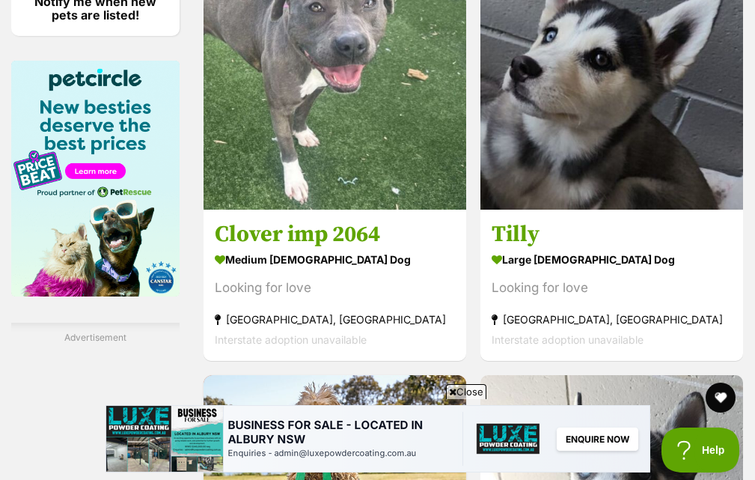
click at [451, 389] on icon at bounding box center [452, 392] width 7 height 10
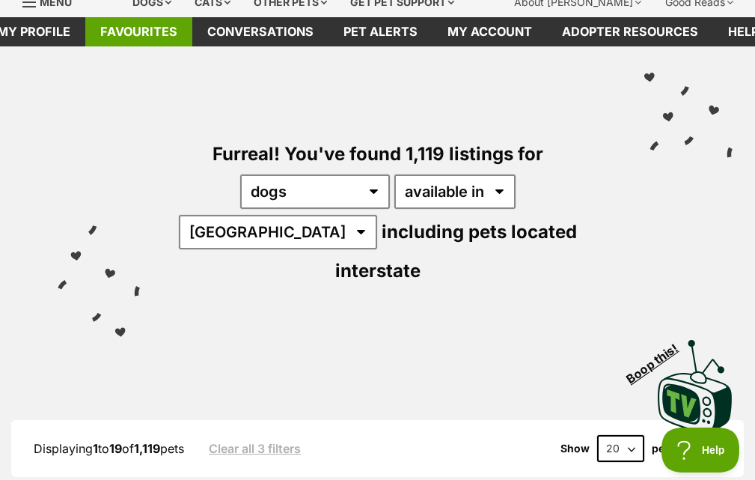
scroll to position [0, 0]
